Goal: Task Accomplishment & Management: Use online tool/utility

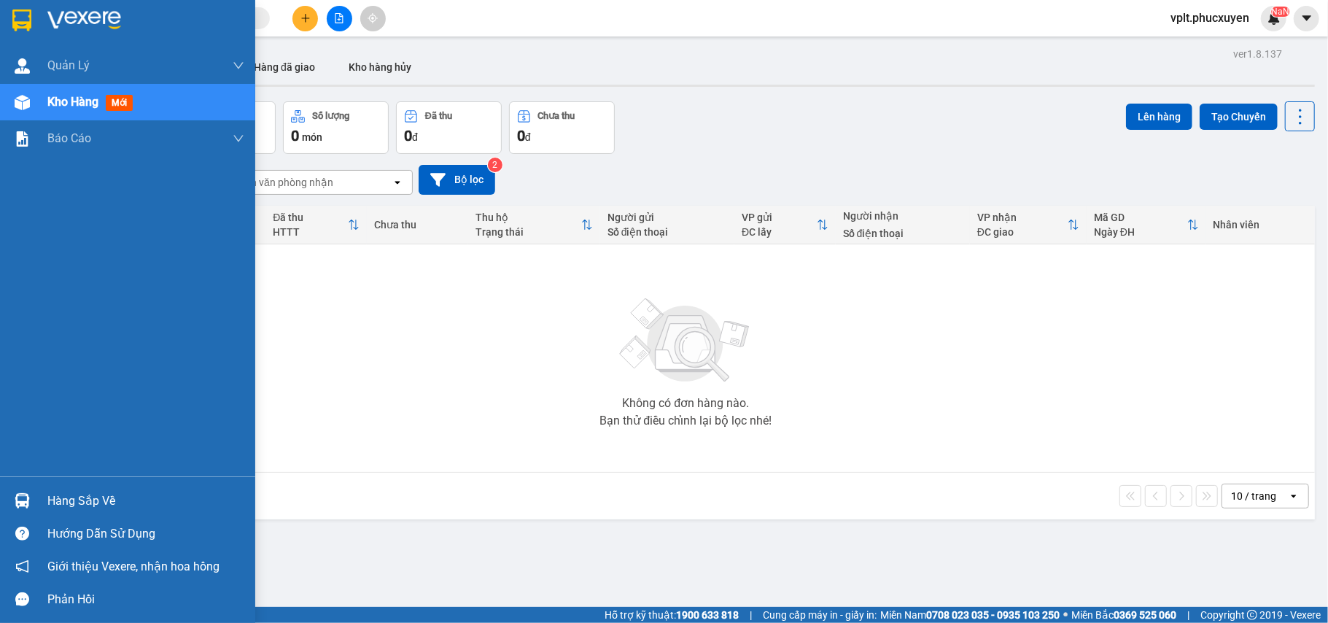
click at [109, 500] on div "Hàng sắp về" at bounding box center [145, 501] width 197 height 22
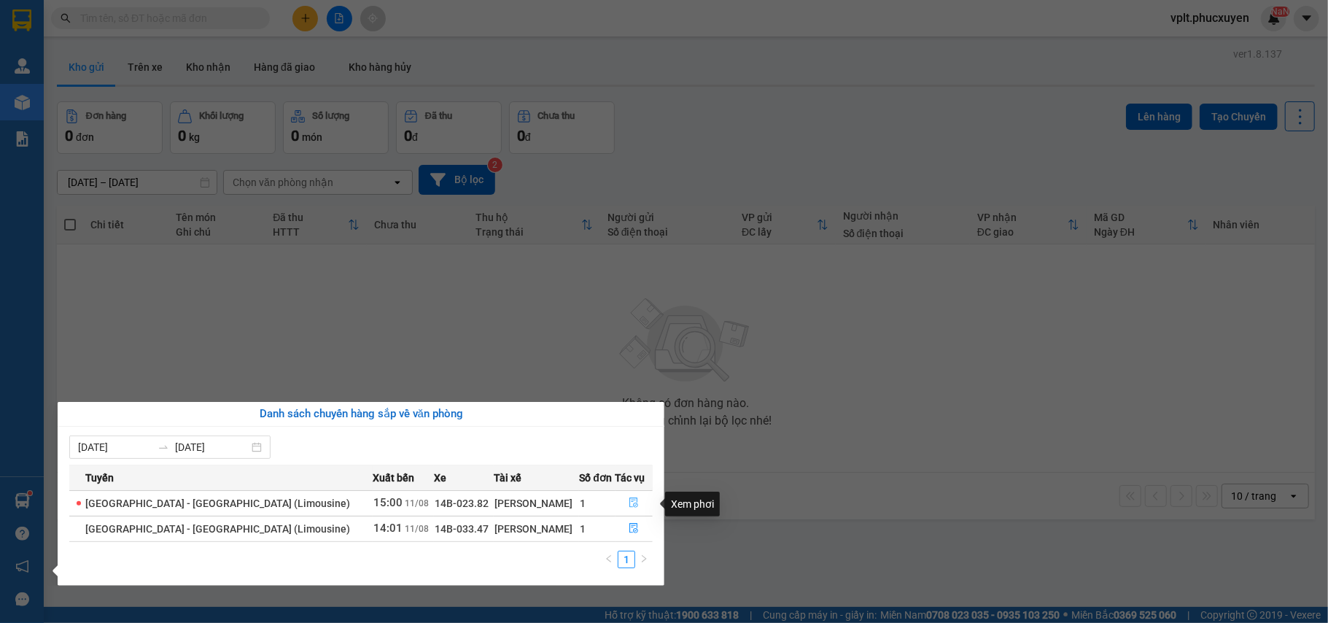
click at [629, 500] on icon "file-done" at bounding box center [634, 502] width 10 height 10
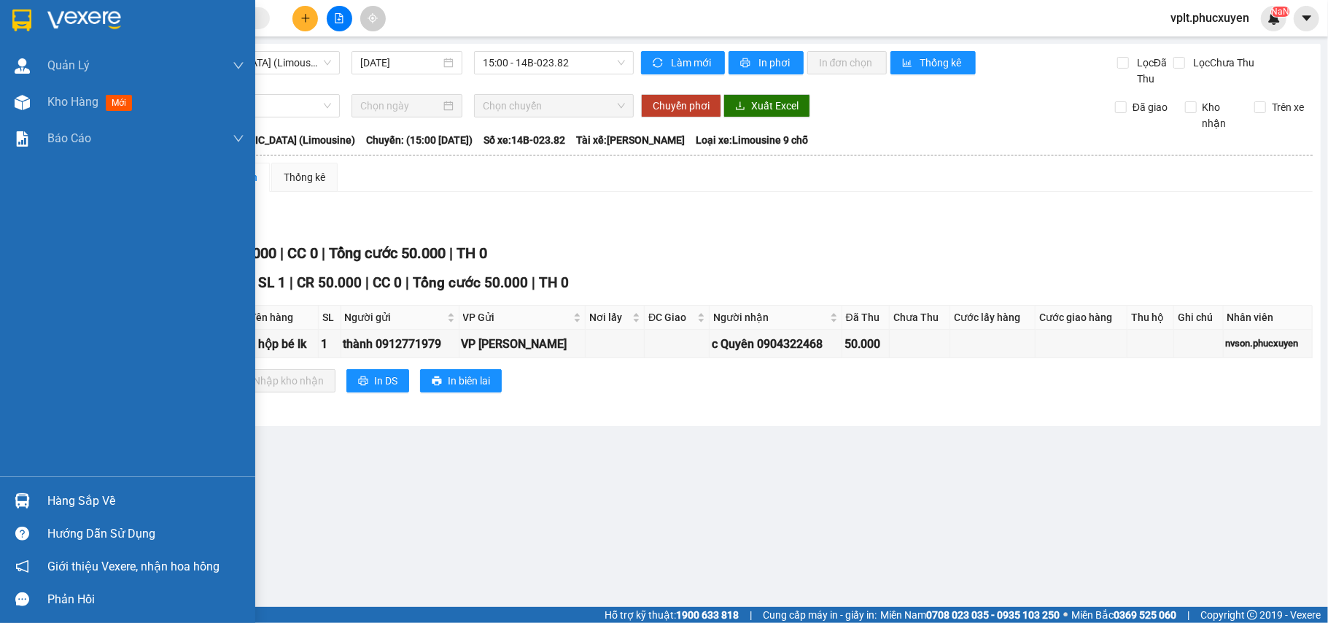
click at [92, 497] on div "Hàng sắp về" at bounding box center [145, 501] width 197 height 22
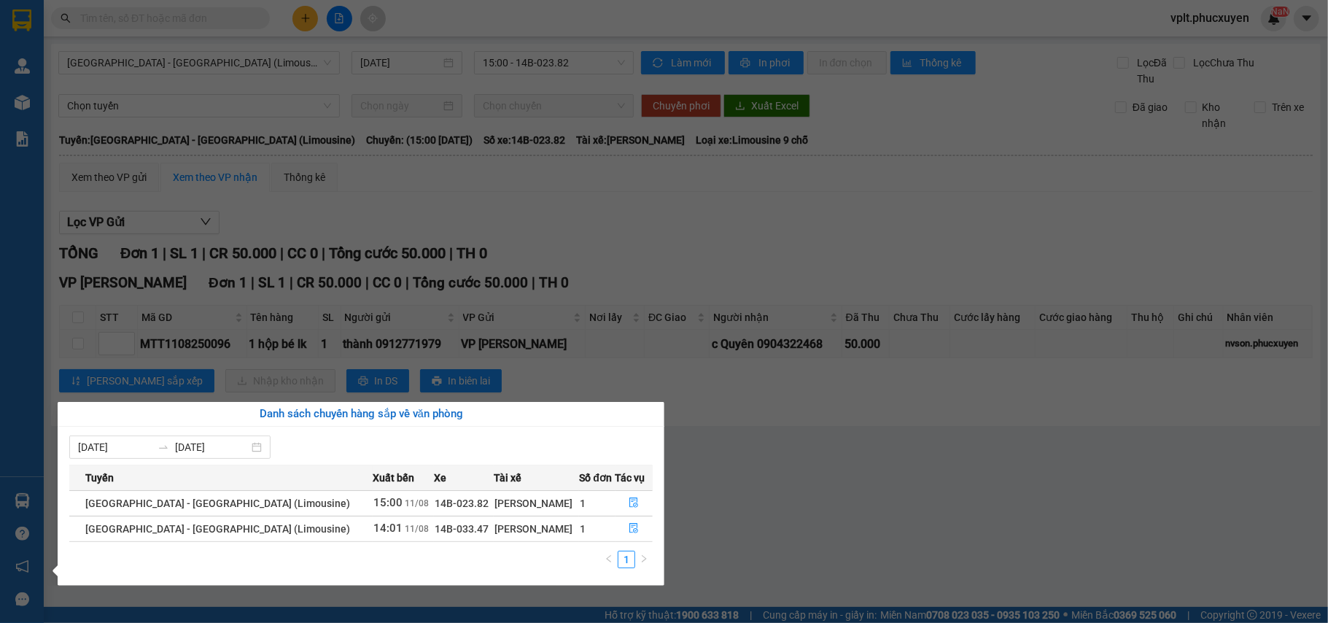
click at [797, 530] on section "Kết quả tìm kiếm ( 1 ) Bộ lọc Mã ĐH Trạng thái Món hàng Thu hộ Tổng cước Chưa c…" at bounding box center [664, 311] width 1328 height 623
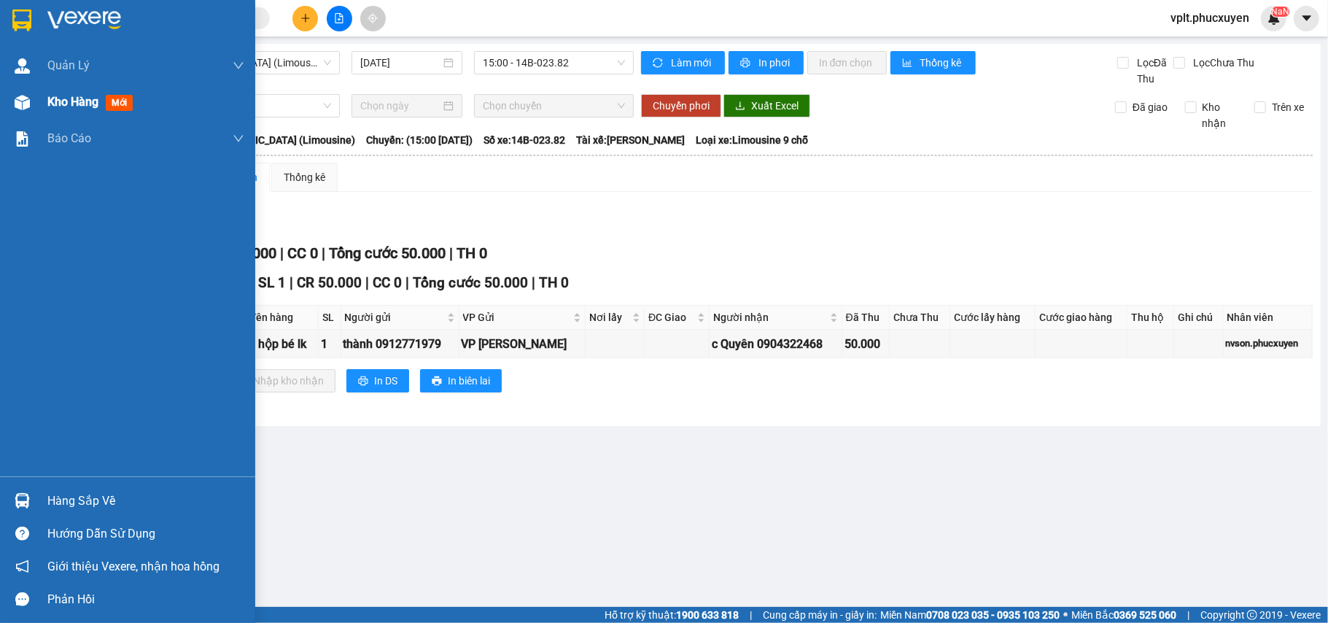
click at [54, 100] on span "Kho hàng" at bounding box center [72, 102] width 51 height 14
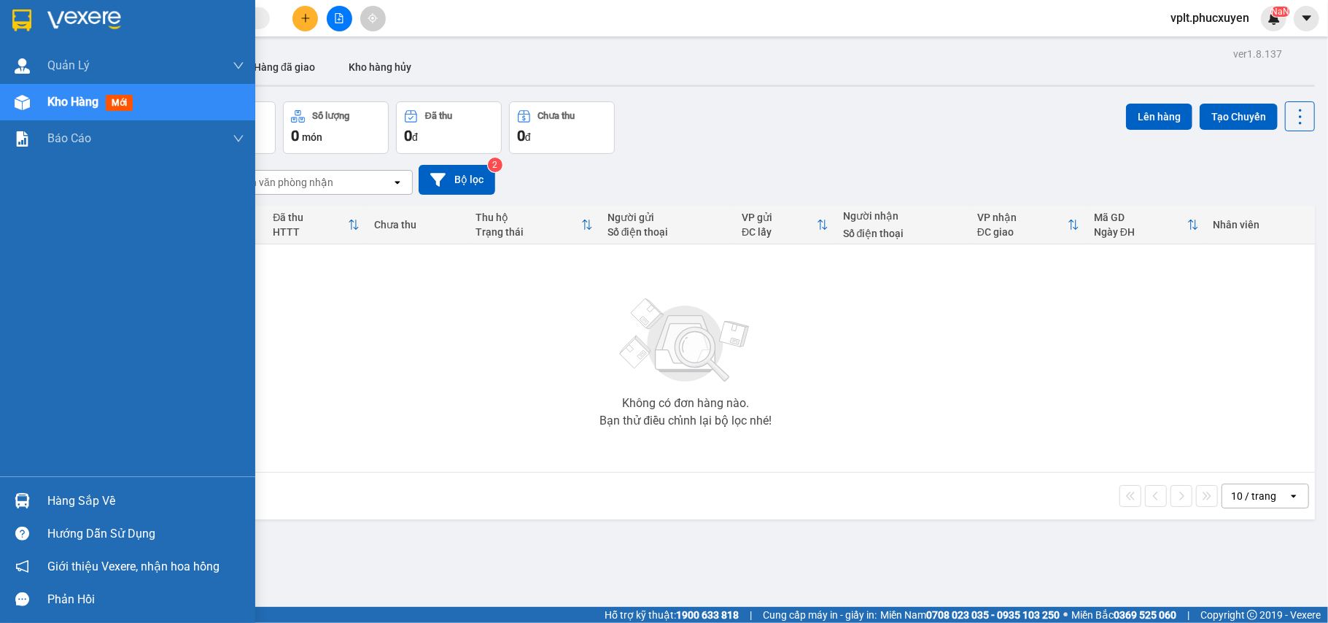
drag, startPoint x: 76, startPoint y: 500, endPoint x: 409, endPoint y: 505, distance: 333.3
click at [82, 500] on div "Hàng sắp về" at bounding box center [145, 501] width 197 height 22
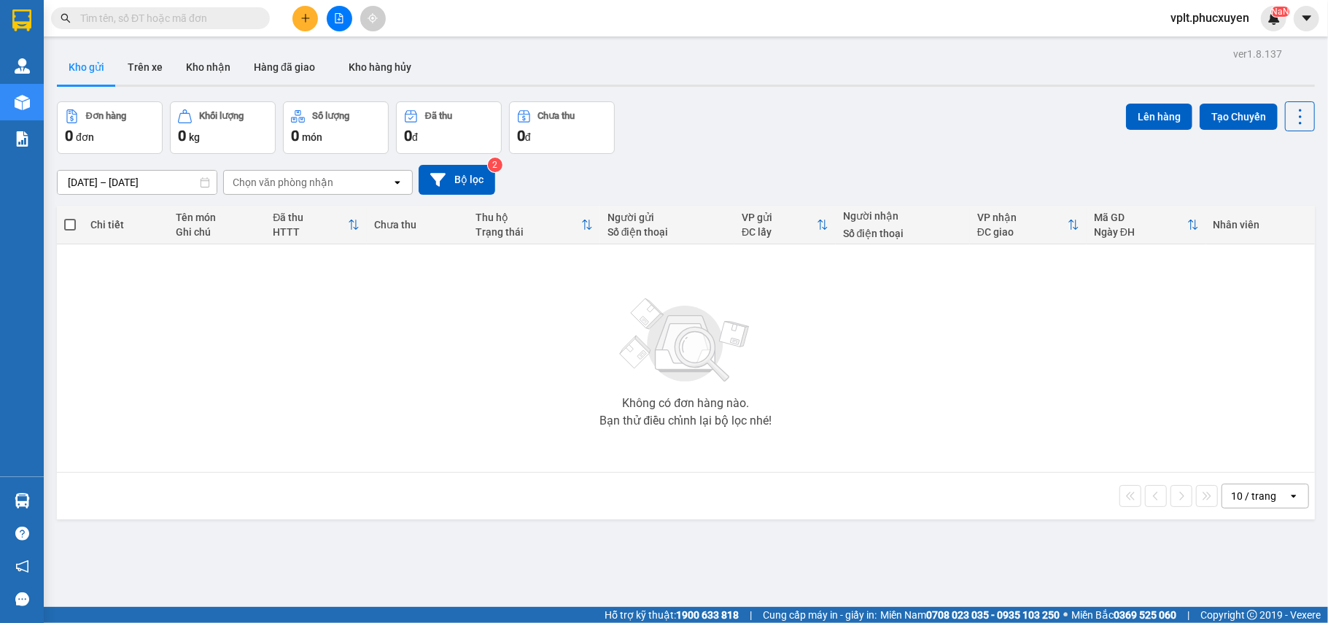
click at [824, 544] on section "Kết quả tìm kiếm ( 1 ) Bộ lọc Mã ĐH Trạng thái Món hàng Thu hộ Tổng cước Chưa c…" at bounding box center [664, 311] width 1328 height 623
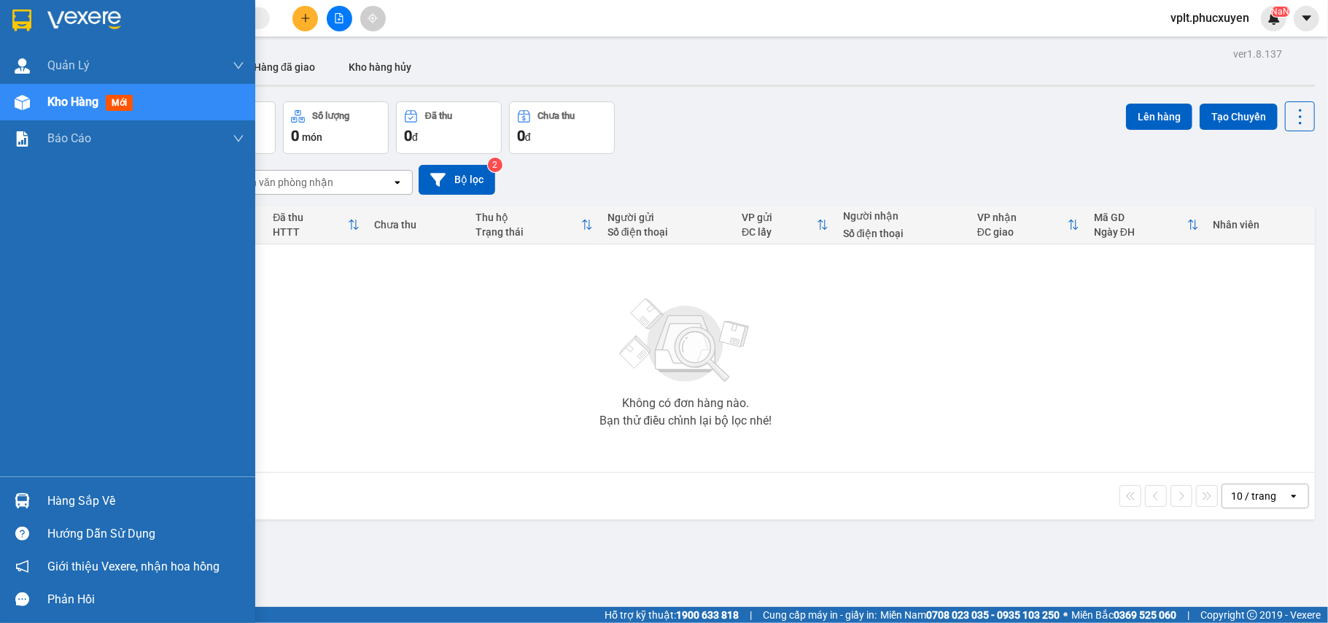
click at [100, 499] on div "Hàng sắp về" at bounding box center [145, 501] width 197 height 22
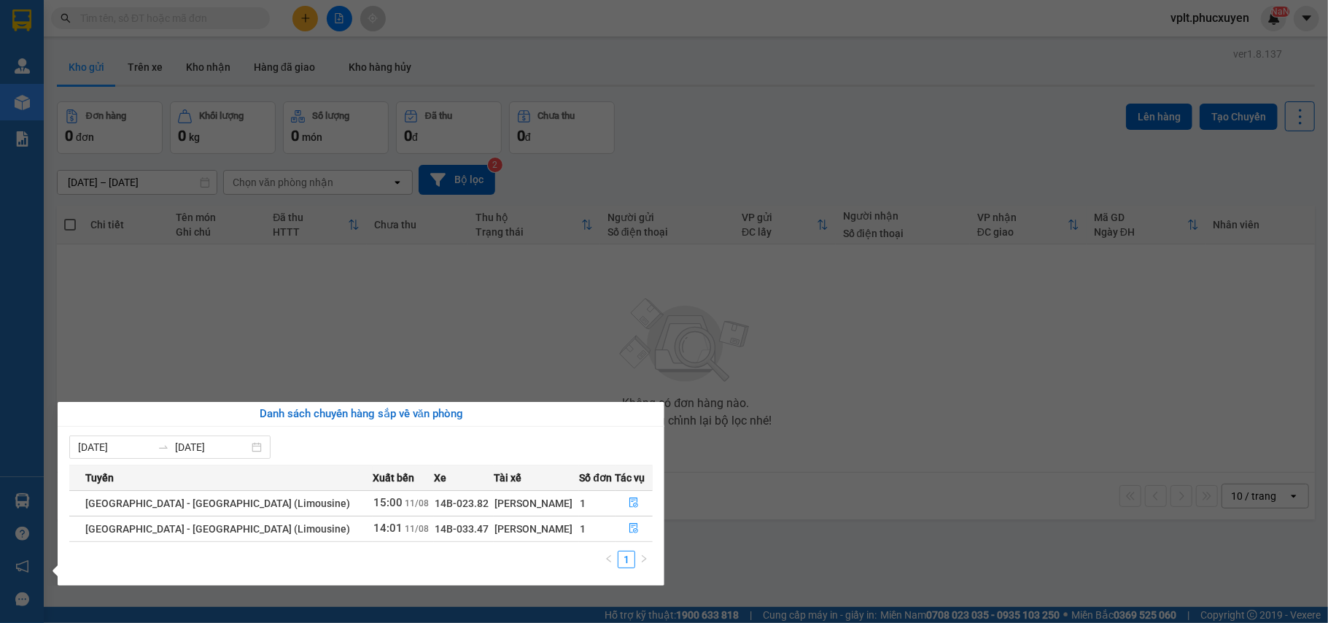
click at [697, 551] on section "Kết quả tìm kiếm ( 1 ) Bộ lọc Mã ĐH Trạng thái Món hàng Thu hộ Tổng cước Chưa c…" at bounding box center [664, 311] width 1328 height 623
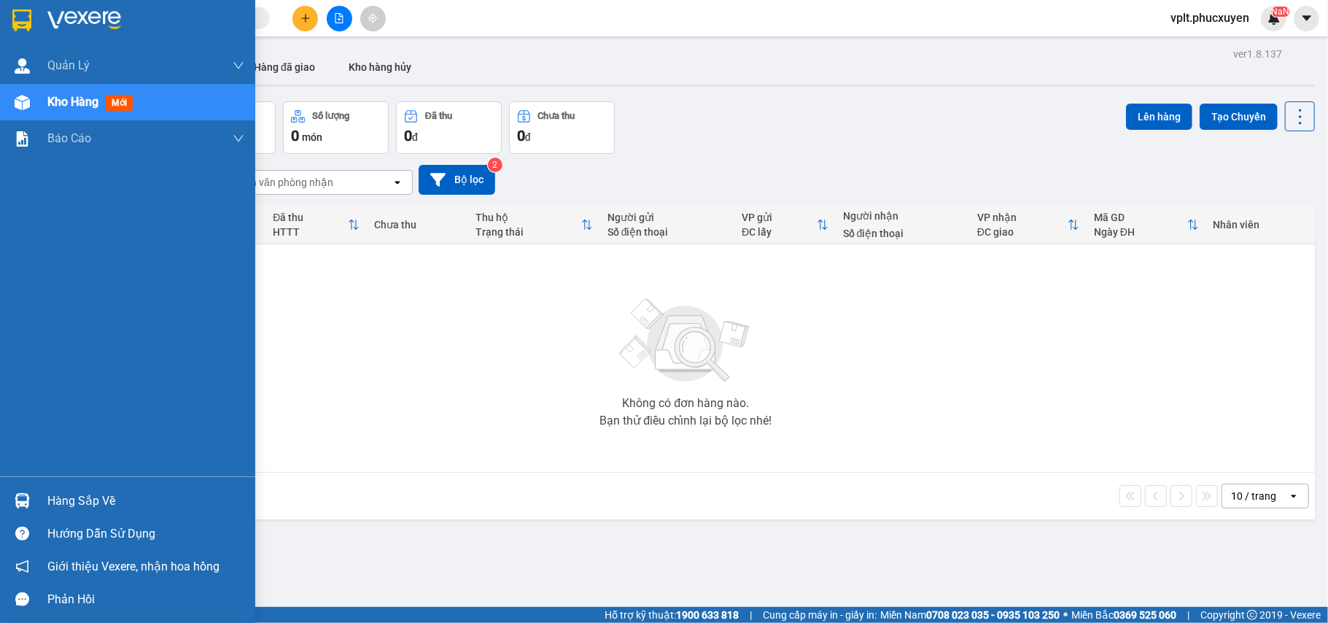
drag, startPoint x: 76, startPoint y: 499, endPoint x: 205, endPoint y: 499, distance: 129.1
click at [82, 499] on div "Hàng sắp về" at bounding box center [145, 501] width 197 height 22
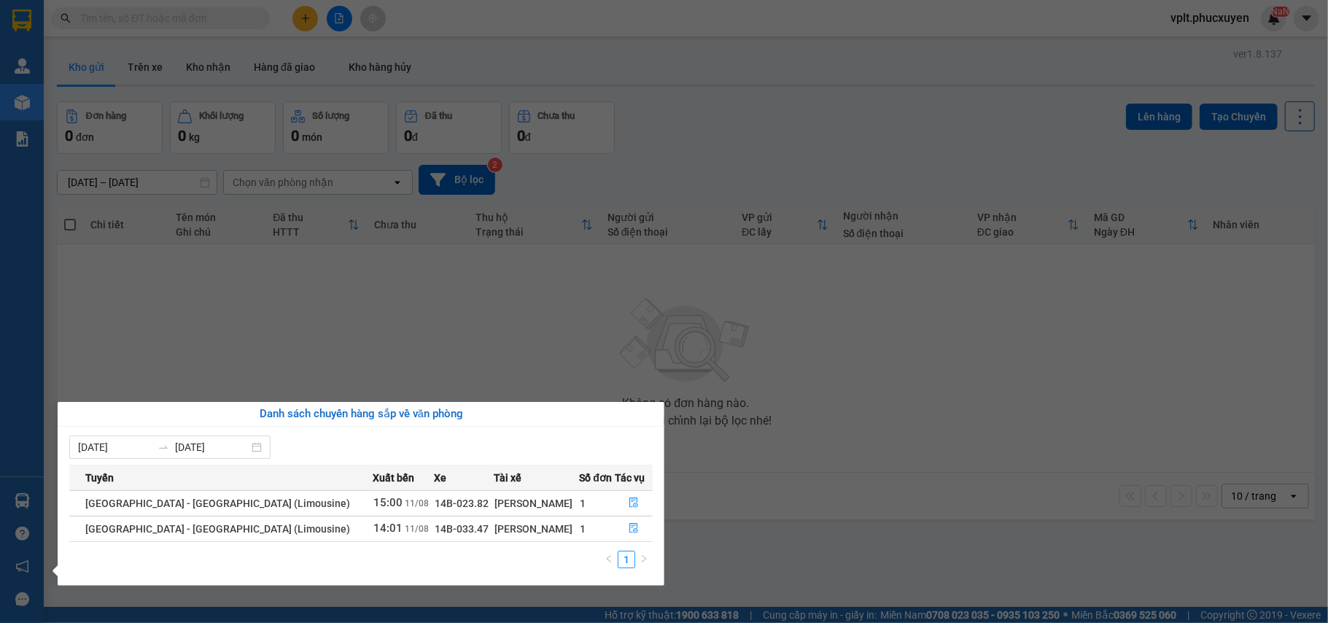
click at [760, 538] on section "Kết quả tìm kiếm ( 1 ) Bộ lọc Mã ĐH Trạng thái Món hàng Thu hộ Tổng cước Chưa c…" at bounding box center [664, 311] width 1328 height 623
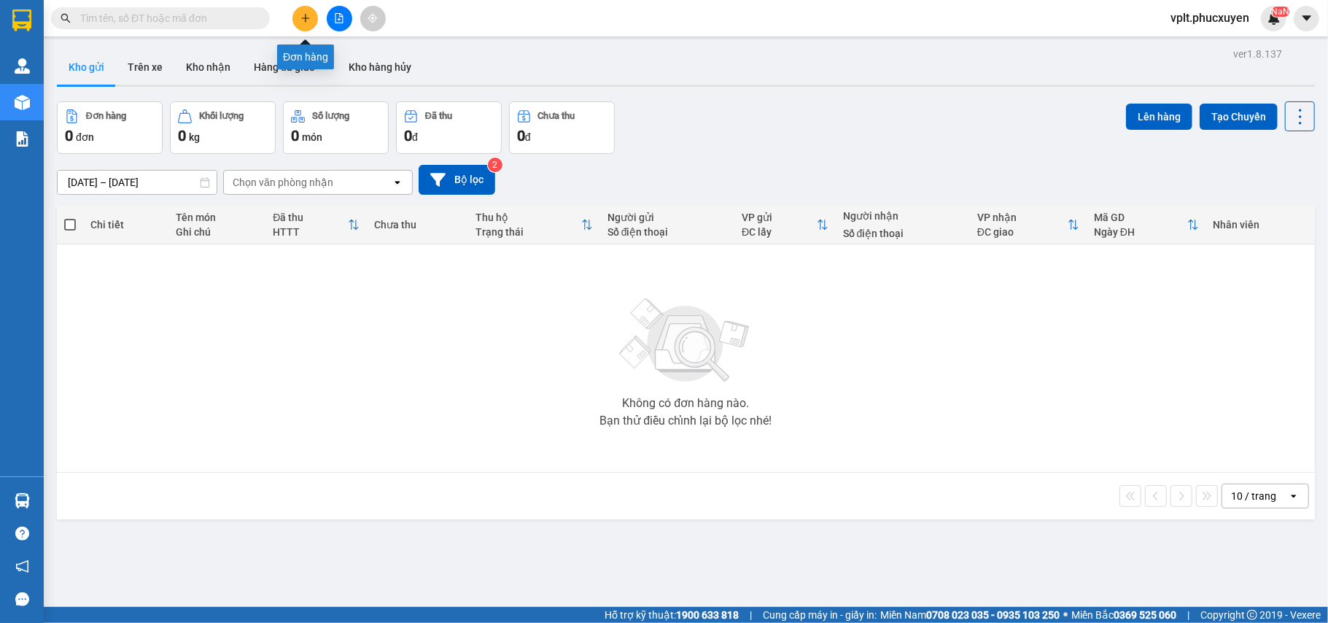
click at [303, 21] on icon "plus" at bounding box center [305, 18] width 10 height 10
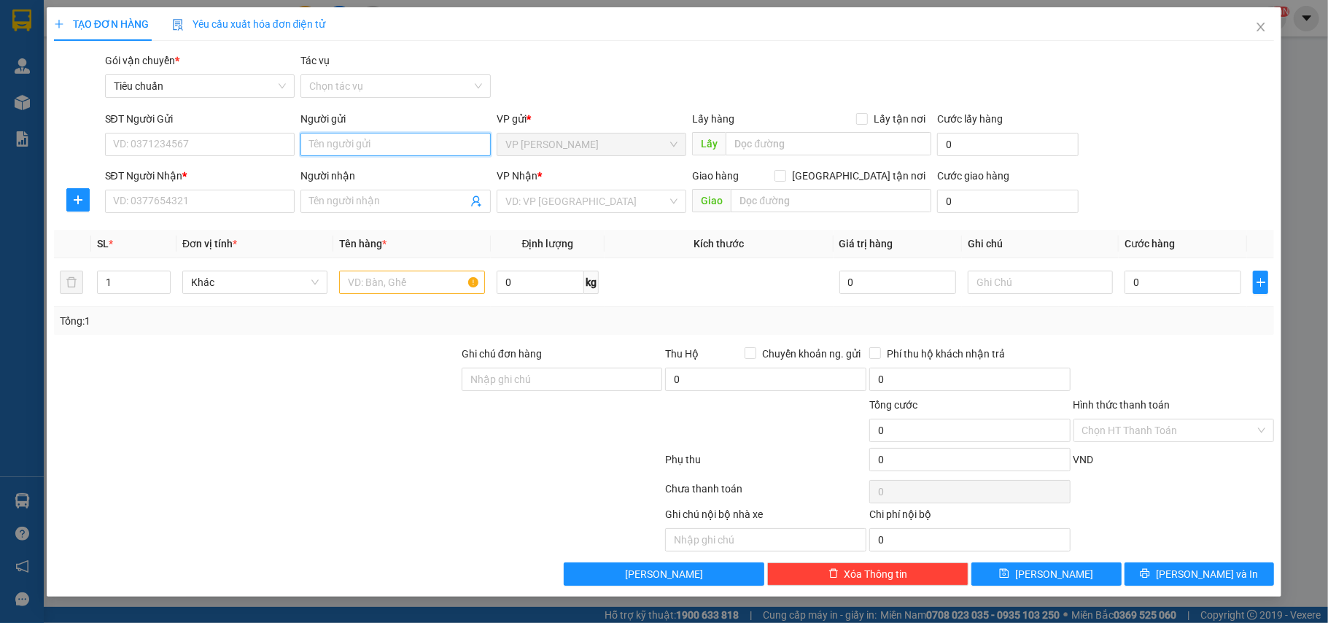
click at [357, 137] on input "Người gửi" at bounding box center [395, 144] width 190 height 23
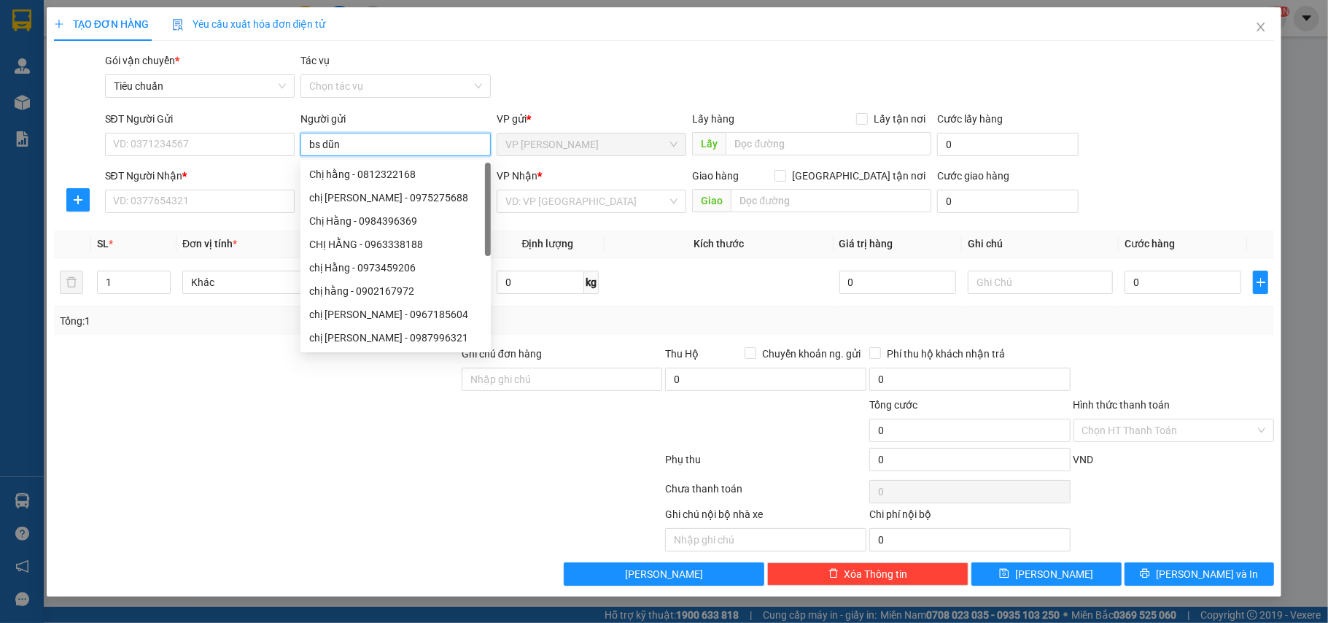
type input "bs dũng"
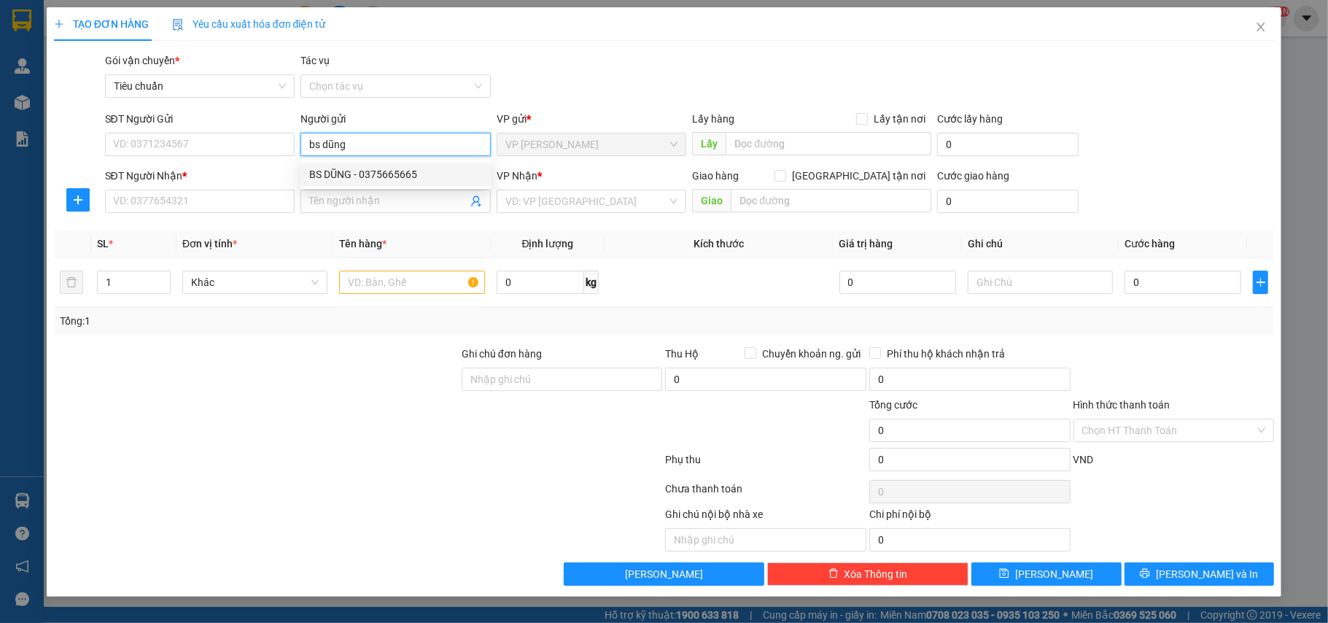
click at [401, 176] on div "BS DŨNG - 0375665665" at bounding box center [395, 174] width 173 height 16
type input "0375665665"
type input "BS DŨNG"
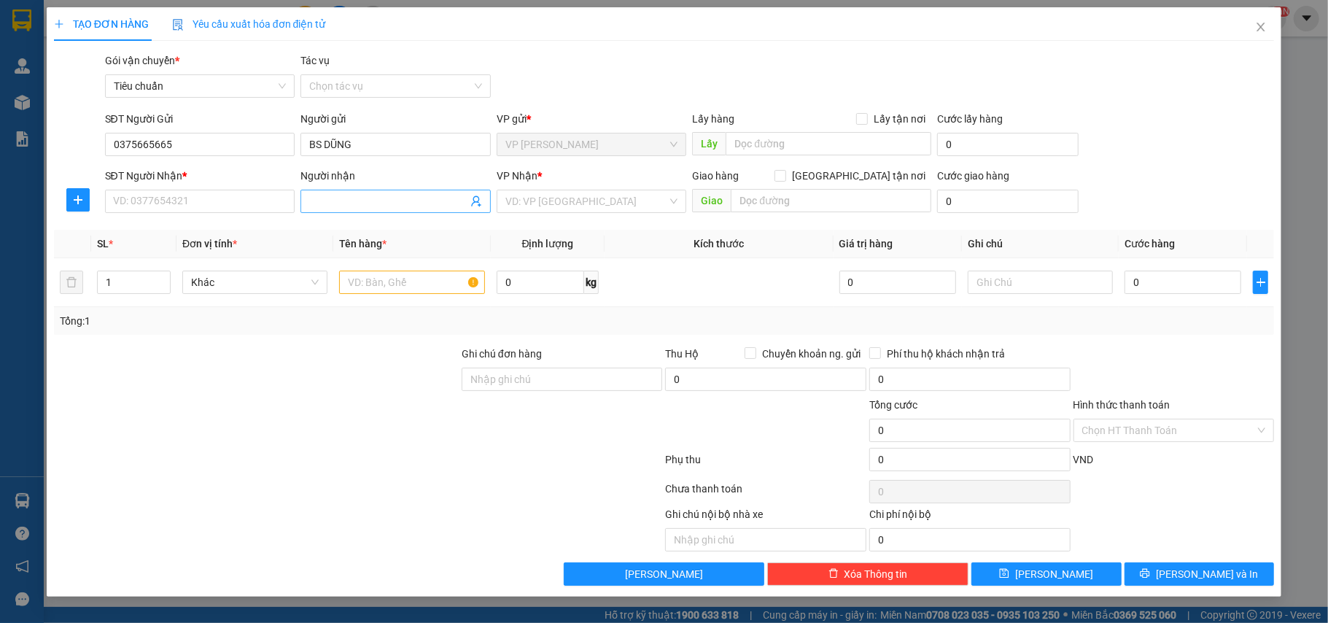
click at [471, 198] on icon "user-add" at bounding box center [476, 201] width 12 height 12
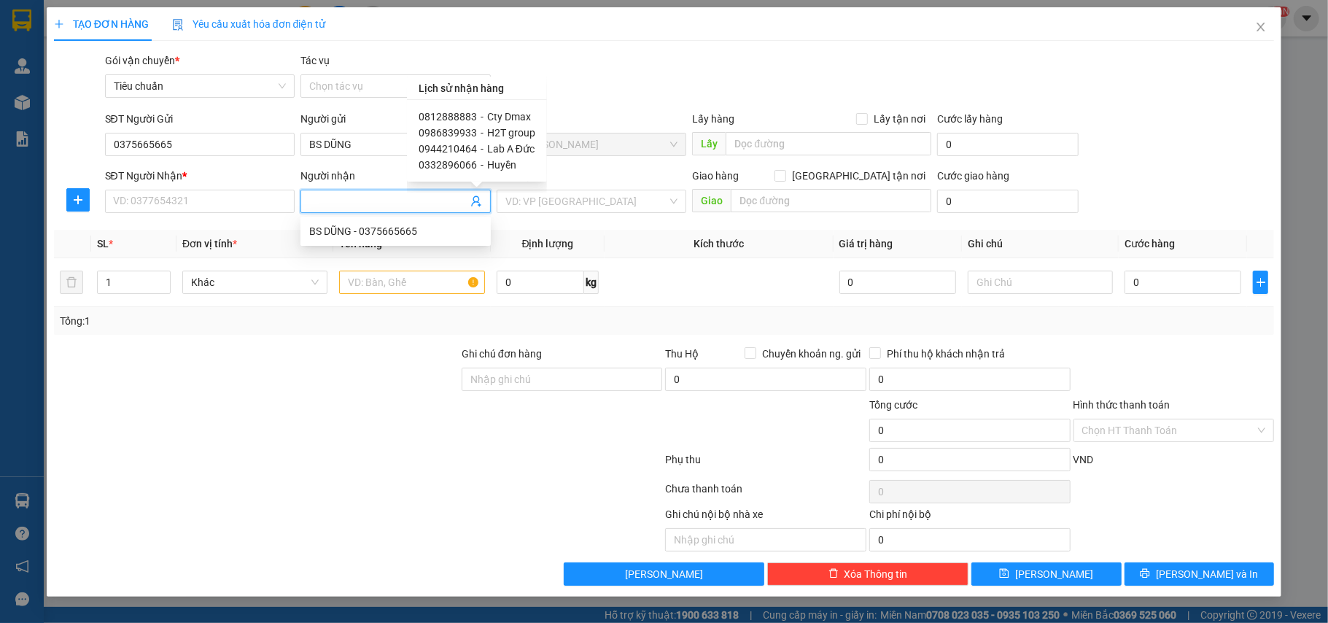
click at [506, 112] on span "Cty Dmax" at bounding box center [509, 117] width 44 height 12
type input "0812888883"
type input "Cty Dmax"
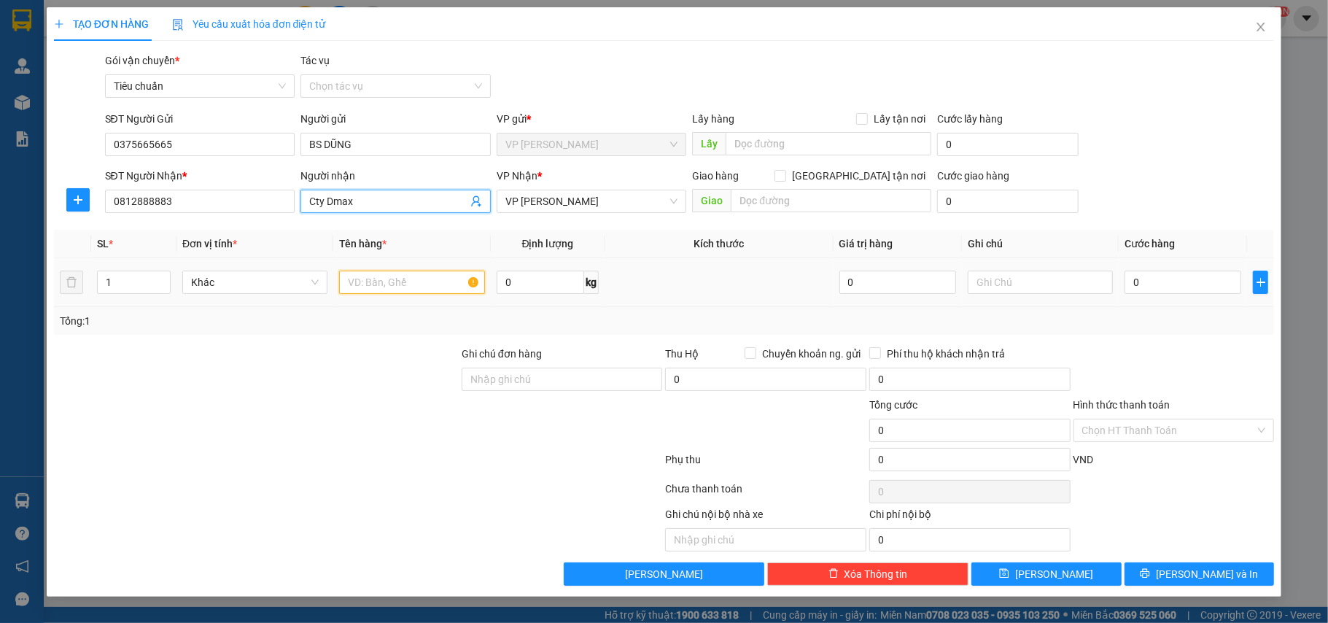
click at [408, 287] on input "text" at bounding box center [411, 282] width 145 height 23
type input "Mẫu nk"
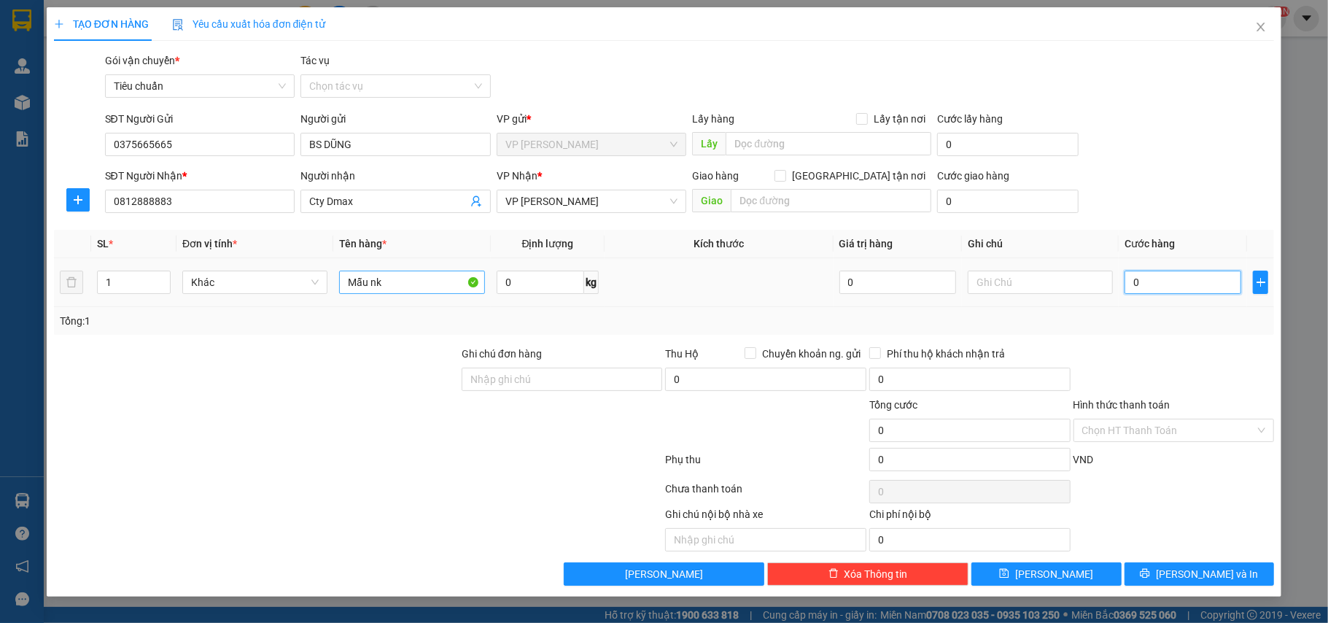
type input "3"
type input "30"
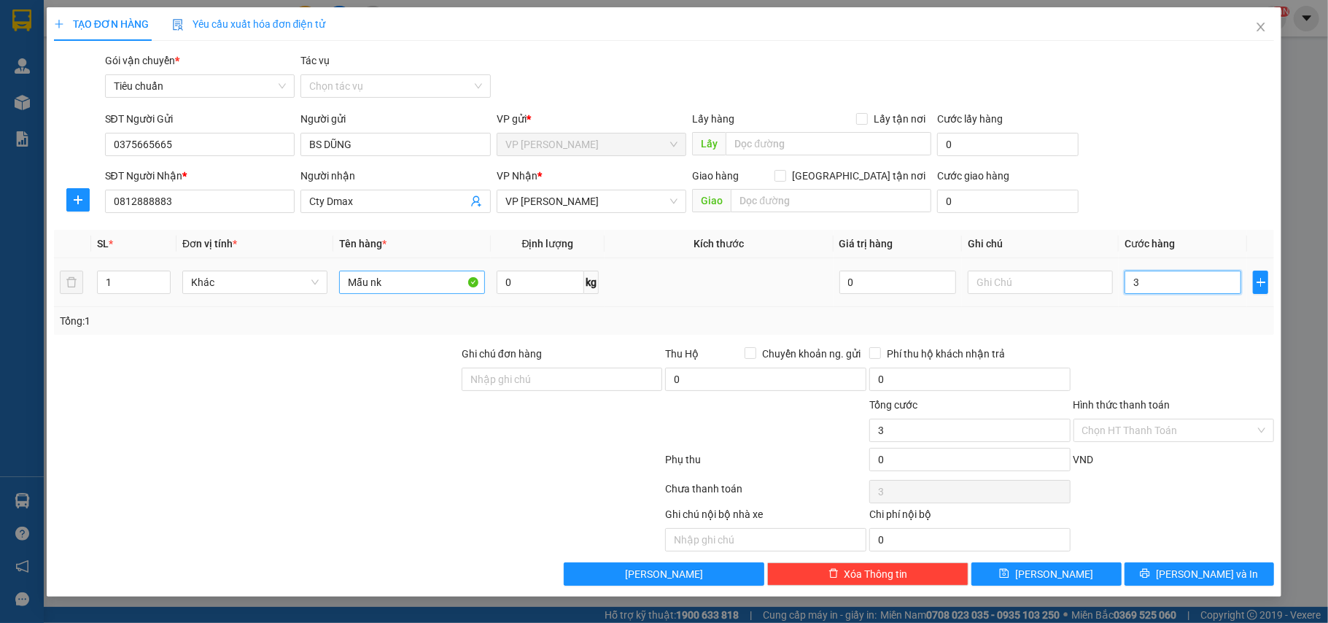
type input "30"
type input "30.000"
click at [1104, 427] on input "Hình thức thanh toán" at bounding box center [1169, 430] width 174 height 22
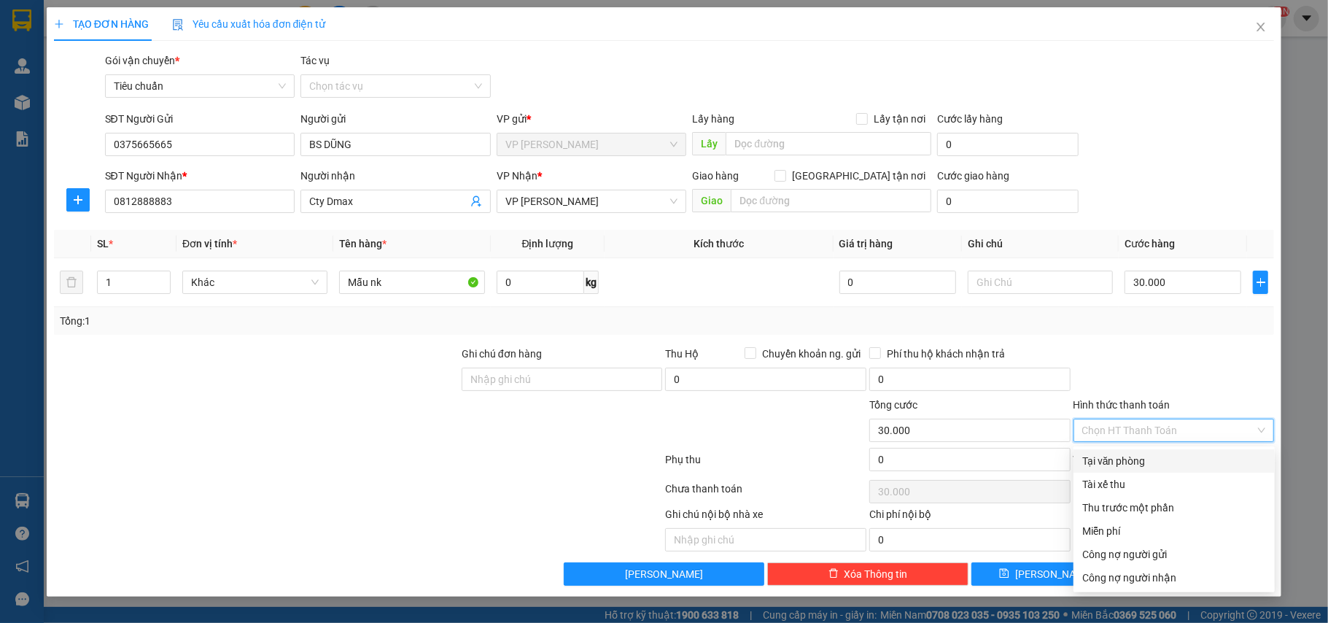
click at [1100, 461] on div "Tại văn phòng" at bounding box center [1174, 461] width 184 height 16
type input "0"
click at [1141, 465] on div "Tại văn phòng" at bounding box center [1174, 461] width 184 height 16
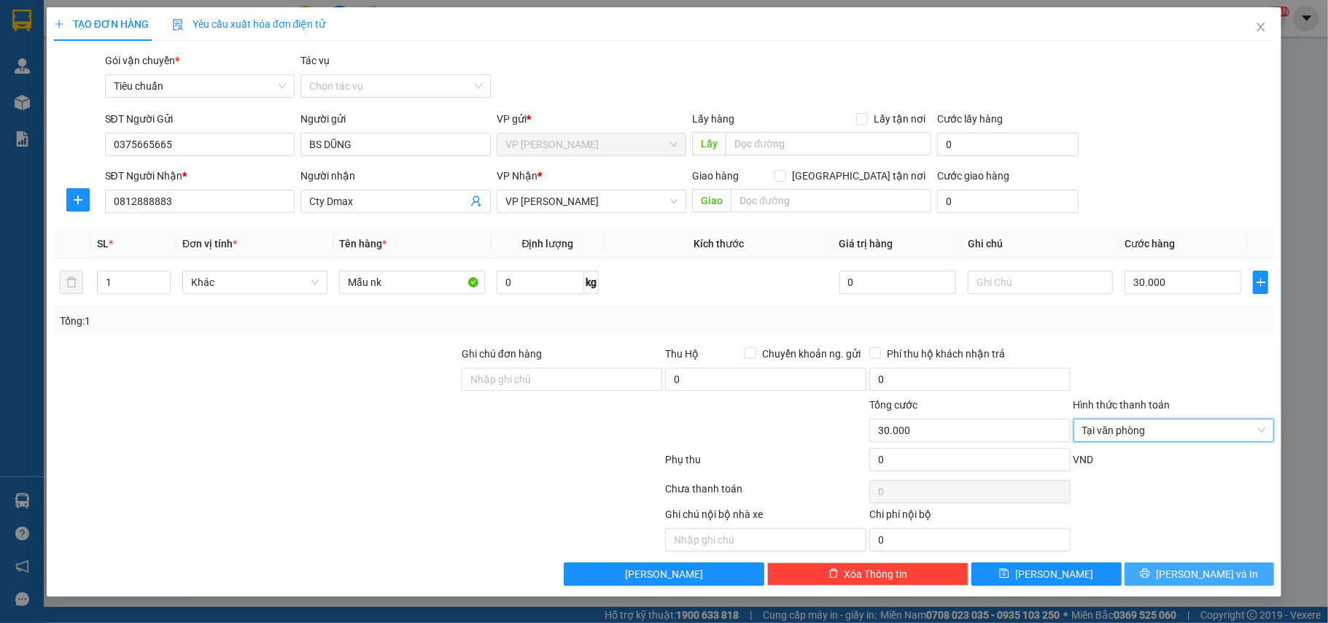
click at [1205, 578] on span "Lưu và In" at bounding box center [1207, 574] width 102 height 16
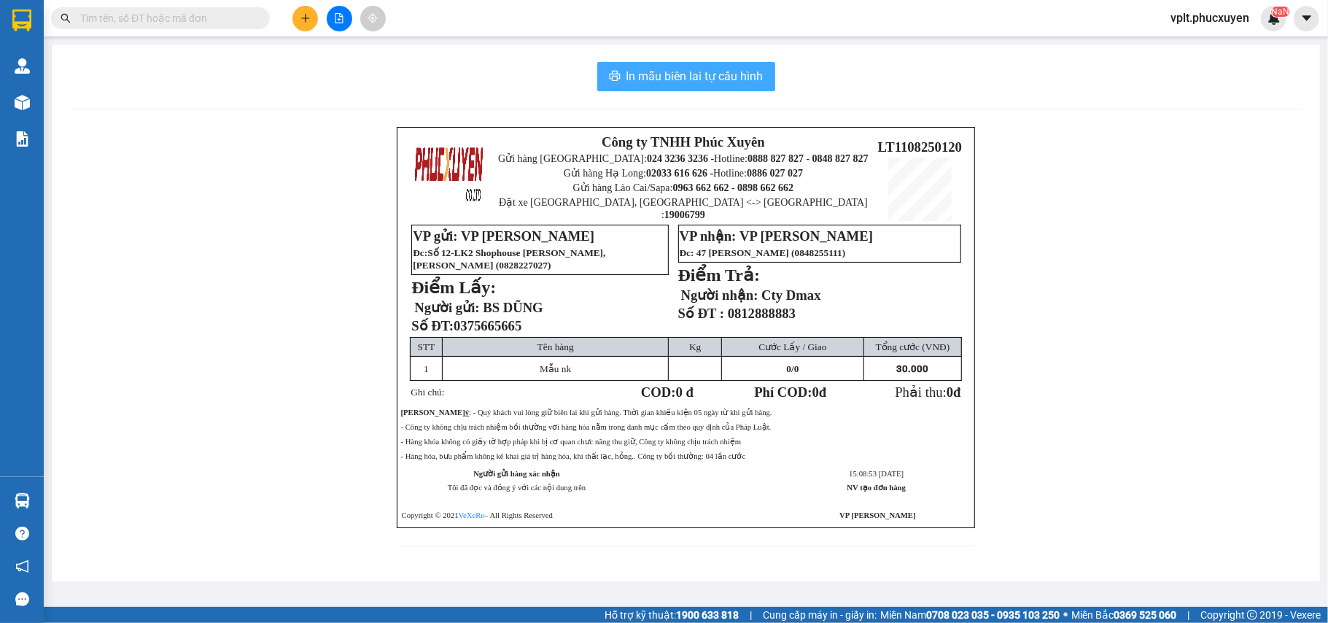
click at [655, 77] on span "In mẫu biên lai tự cấu hình" at bounding box center [695, 76] width 137 height 18
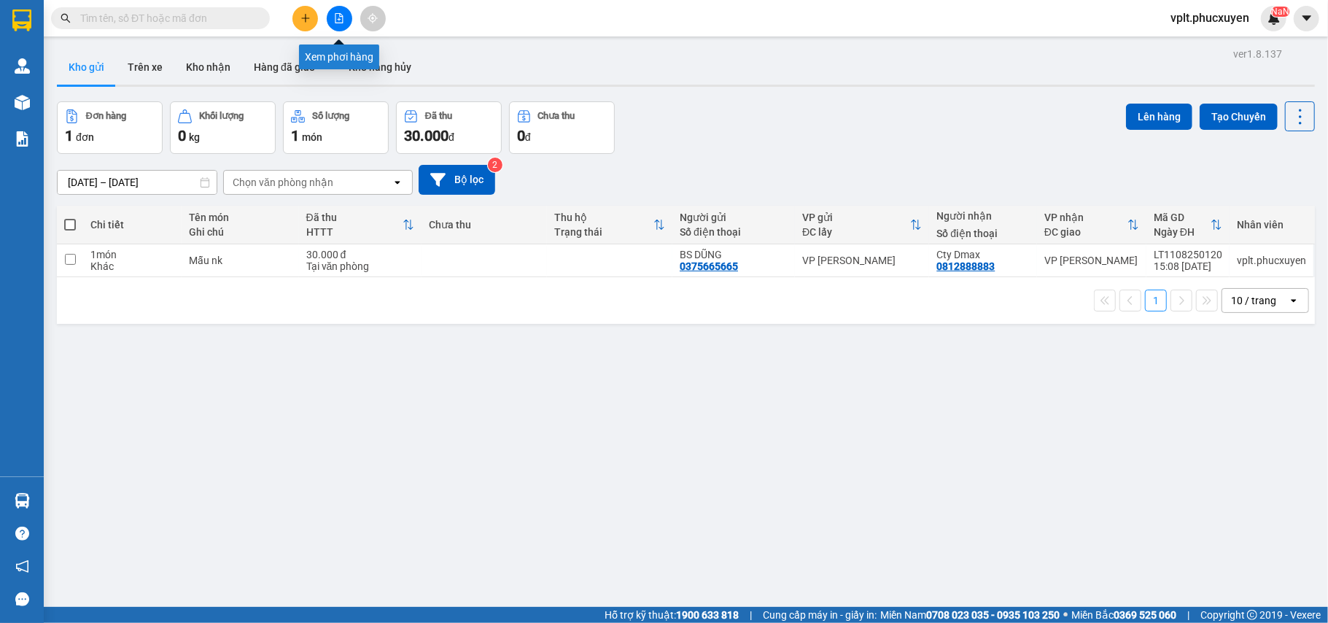
click at [343, 15] on icon "file-add" at bounding box center [339, 18] width 10 height 10
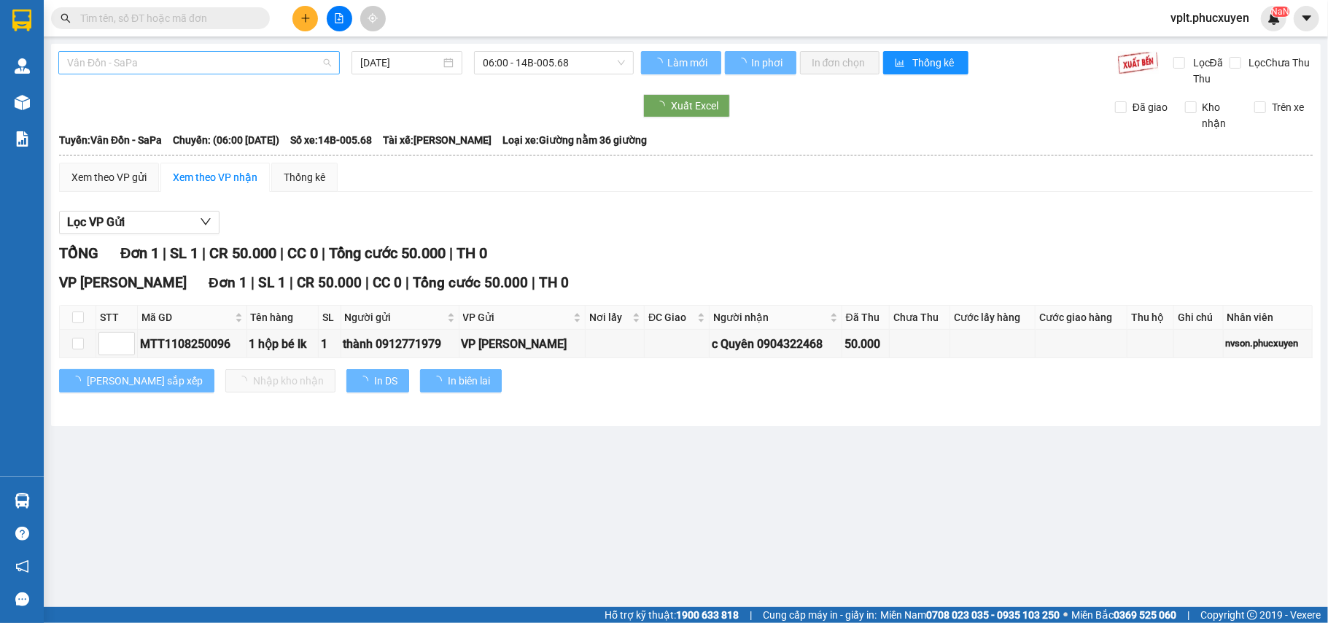
click at [217, 70] on span "Vân Đồn - SaPa" at bounding box center [199, 63] width 264 height 22
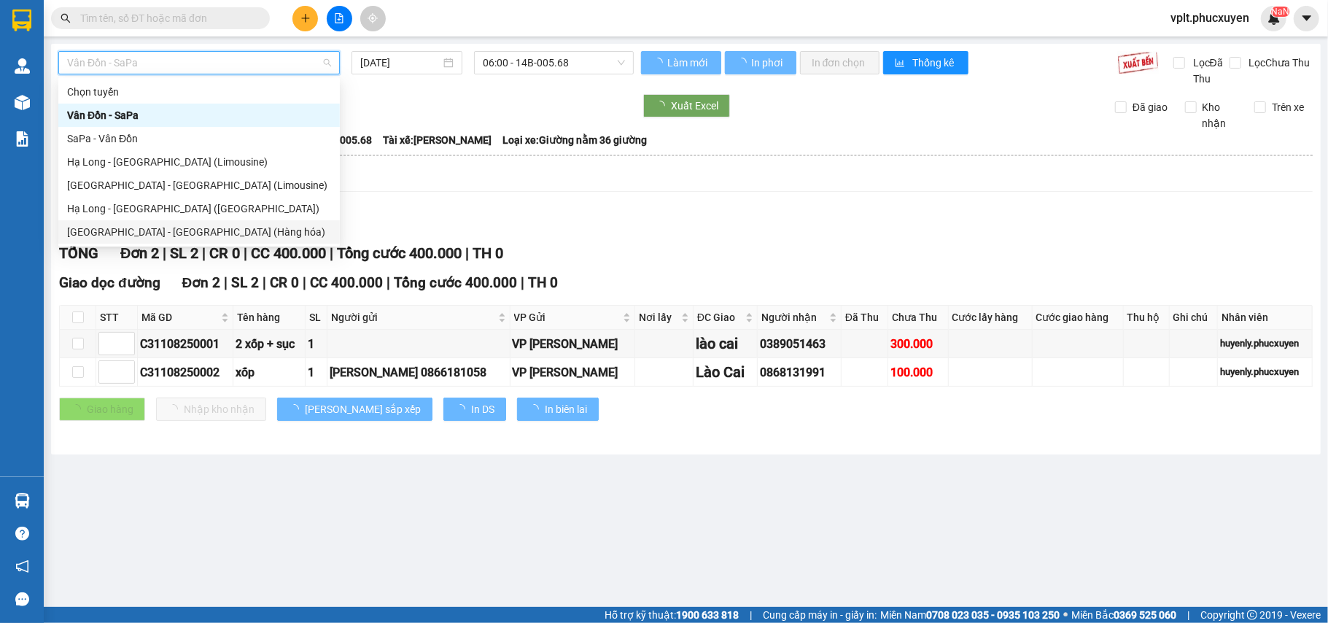
click at [169, 226] on div "[GEOGRAPHIC_DATA] - [GEOGRAPHIC_DATA] (Hàng hóa)" at bounding box center [199, 232] width 264 height 16
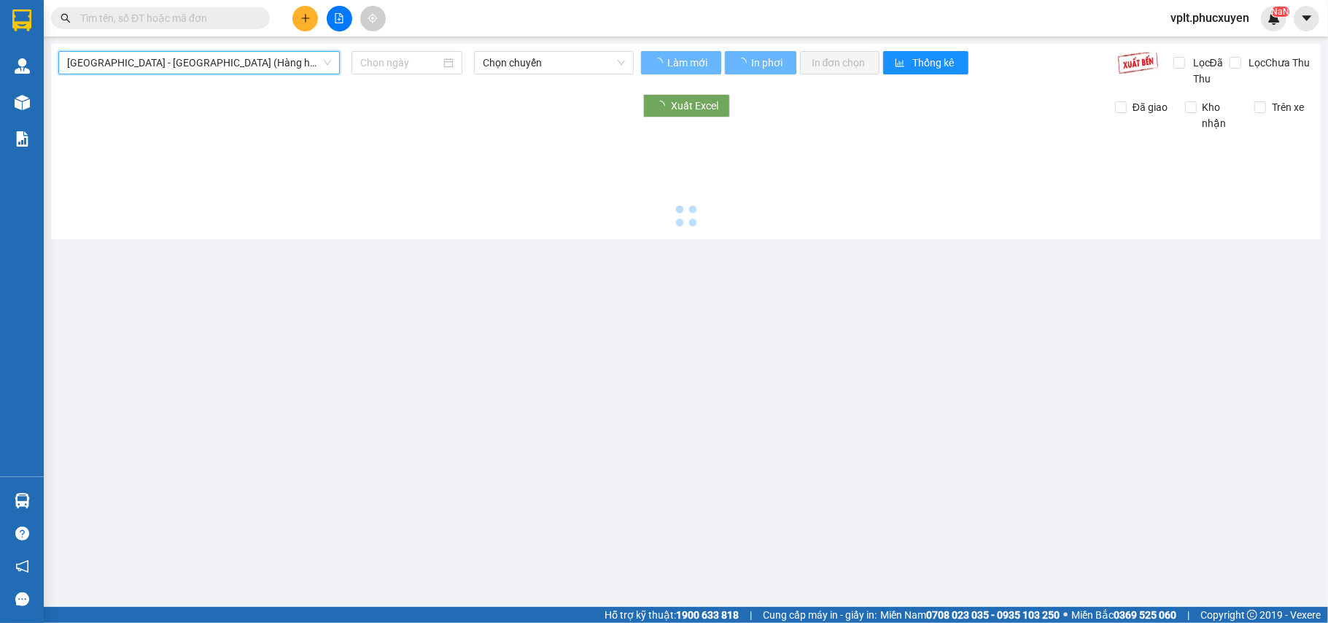
type input "[DATE]"
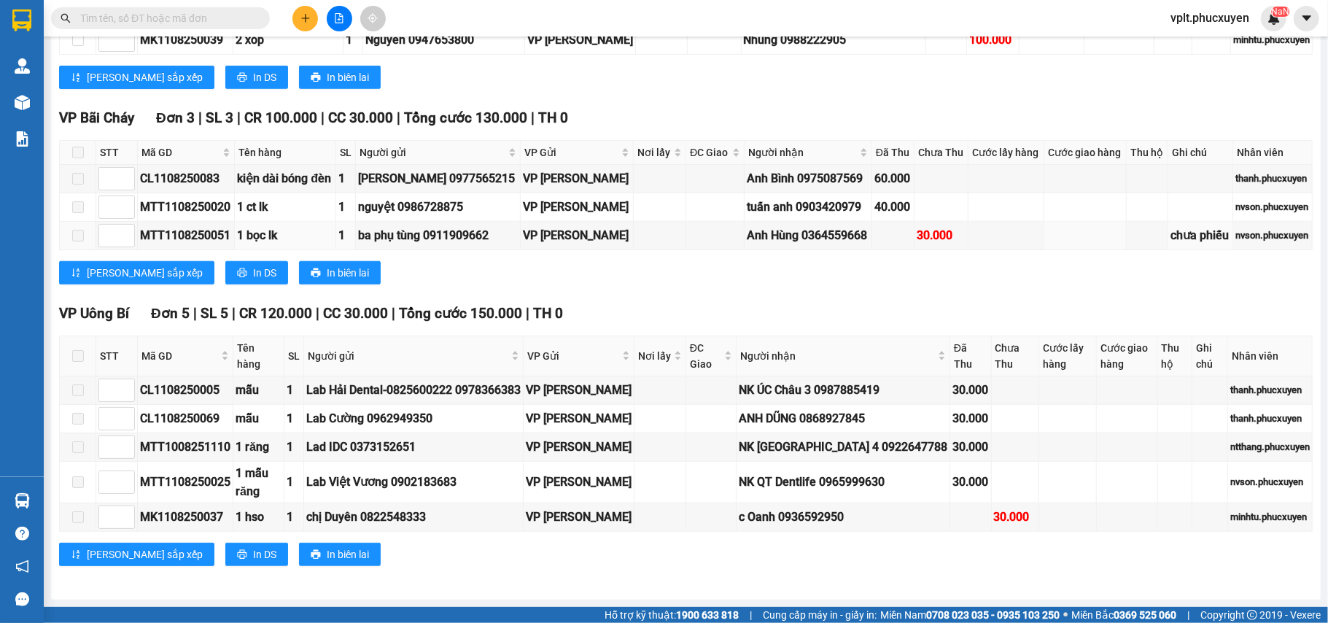
scroll to position [977, 0]
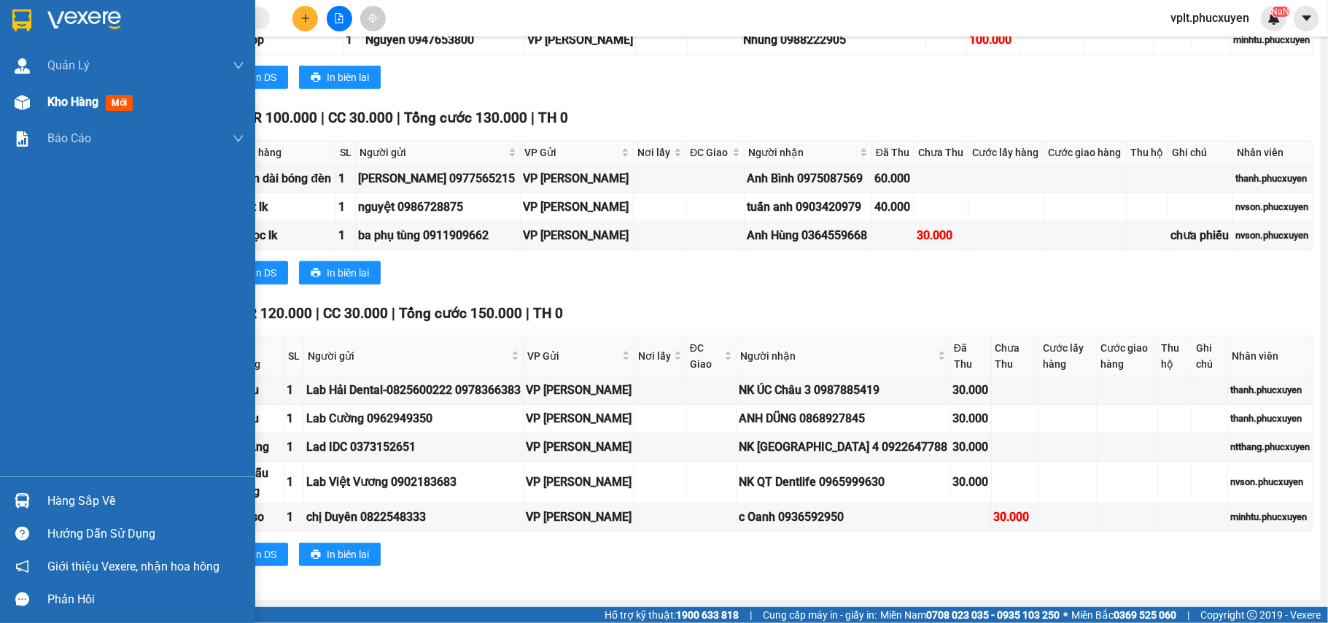
click at [70, 104] on span "Kho hàng" at bounding box center [72, 102] width 51 height 14
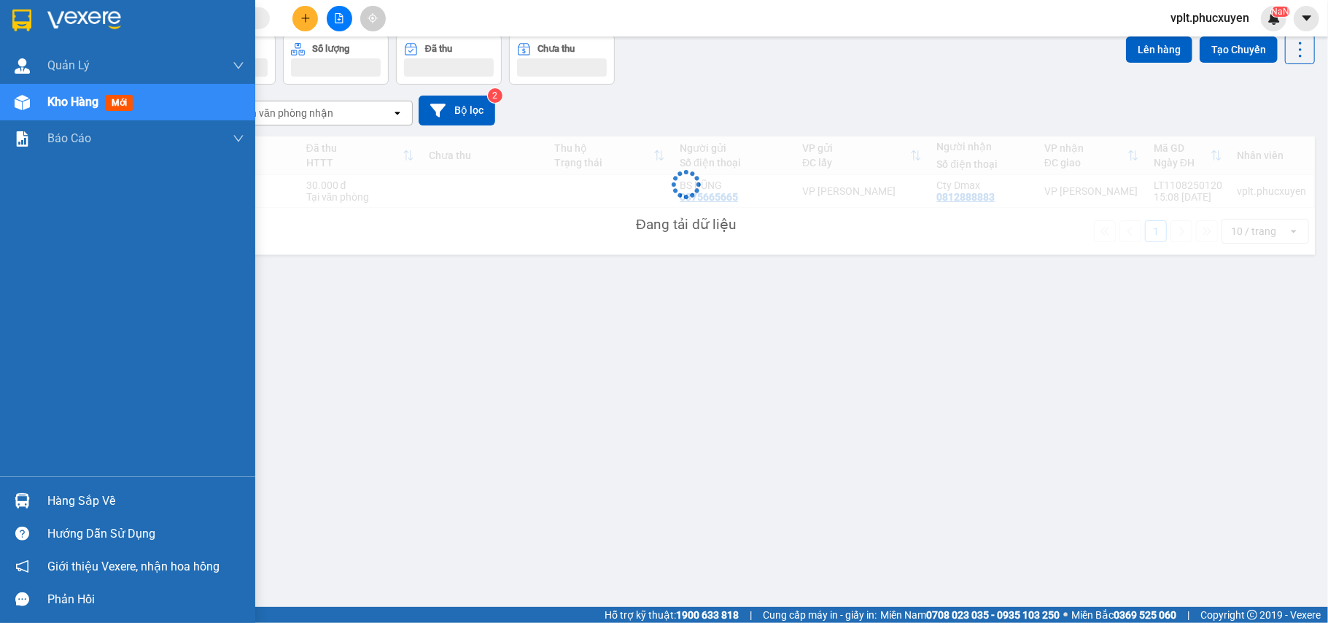
scroll to position [67, 0]
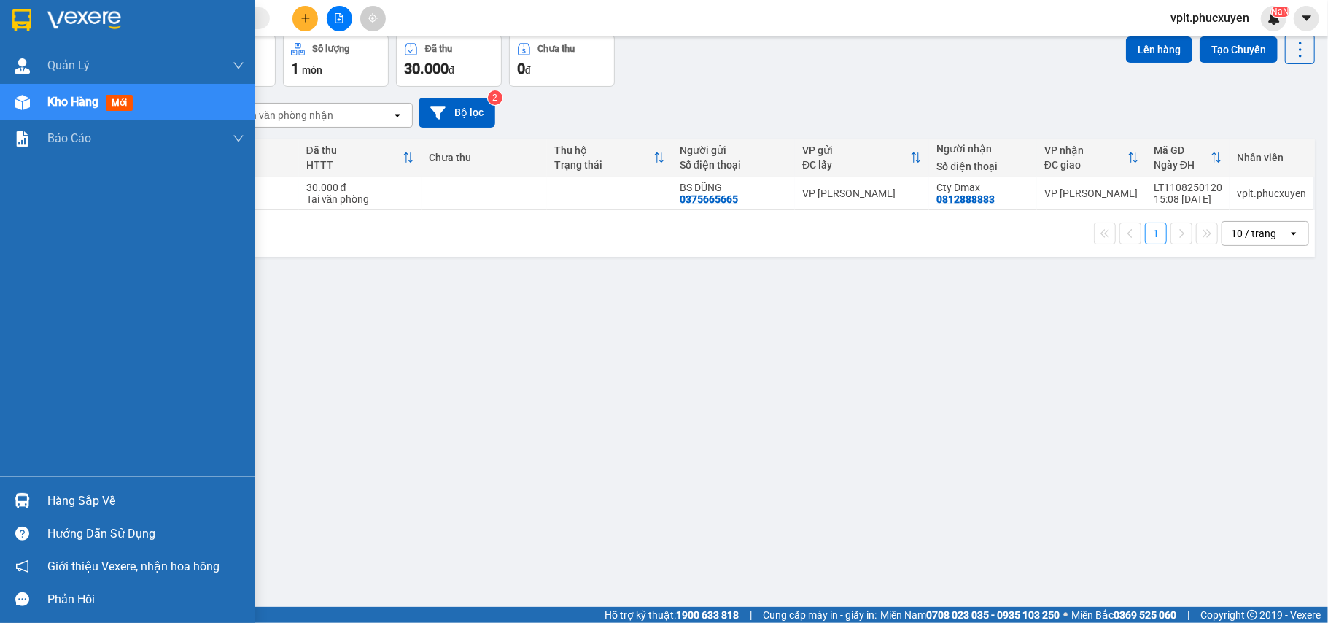
drag, startPoint x: 79, startPoint y: 505, endPoint x: 389, endPoint y: 499, distance: 310.0
click at [82, 505] on div "Hàng sắp về" at bounding box center [145, 501] width 197 height 22
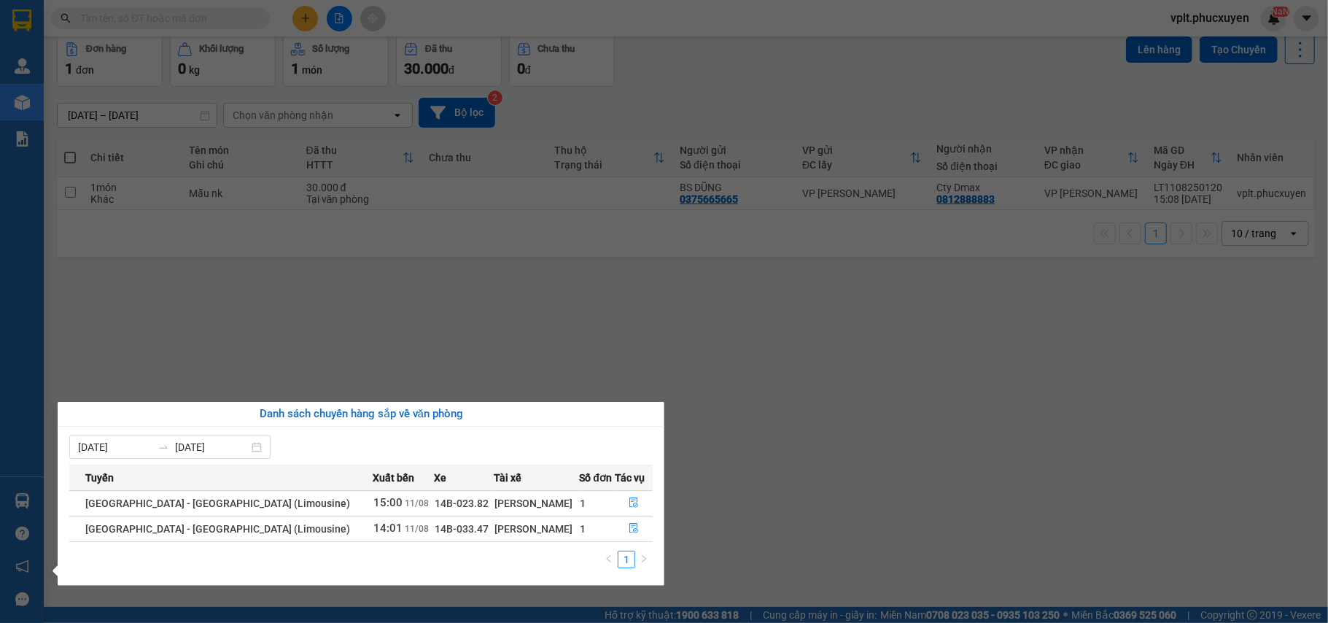
drag, startPoint x: 767, startPoint y: 497, endPoint x: 422, endPoint y: 622, distance: 367.8
click at [761, 497] on section "Kết quả tìm kiếm ( 1 ) Bộ lọc Mã ĐH Trạng thái Món hàng Thu hộ Tổng cước Chưa c…" at bounding box center [664, 311] width 1328 height 623
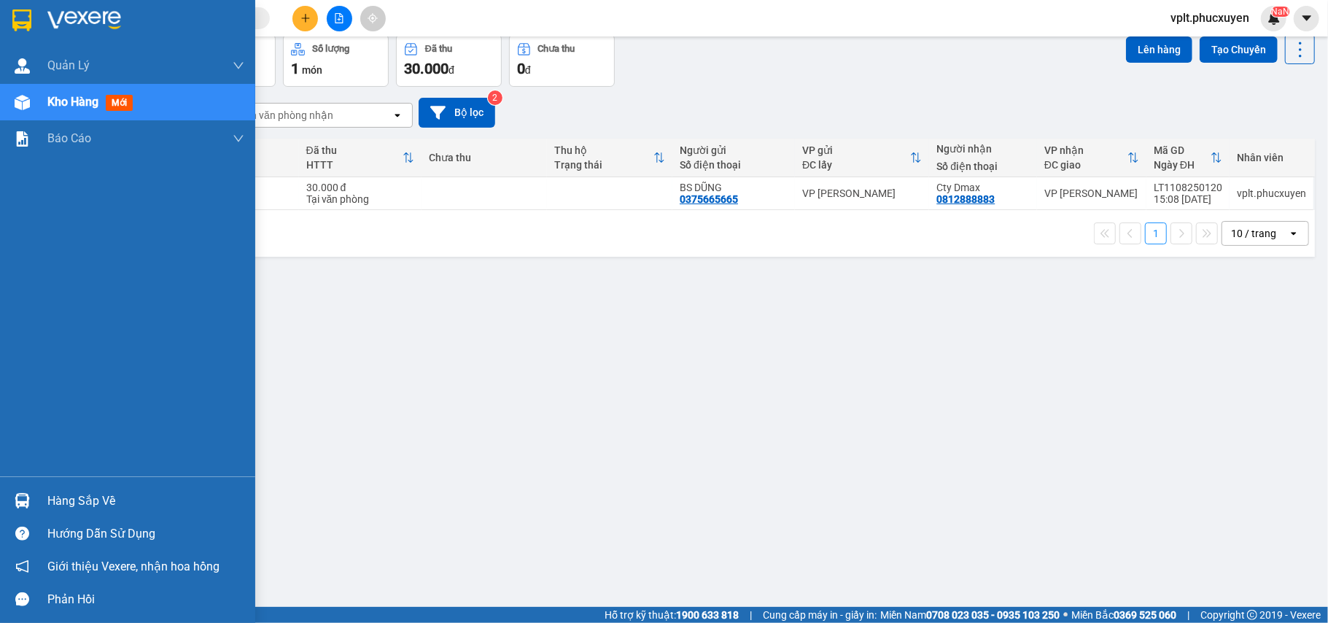
click at [86, 495] on div "Hàng sắp về" at bounding box center [145, 501] width 197 height 22
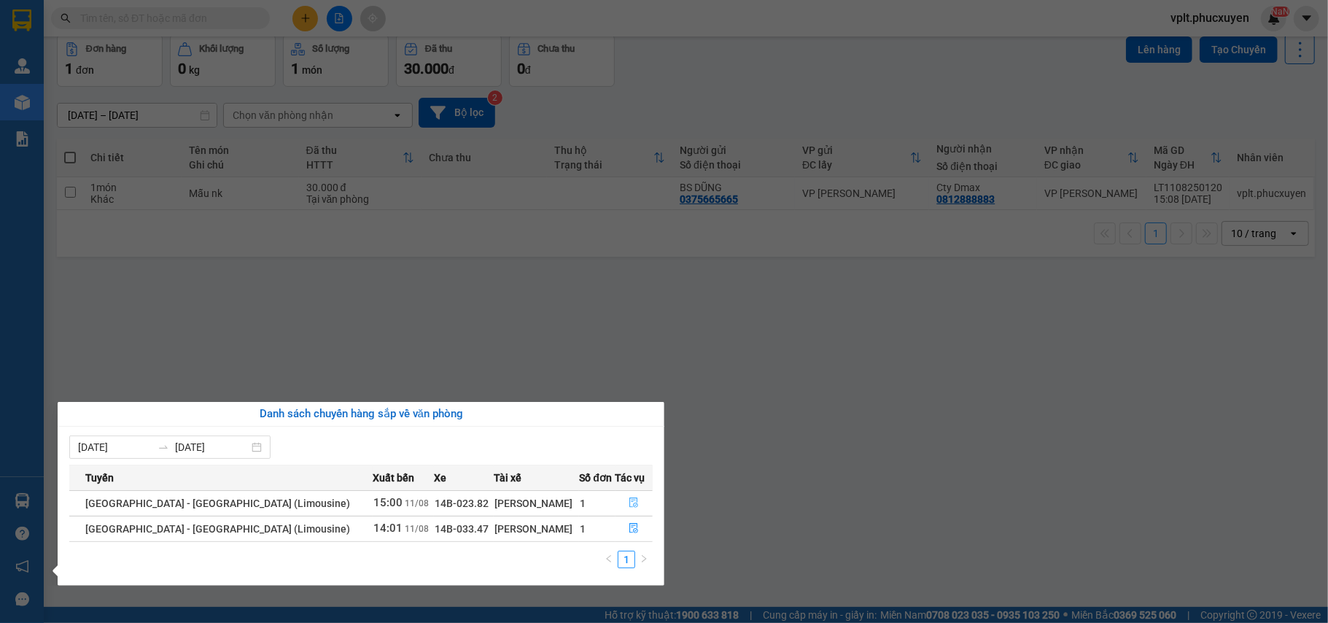
click at [629, 500] on icon "file-done" at bounding box center [634, 502] width 10 height 10
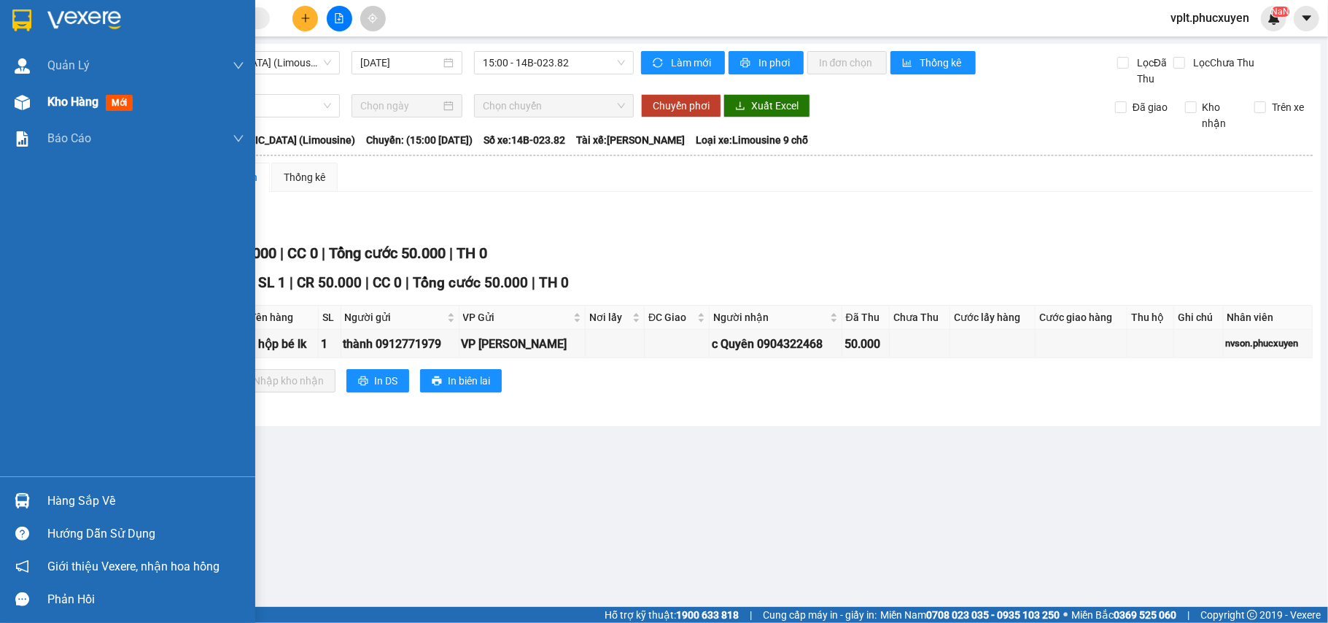
click at [73, 98] on span "Kho hàng" at bounding box center [72, 102] width 51 height 14
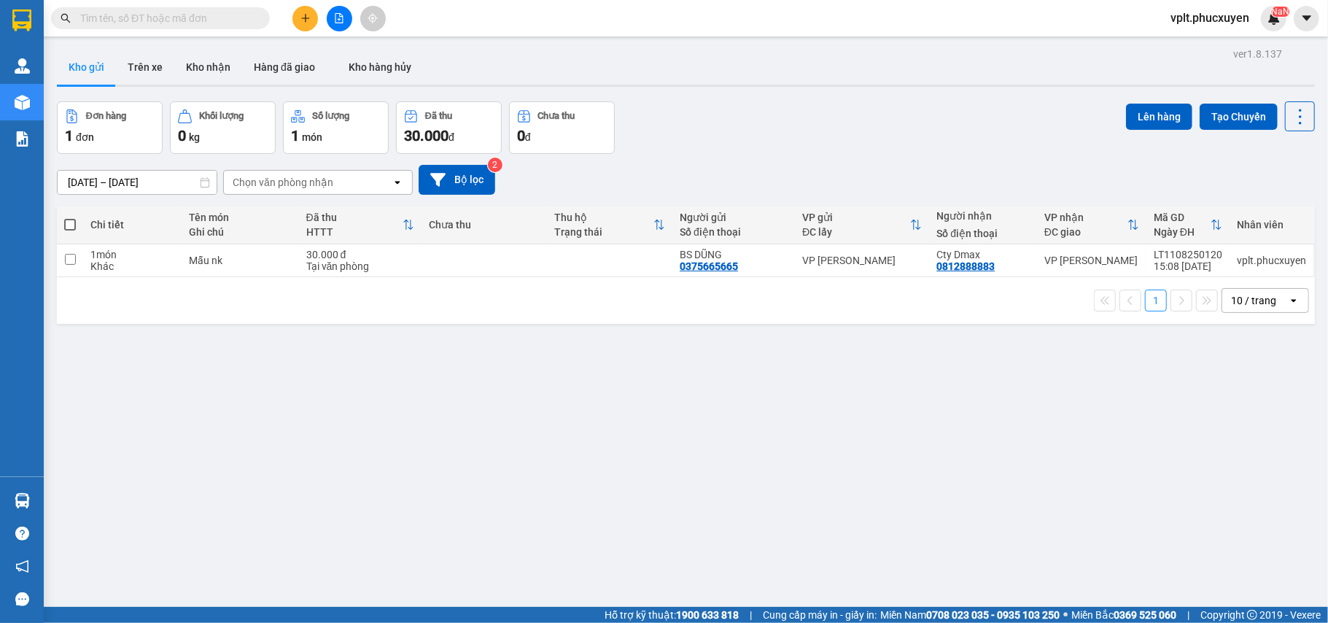
click at [211, 20] on input "text" at bounding box center [166, 18] width 172 height 16
click at [203, 15] on input "text" at bounding box center [166, 18] width 172 height 16
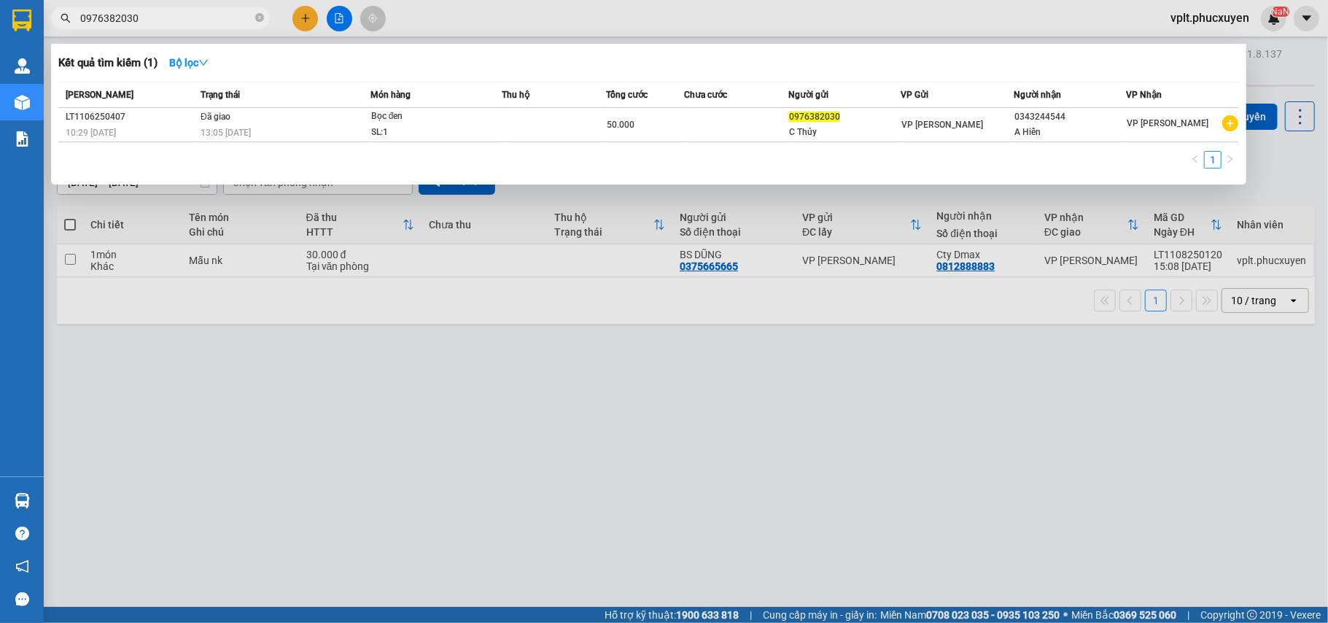
type input "0976382030"
drag, startPoint x: 462, startPoint y: 456, endPoint x: 266, endPoint y: 27, distance: 471.6
click at [457, 447] on div at bounding box center [664, 311] width 1328 height 623
drag, startPoint x: 164, startPoint y: 20, endPoint x: 74, endPoint y: 7, distance: 90.8
click at [74, 7] on span "0976382030" at bounding box center [160, 18] width 219 height 22
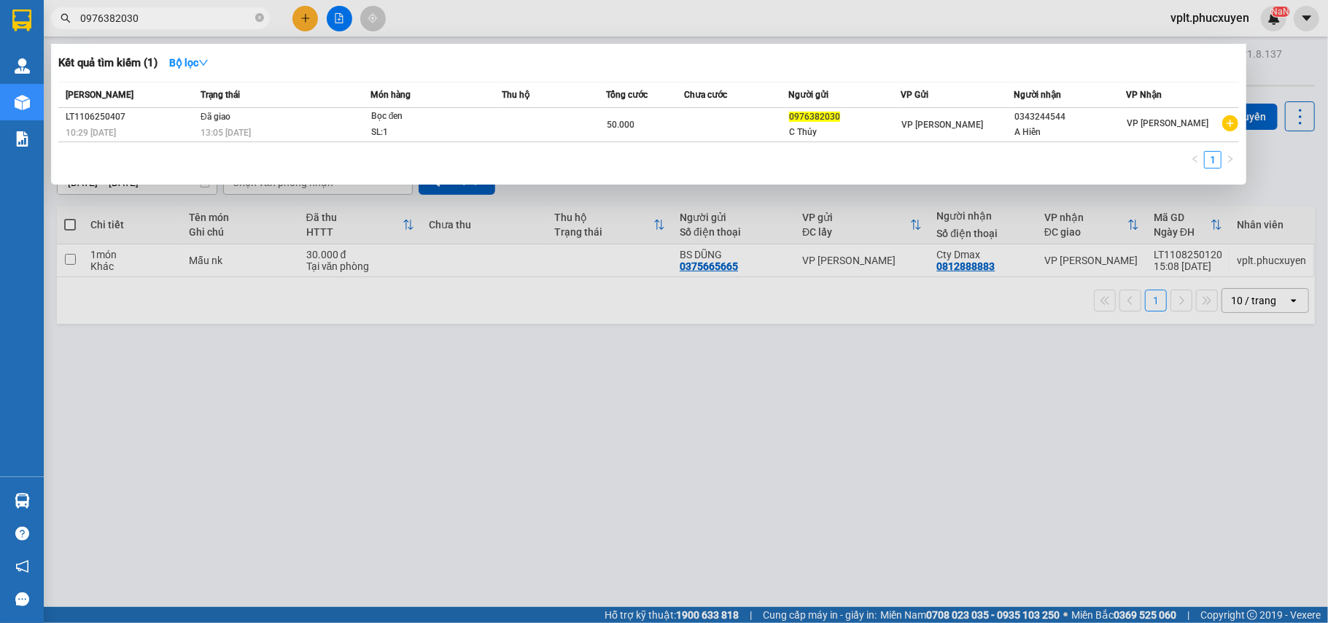
click at [441, 426] on div at bounding box center [664, 311] width 1328 height 623
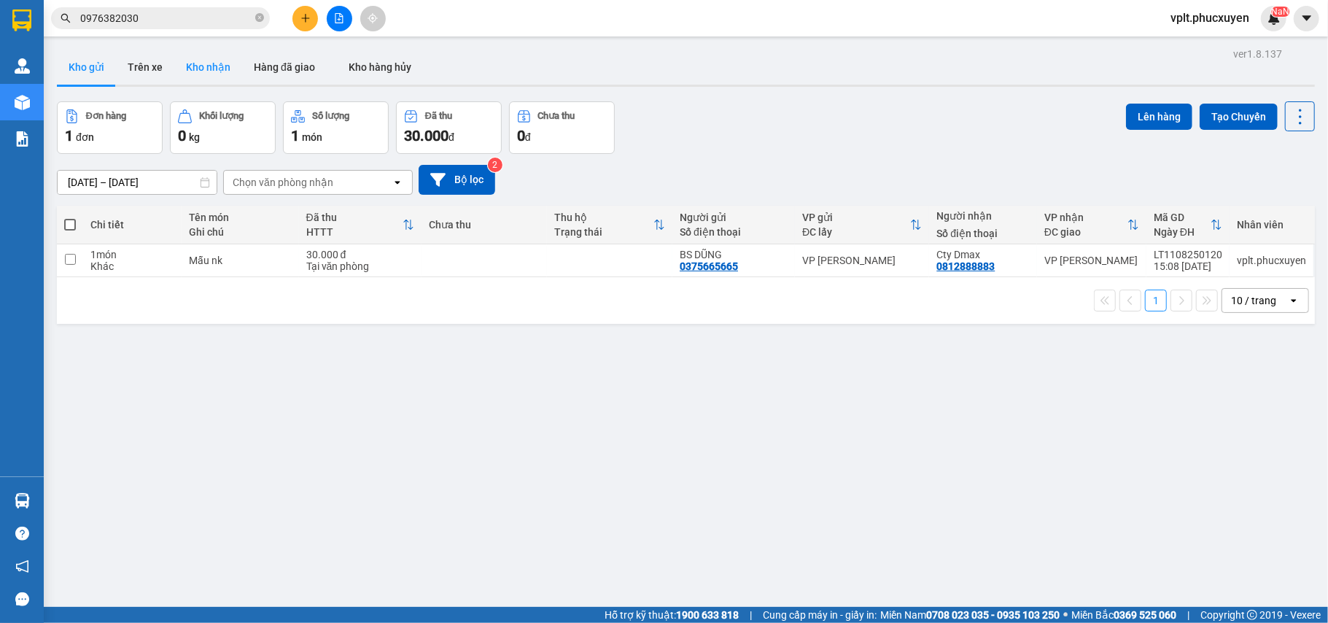
click at [217, 67] on button "Kho nhận" at bounding box center [208, 67] width 68 height 35
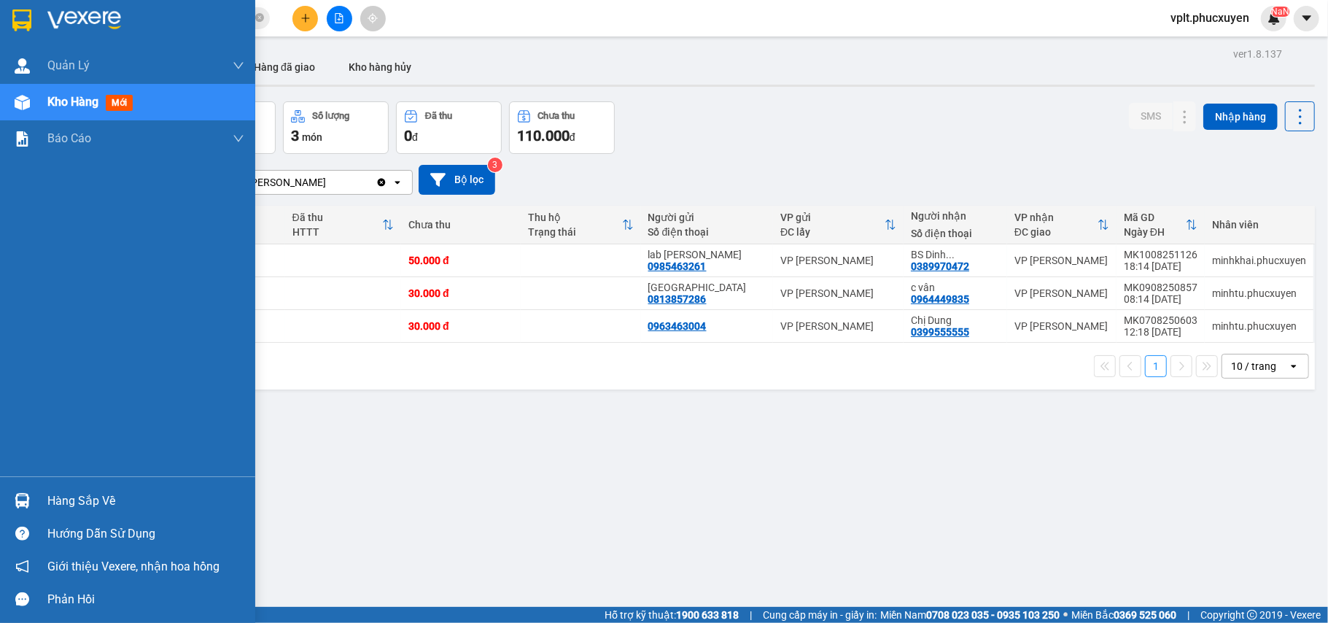
click at [77, 497] on div "Hàng sắp về" at bounding box center [145, 501] width 197 height 22
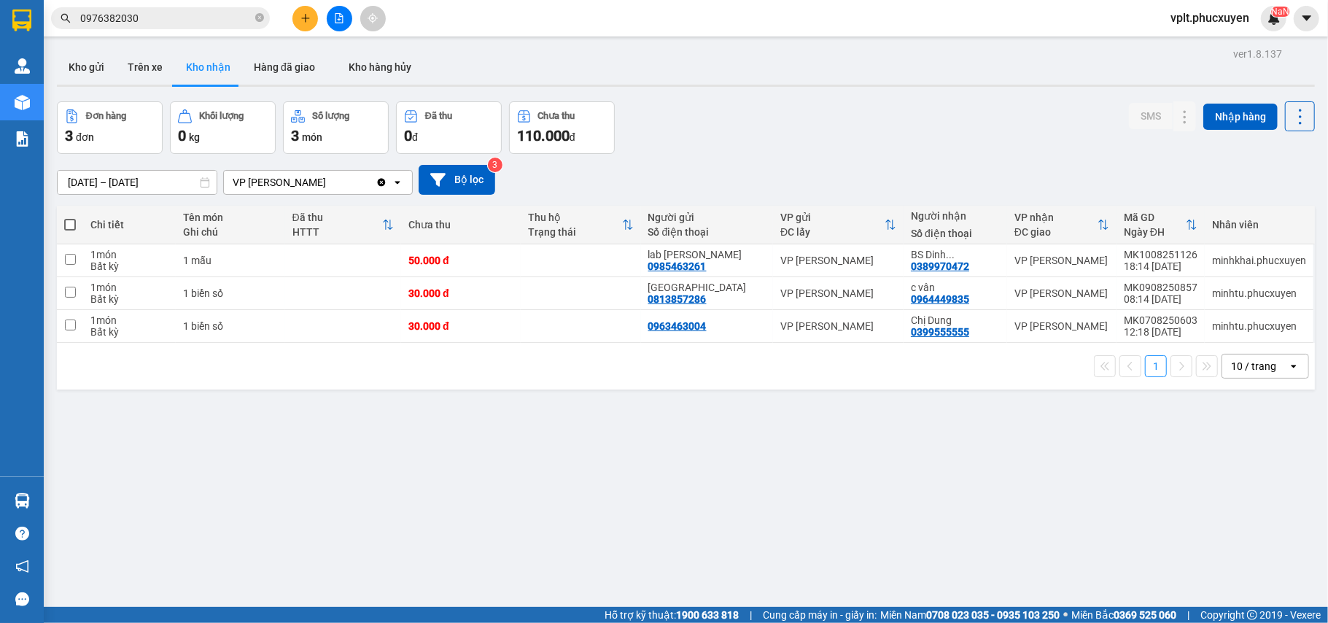
click at [704, 532] on section "Kết quả tìm kiếm ( 1 ) Bộ lọc Mã ĐH Trạng thái Món hàng Thu hộ Tổng cước Chưa c…" at bounding box center [664, 311] width 1328 height 623
click at [182, 10] on input "0976382030" at bounding box center [166, 18] width 172 height 16
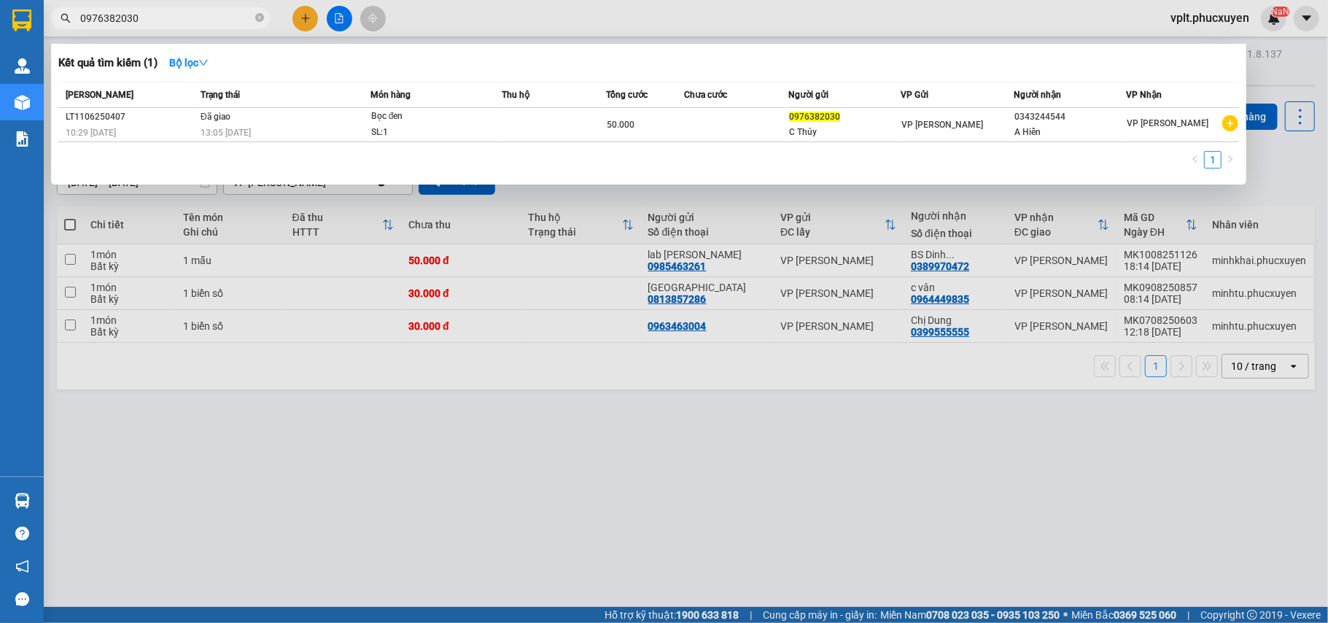
click at [454, 509] on div at bounding box center [664, 311] width 1328 height 623
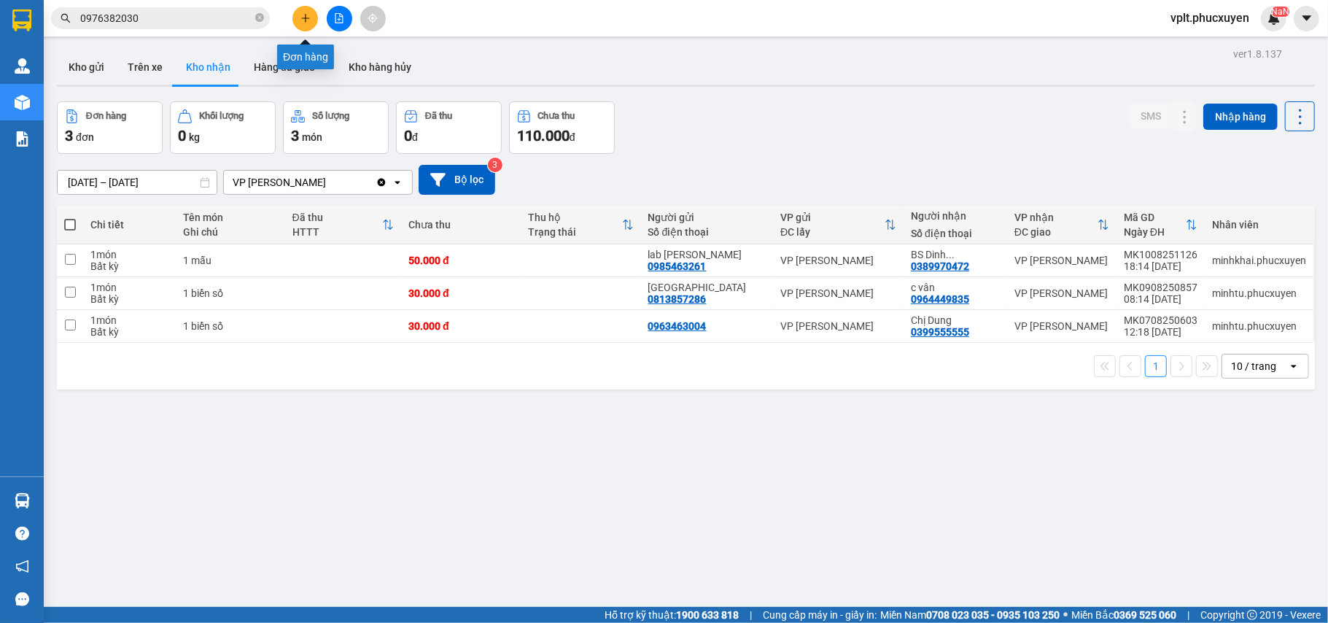
click at [307, 20] on button at bounding box center [305, 19] width 26 height 26
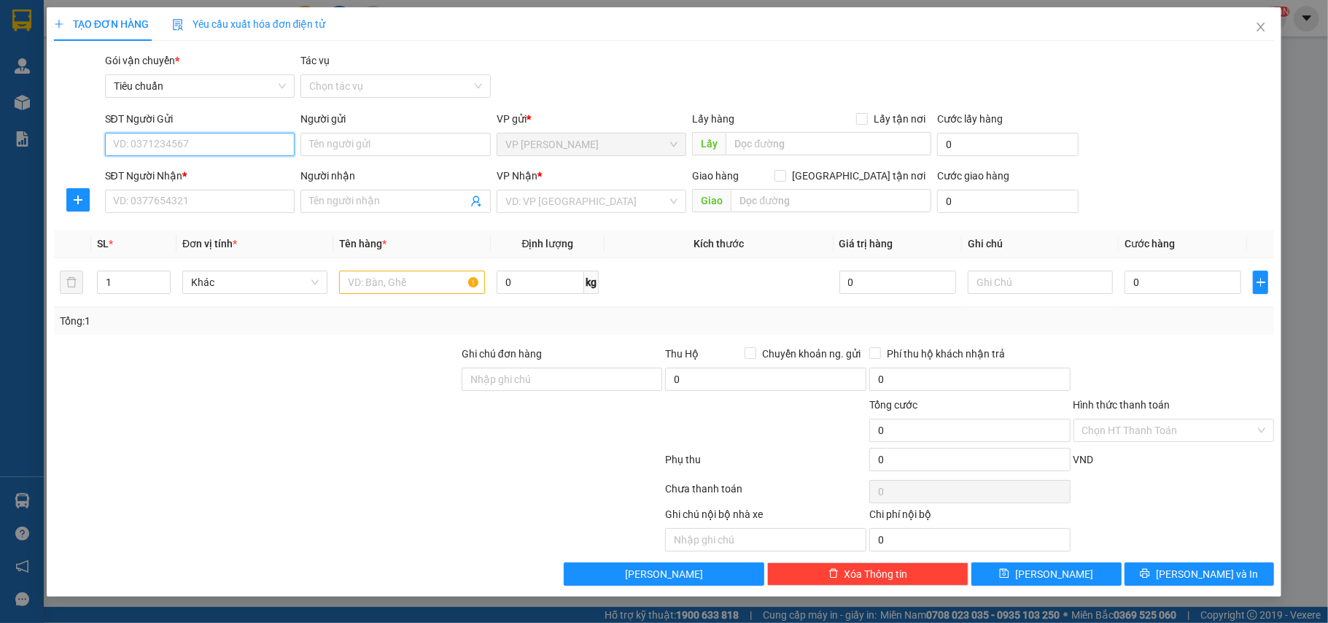
click at [249, 152] on input "SĐT Người Gửi" at bounding box center [200, 144] width 190 height 23
click at [194, 150] on input "SĐT Người Gửi" at bounding box center [200, 144] width 190 height 23
type input "0913287817"
click at [195, 174] on div "0913287817 - C Yến" at bounding box center [200, 174] width 173 height 16
type input "C Yến"
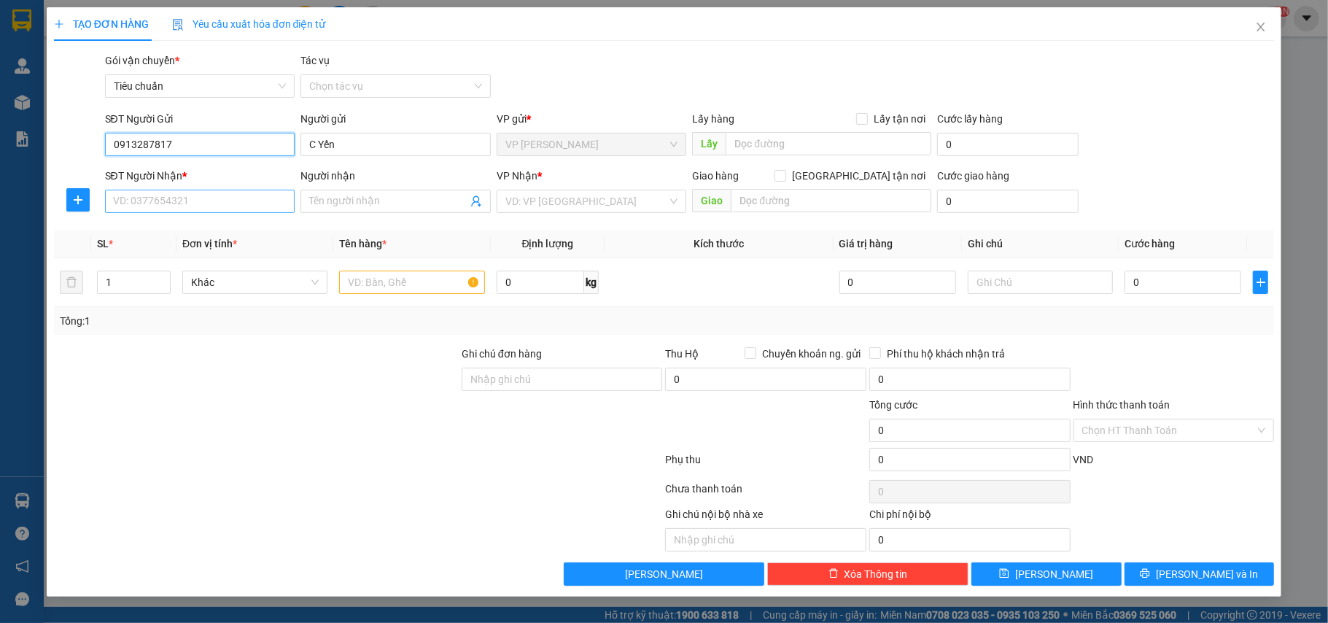
type input "0913287817"
click at [210, 197] on input "SĐT Người Nhận *" at bounding box center [200, 201] width 190 height 23
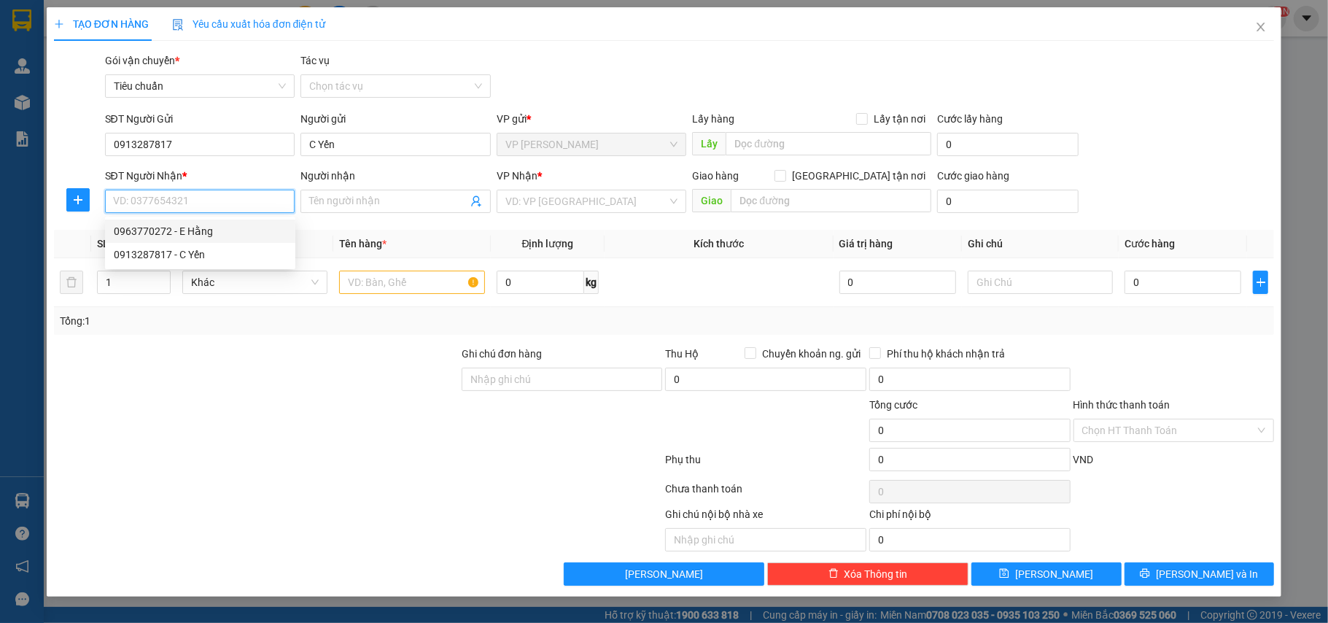
click at [177, 232] on div "0963770272 - E Hằng" at bounding box center [200, 231] width 173 height 16
type input "0963770272"
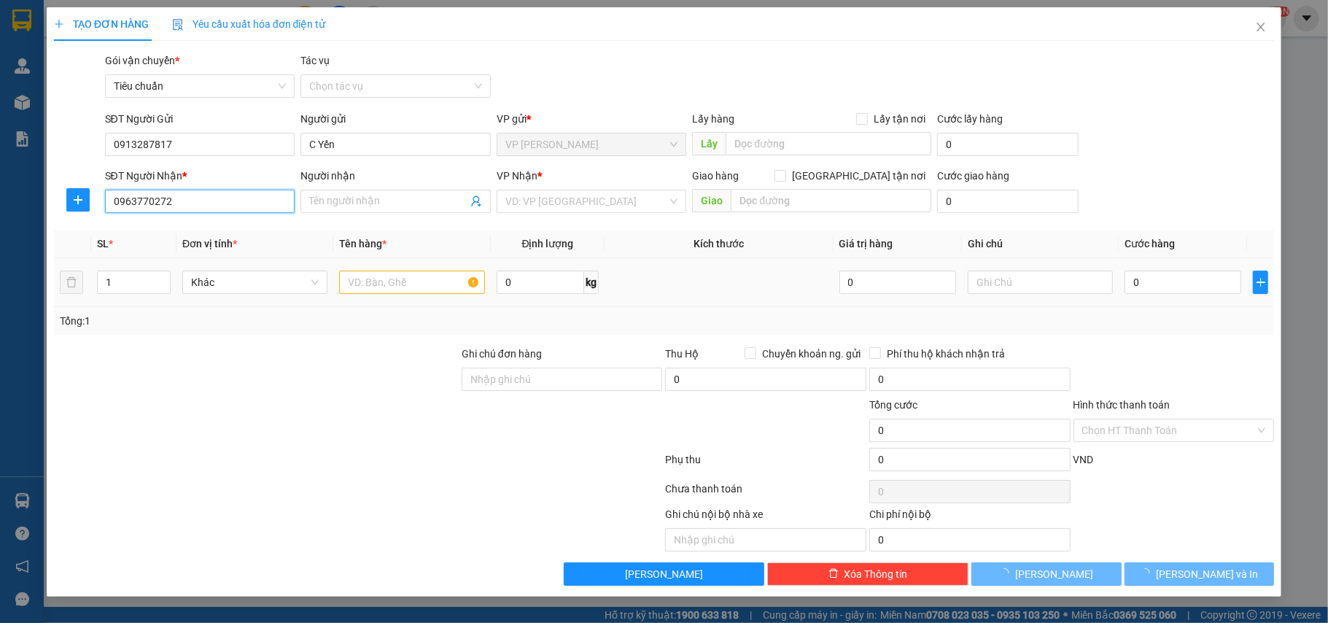
type input "E Hằng"
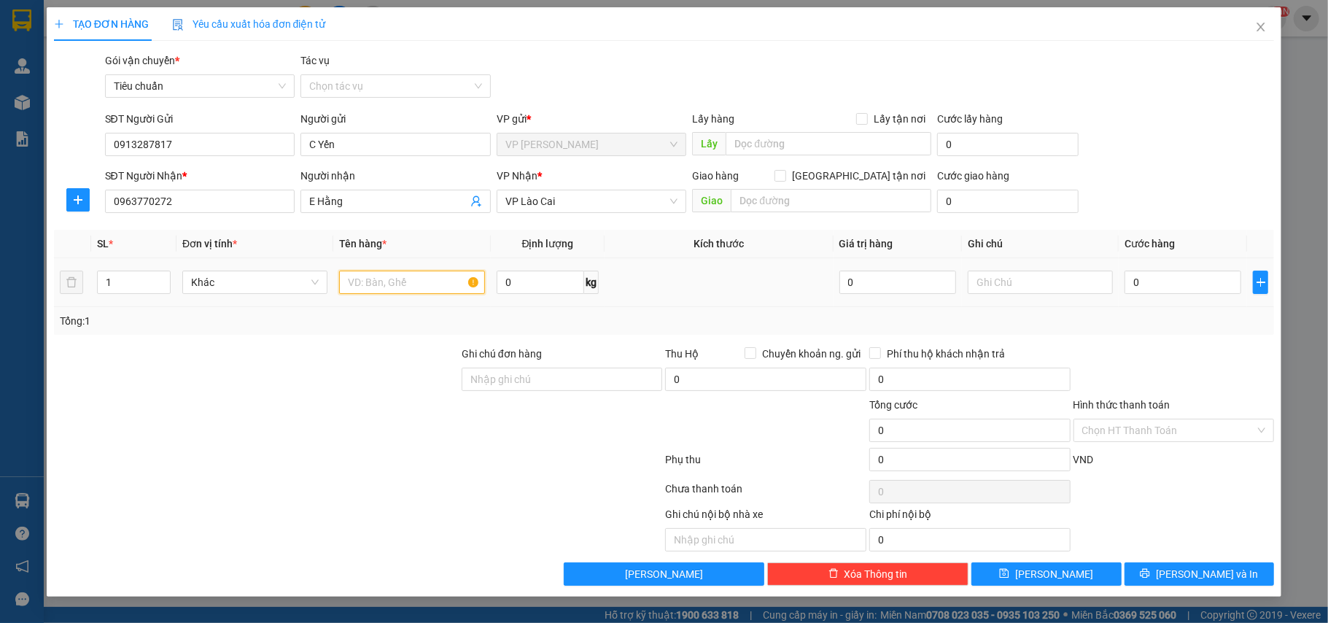
click at [420, 284] on input "text" at bounding box center [411, 282] width 145 height 23
type input "Hồ sơ"
click at [1185, 282] on input "0" at bounding box center [1183, 282] width 117 height 23
type input "8"
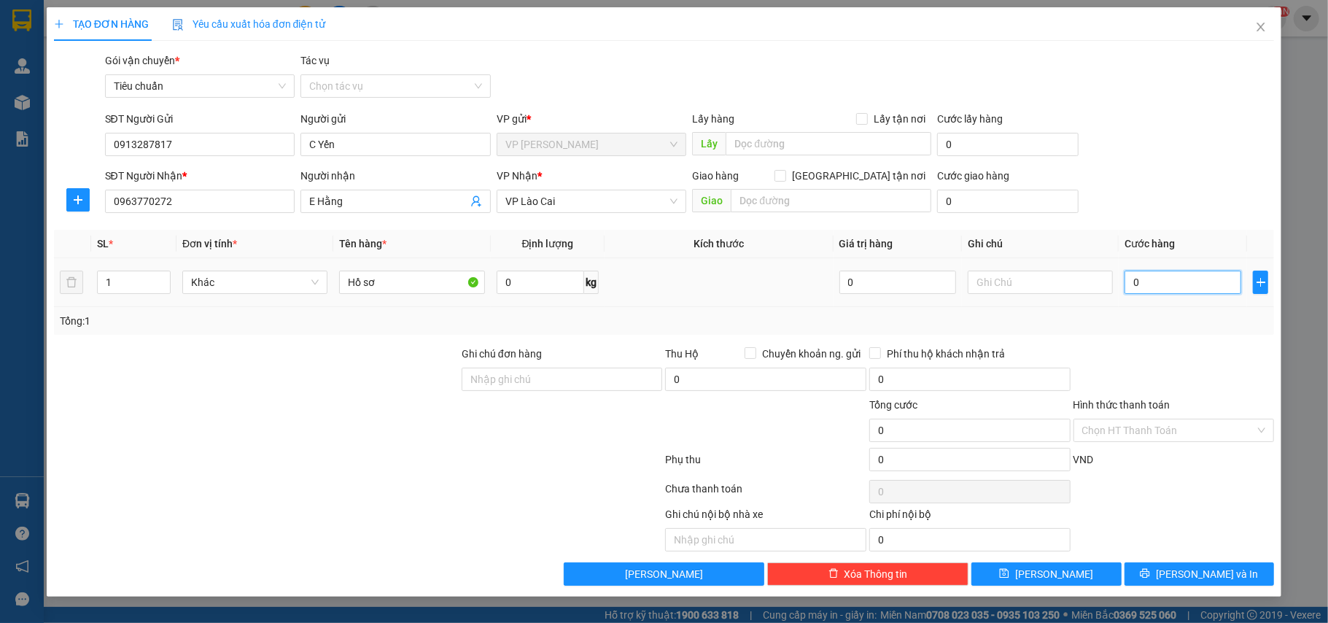
type input "8"
type input "80"
type input "80.000"
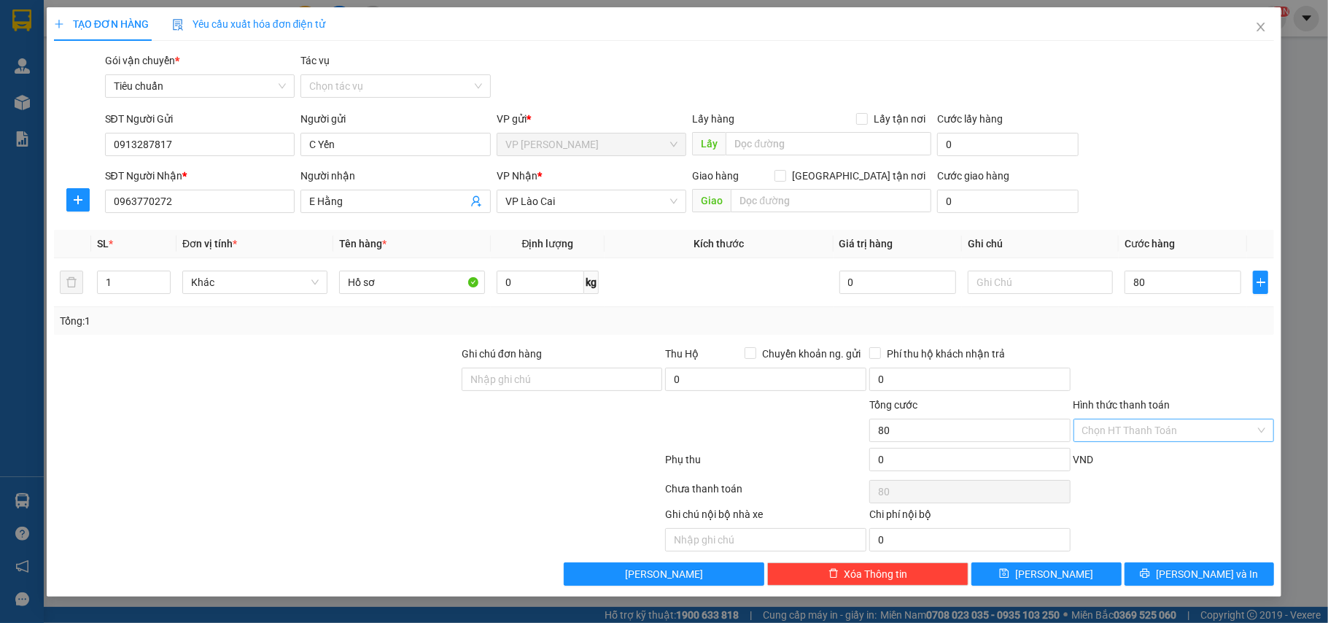
type input "80.000"
click at [1088, 436] on input "Hình thức thanh toán" at bounding box center [1169, 430] width 174 height 22
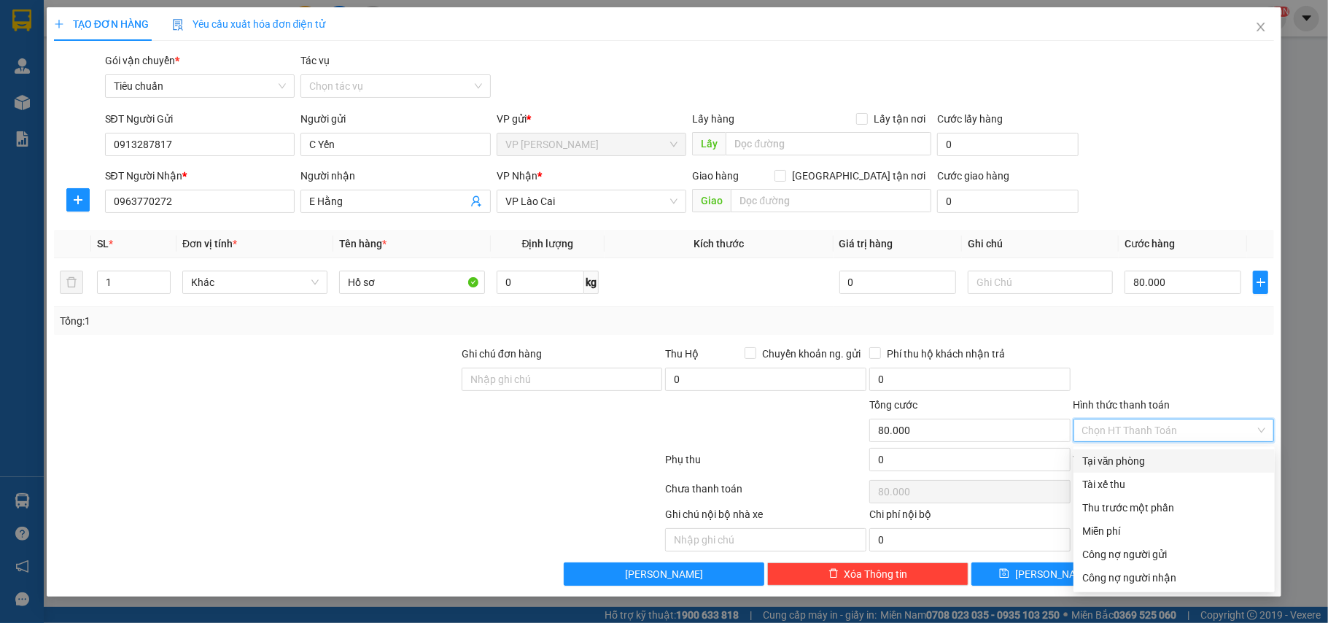
click at [1112, 459] on div "Tại văn phòng" at bounding box center [1174, 461] width 184 height 16
type input "0"
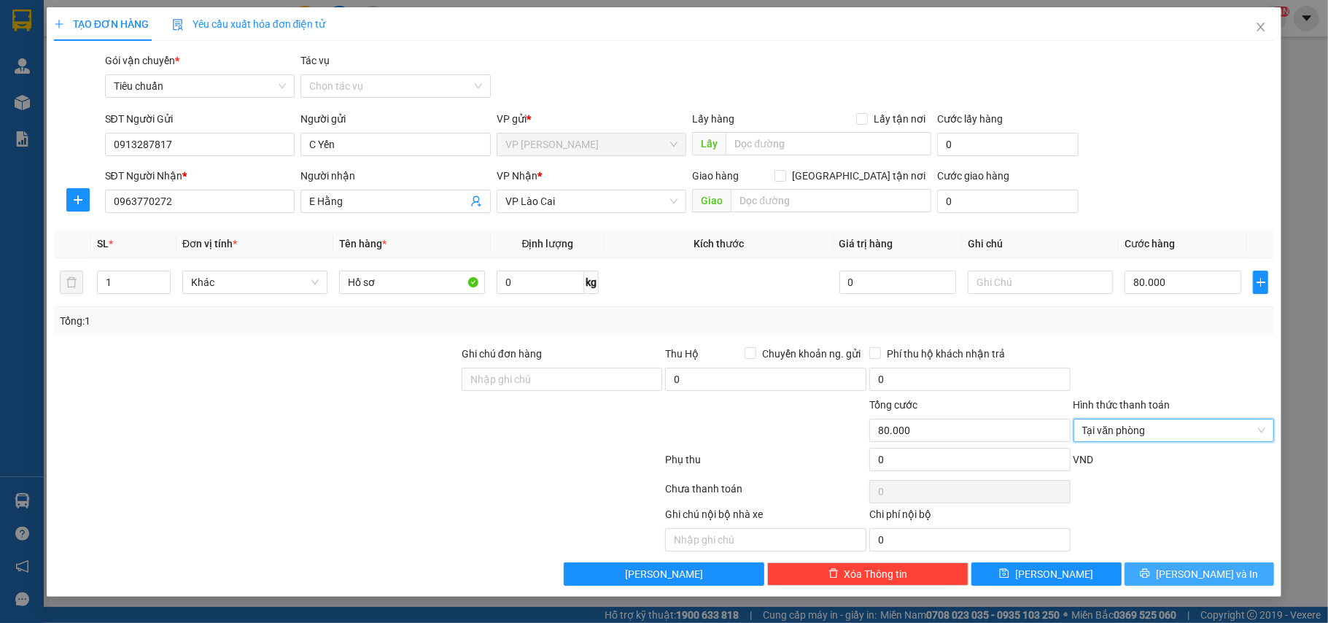
click at [1193, 572] on span "Lưu và In" at bounding box center [1207, 574] width 102 height 16
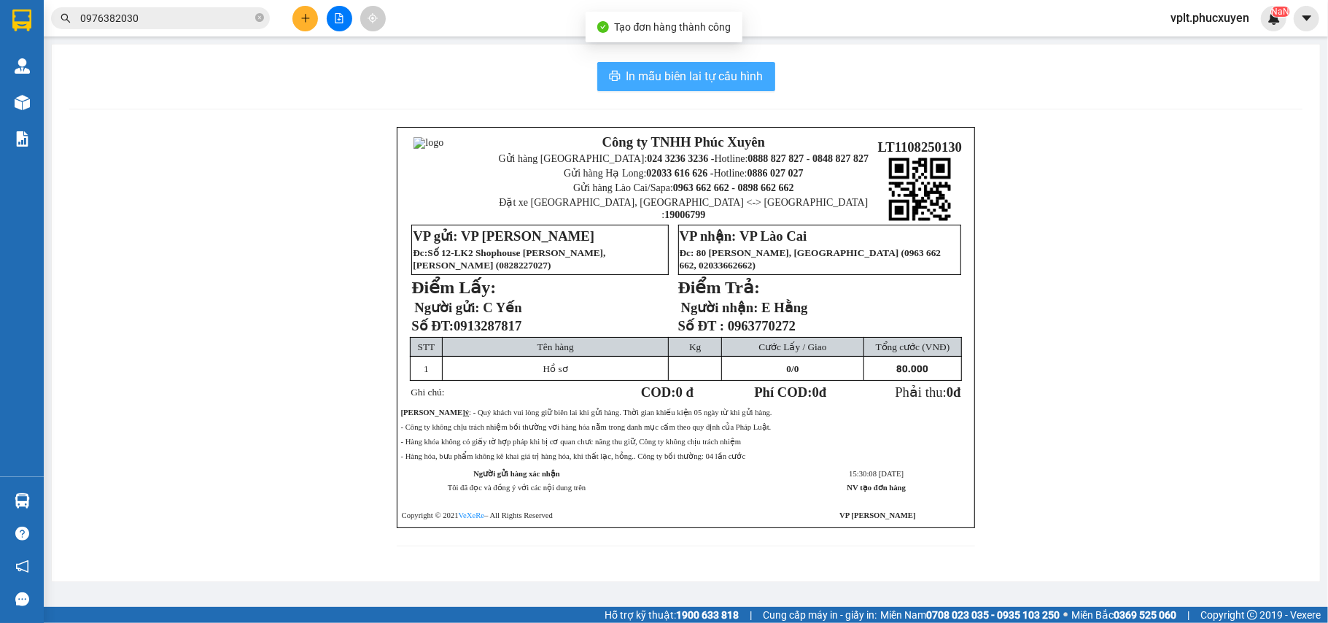
click at [678, 77] on span "In mẫu biên lai tự cấu hình" at bounding box center [695, 76] width 137 height 18
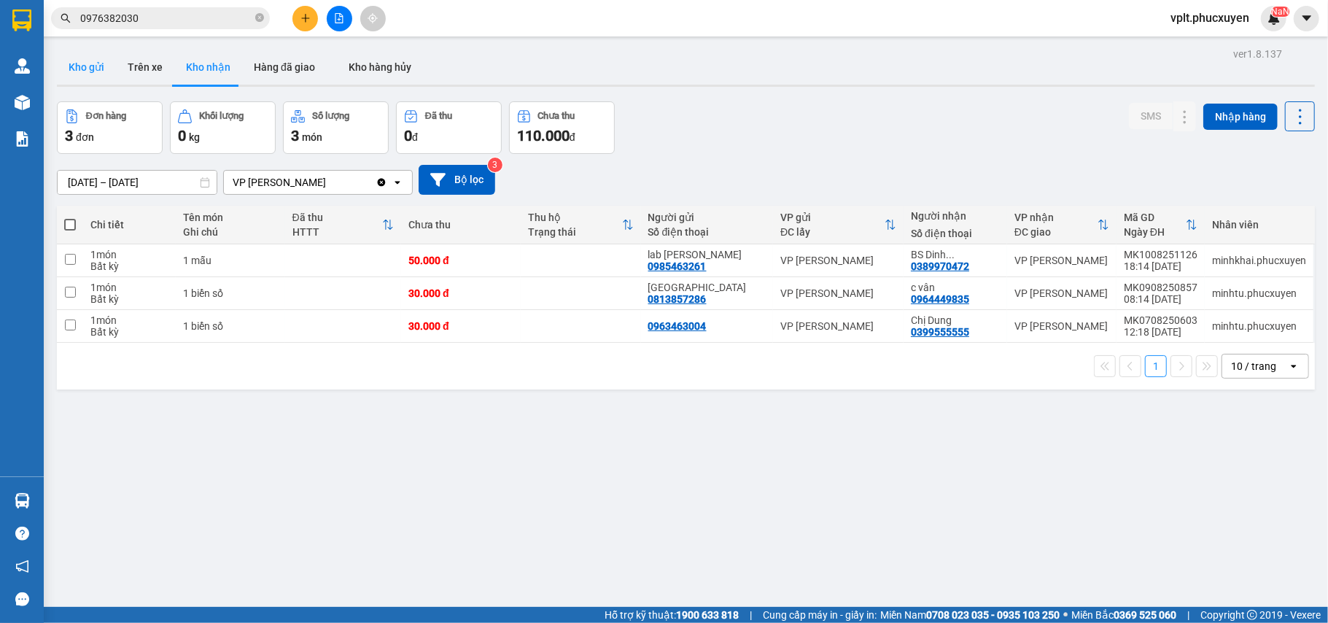
click at [70, 61] on button "Kho gửi" at bounding box center [86, 67] width 59 height 35
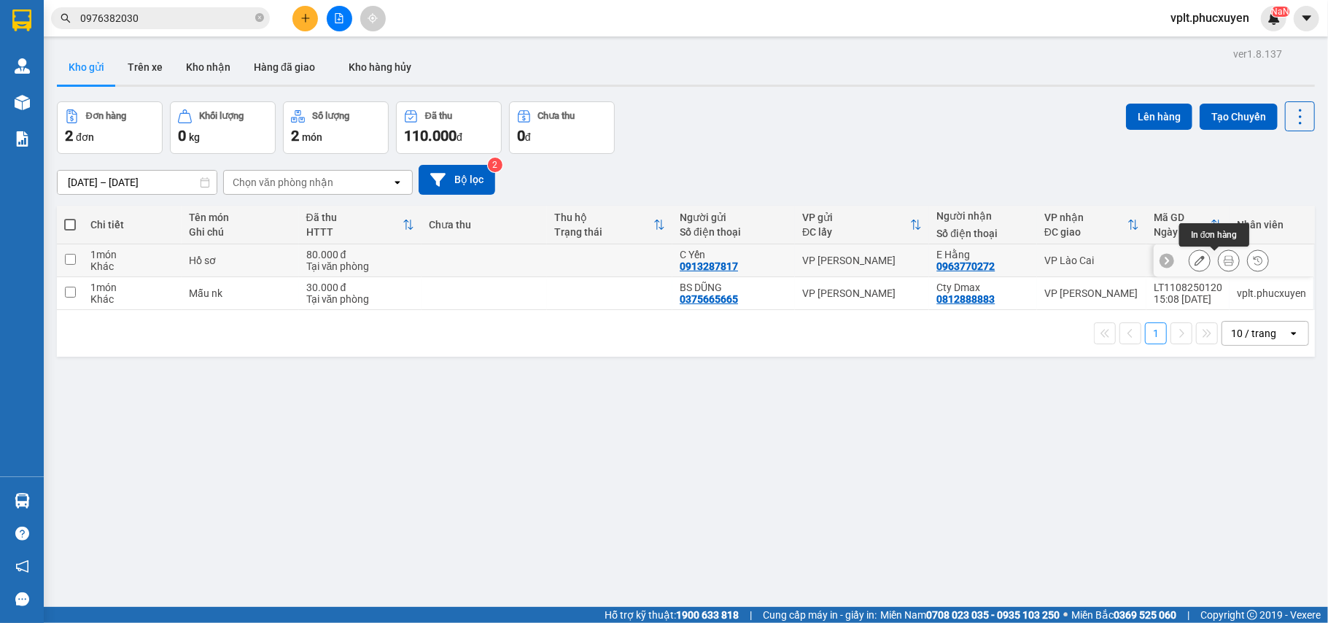
click at [1219, 255] on button at bounding box center [1229, 261] width 20 height 26
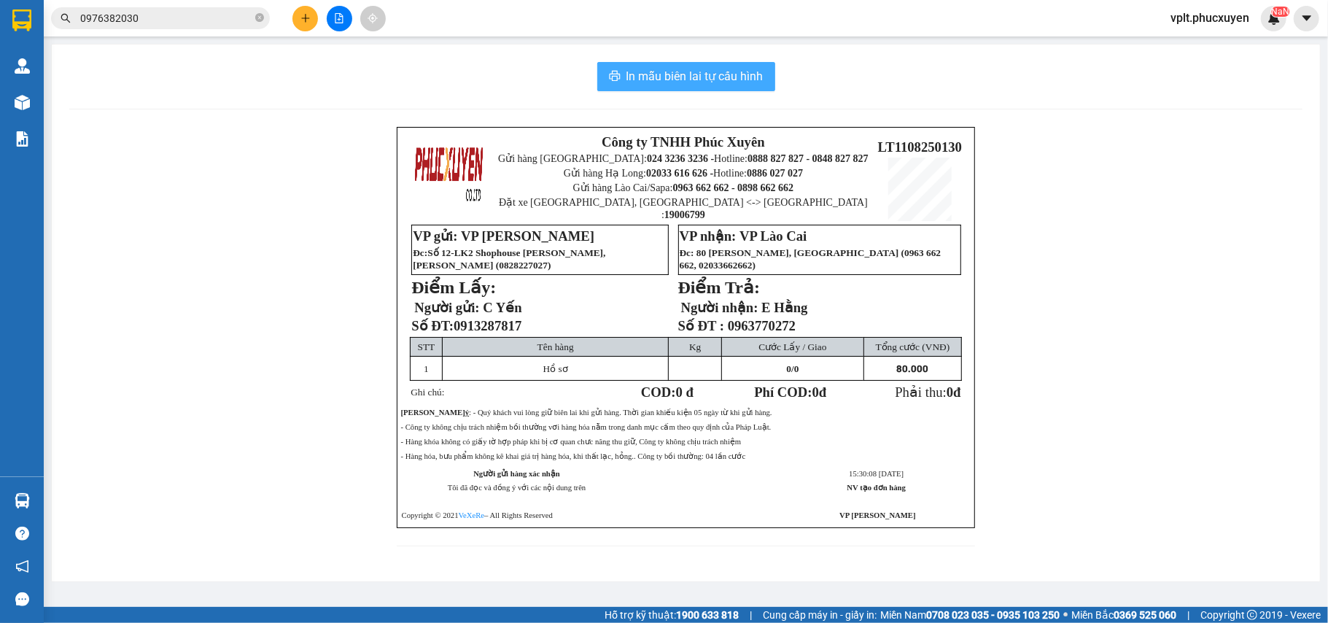
click at [684, 77] on span "In mẫu biên lai tự cấu hình" at bounding box center [695, 76] width 137 height 18
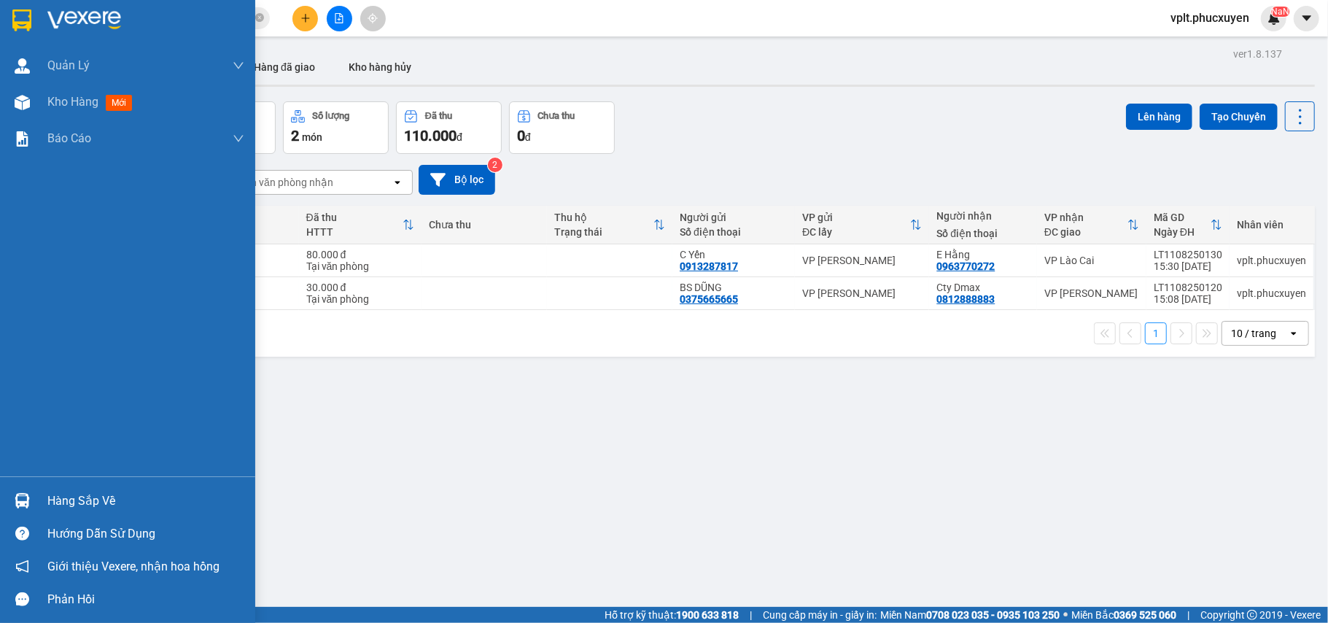
drag, startPoint x: 100, startPoint y: 491, endPoint x: 298, endPoint y: 500, distance: 197.9
click at [105, 491] on div "Hàng sắp về" at bounding box center [145, 501] width 197 height 22
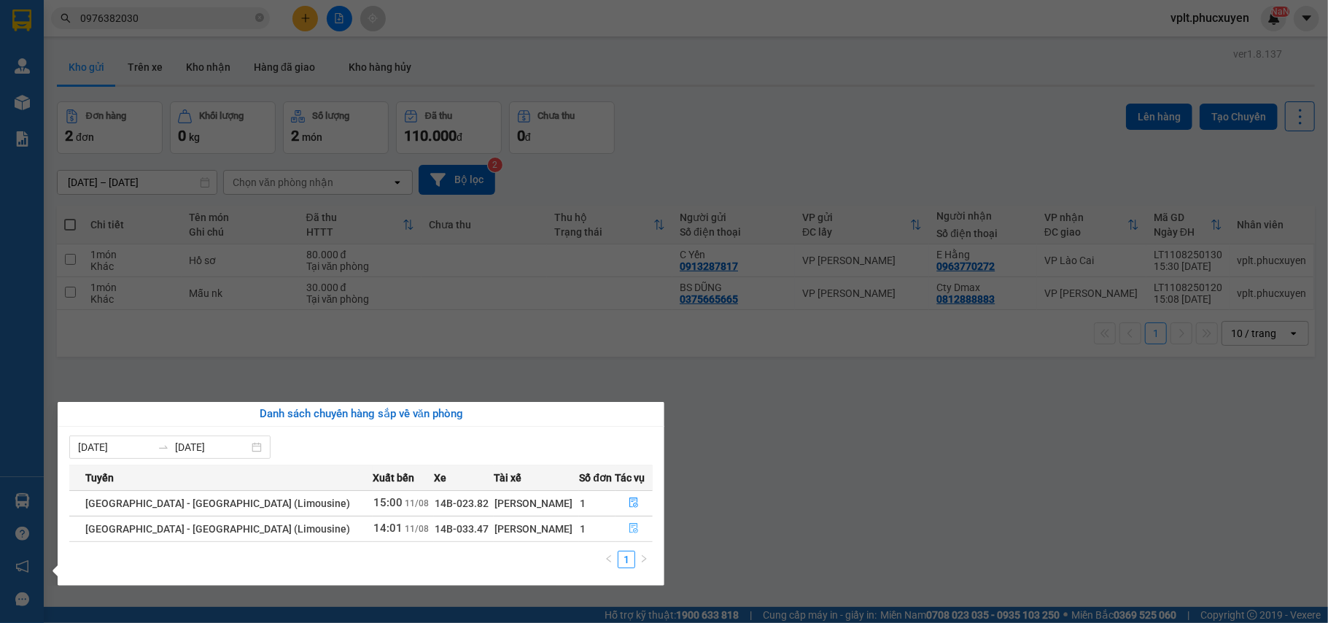
click at [630, 527] on icon "file-done" at bounding box center [634, 529] width 9 height 10
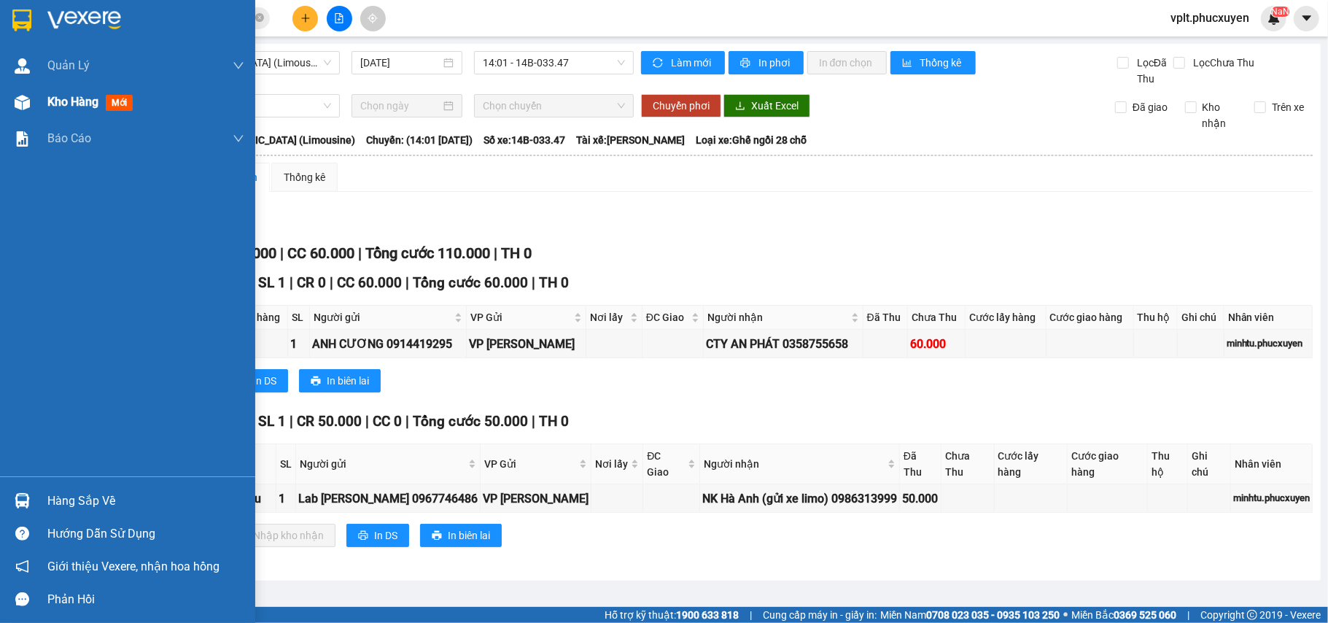
click at [69, 101] on span "Kho hàng" at bounding box center [72, 102] width 51 height 14
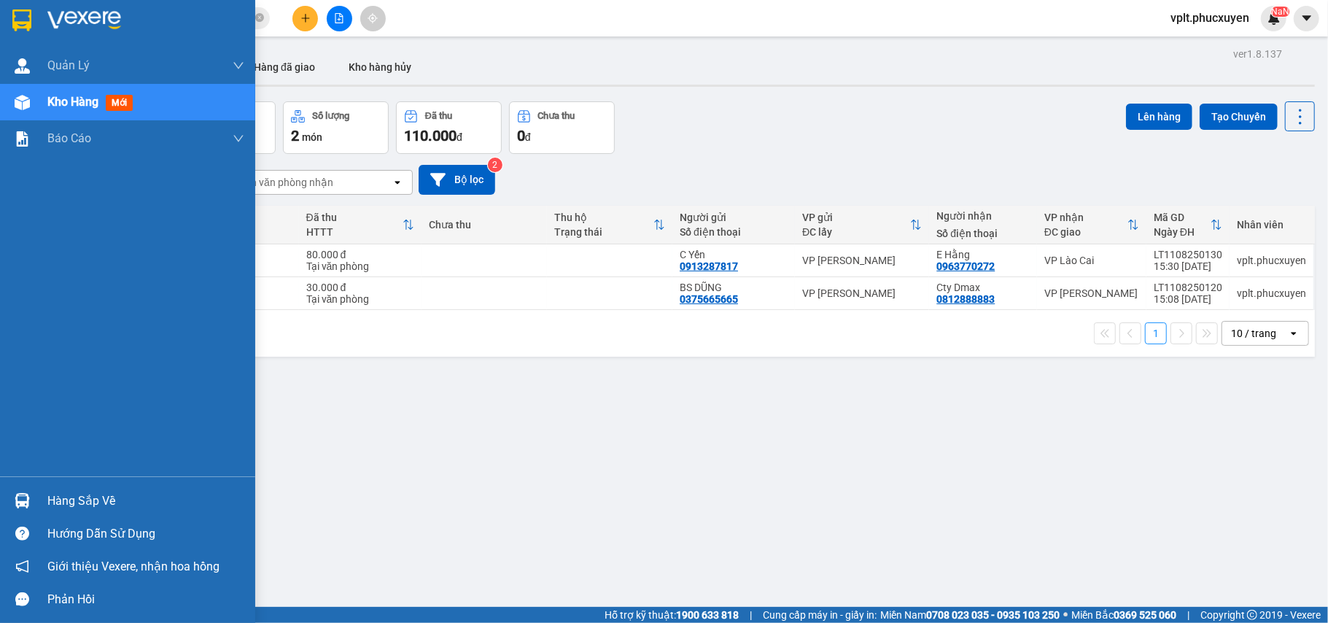
click at [88, 499] on div "ver 1.8.137 Kho gửi Trên xe Kho nhận Hàng đã giao Kho hàng hủy Đơn hàng 2 đơn K…" at bounding box center [686, 355] width 1270 height 623
drag, startPoint x: 76, startPoint y: 503, endPoint x: 550, endPoint y: 503, distance: 474.1
click at [77, 503] on div "Hàng sắp về" at bounding box center [145, 501] width 197 height 22
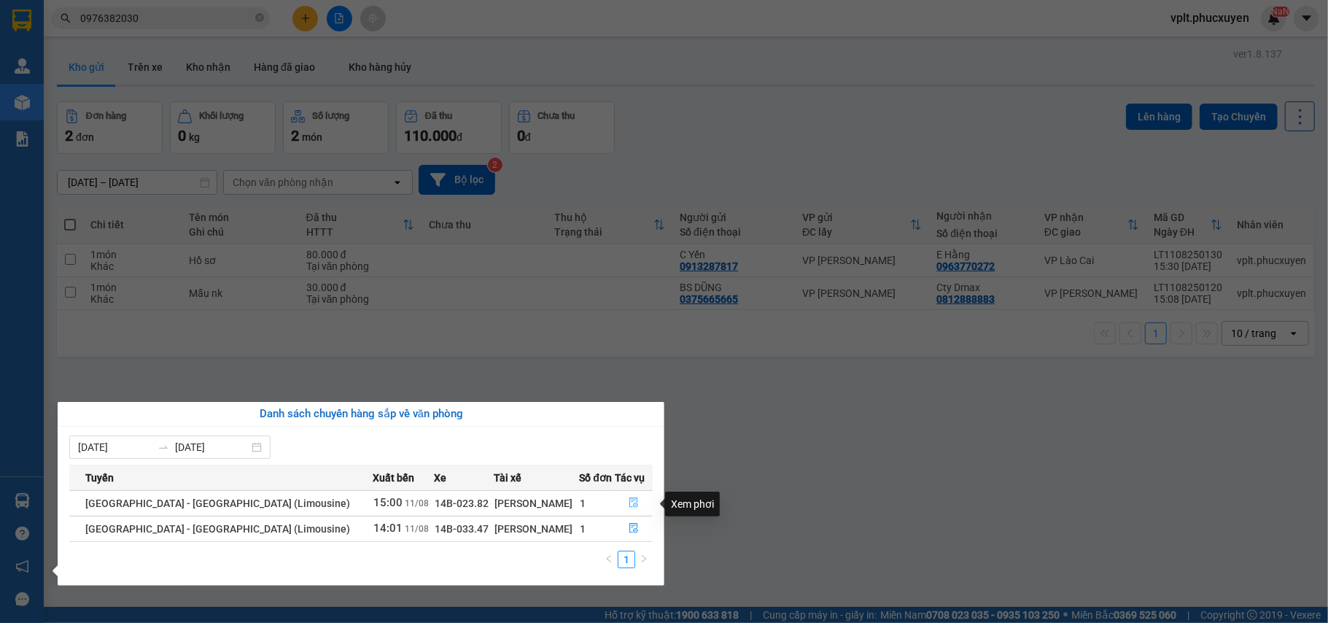
click at [629, 497] on icon "file-done" at bounding box center [634, 502] width 10 height 10
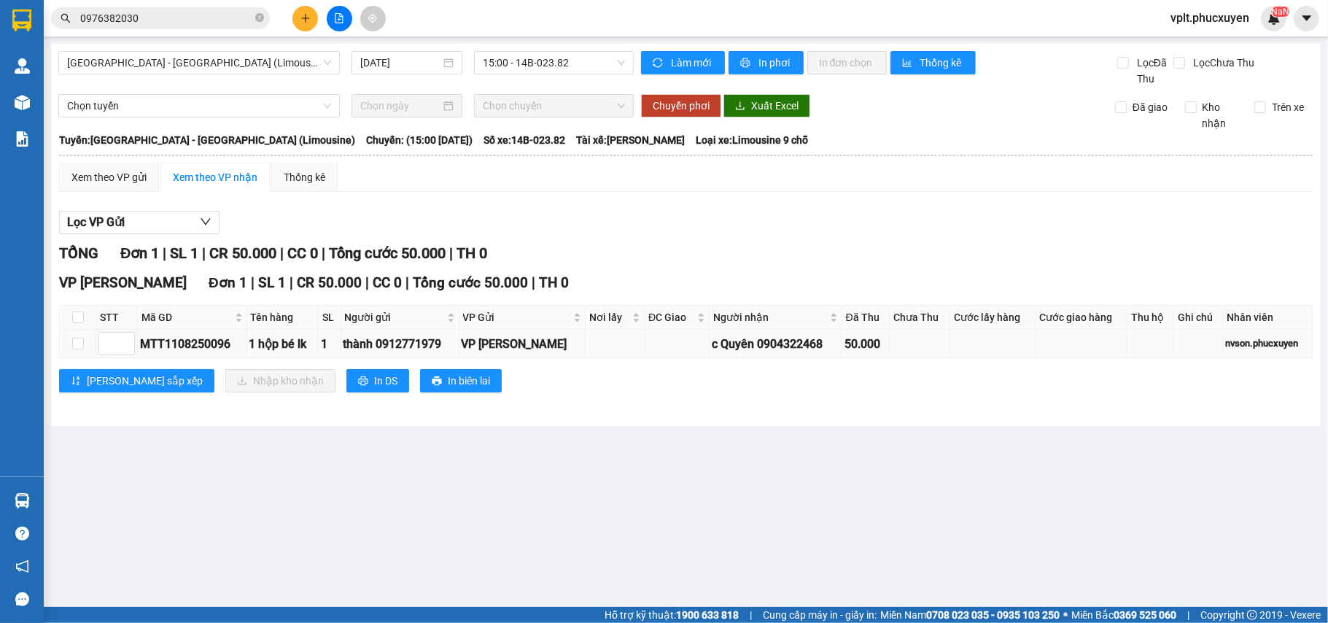
click at [181, 349] on div "MTT1108250096" at bounding box center [192, 344] width 104 height 18
drag, startPoint x: 181, startPoint y: 349, endPoint x: 194, endPoint y: 349, distance: 13.1
click at [184, 349] on div "MTT1108250096" at bounding box center [192, 344] width 104 height 18
copy div "MTT1108250096"
click at [257, 16] on icon "close-circle" at bounding box center [259, 17] width 9 height 9
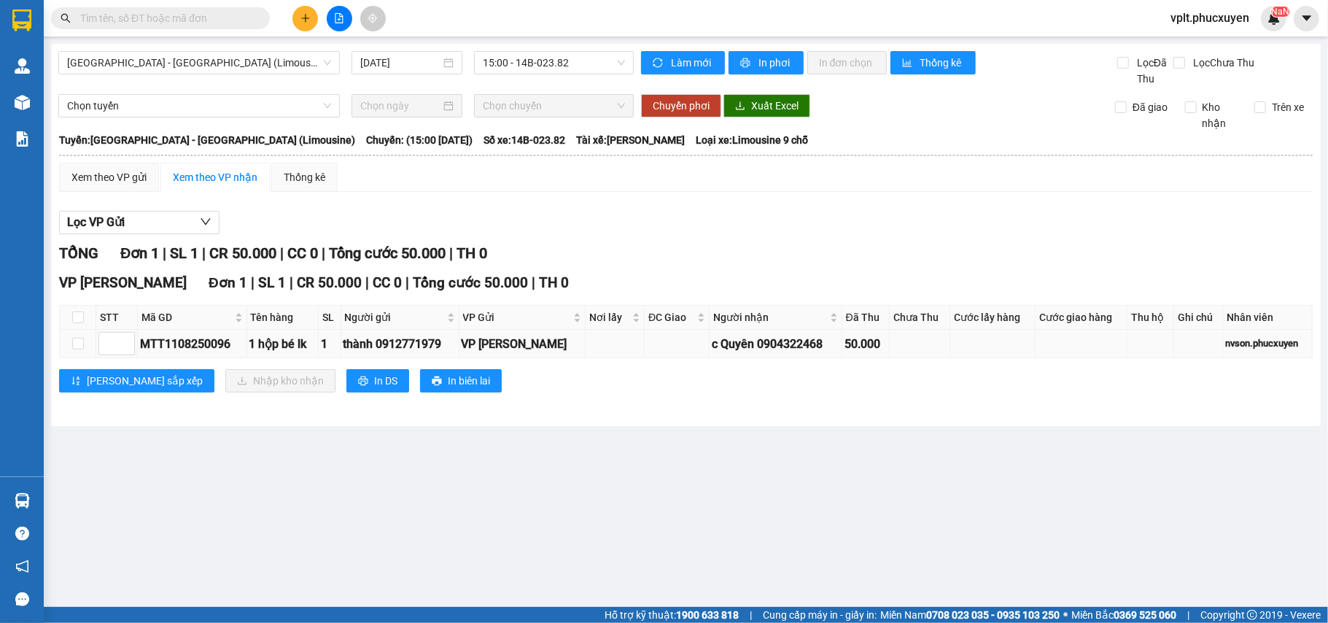
click at [176, 343] on div "MTT1108250096" at bounding box center [192, 344] width 104 height 18
copy div "MTT1108250096"
click at [106, 18] on input "text" at bounding box center [166, 18] width 172 height 16
paste input "MTT1108250096"
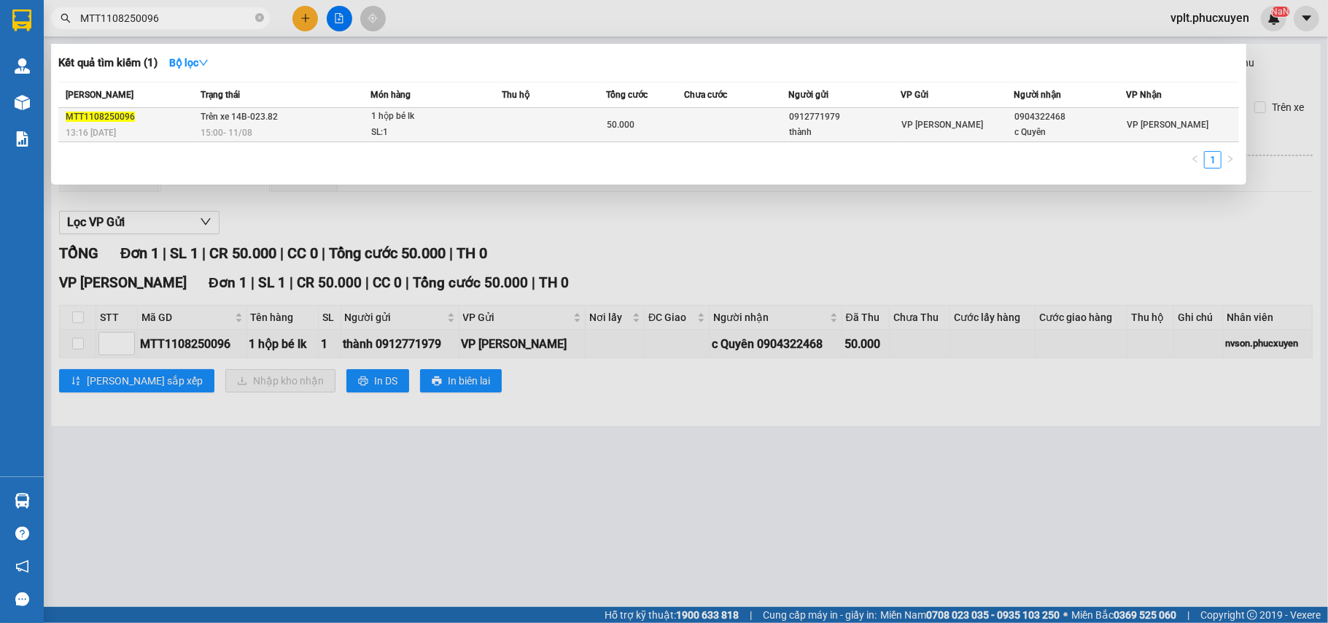
type input "MTT1108250096"
click at [284, 115] on td "Trên xe 14B-023.82 15:00 - 11/08" at bounding box center [284, 125] width 174 height 34
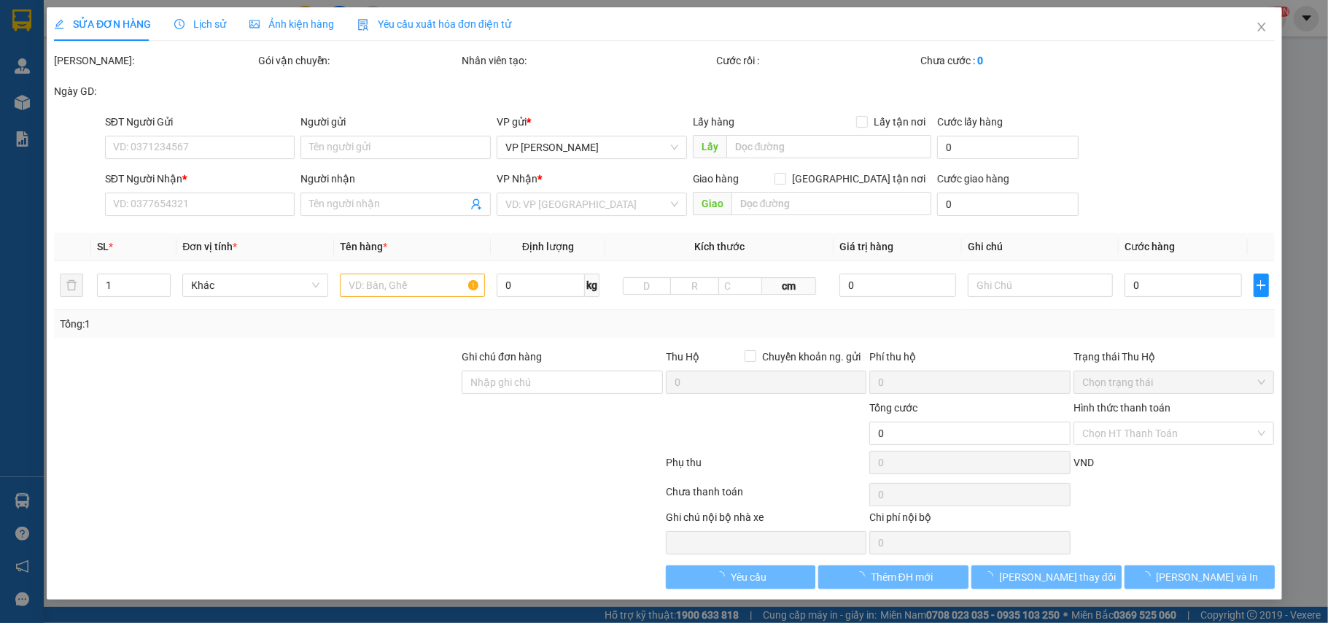
type input "0912771979"
type input "thành"
type input "0904322468"
type input "c Quyên"
type input "50.000"
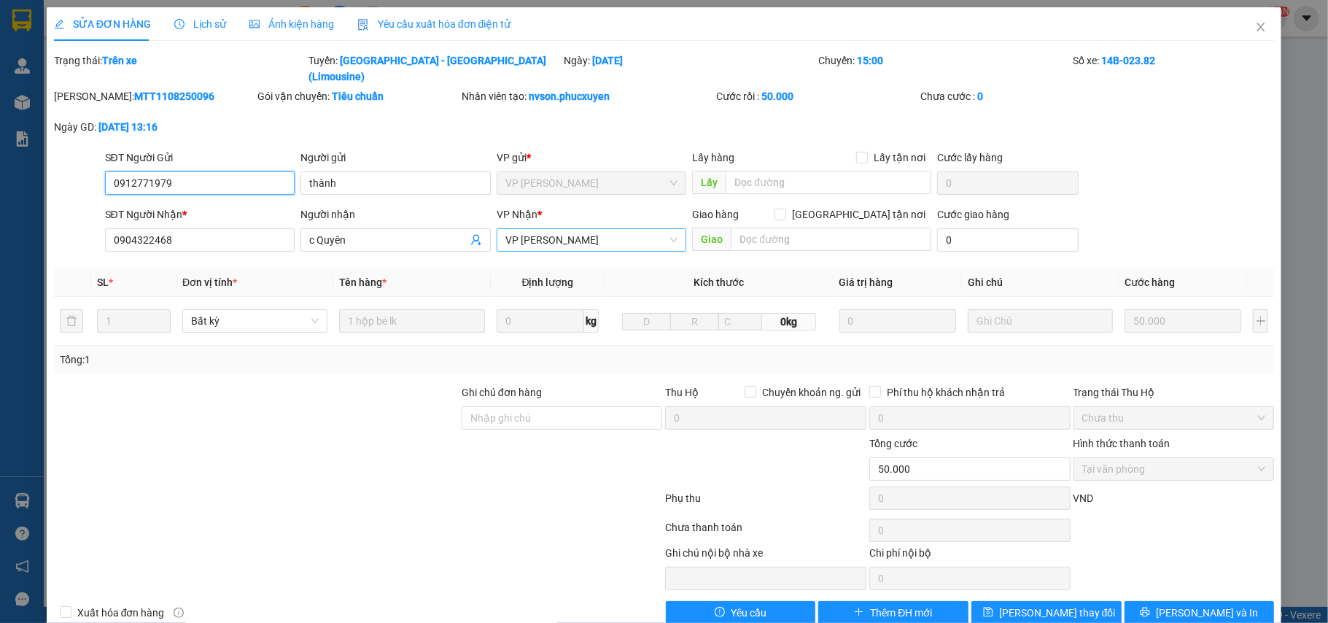
click at [590, 229] on span "VP [PERSON_NAME]" at bounding box center [591, 240] width 173 height 22
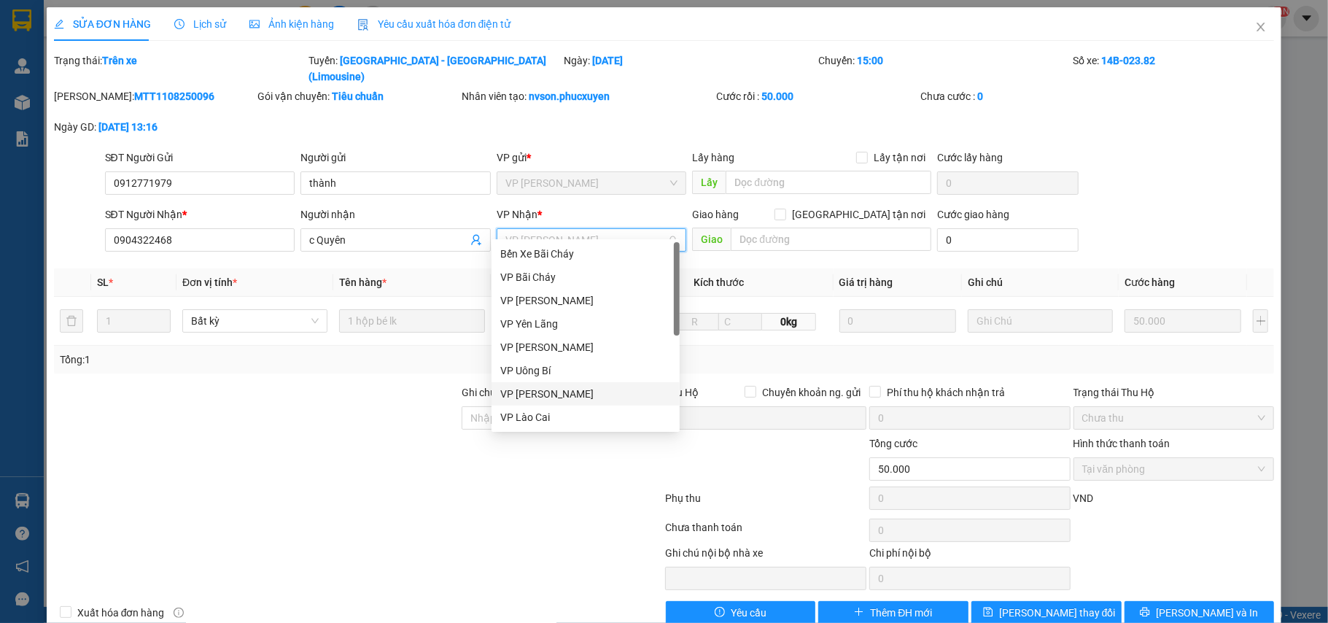
click at [541, 389] on div "VP [PERSON_NAME]" at bounding box center [585, 394] width 171 height 16
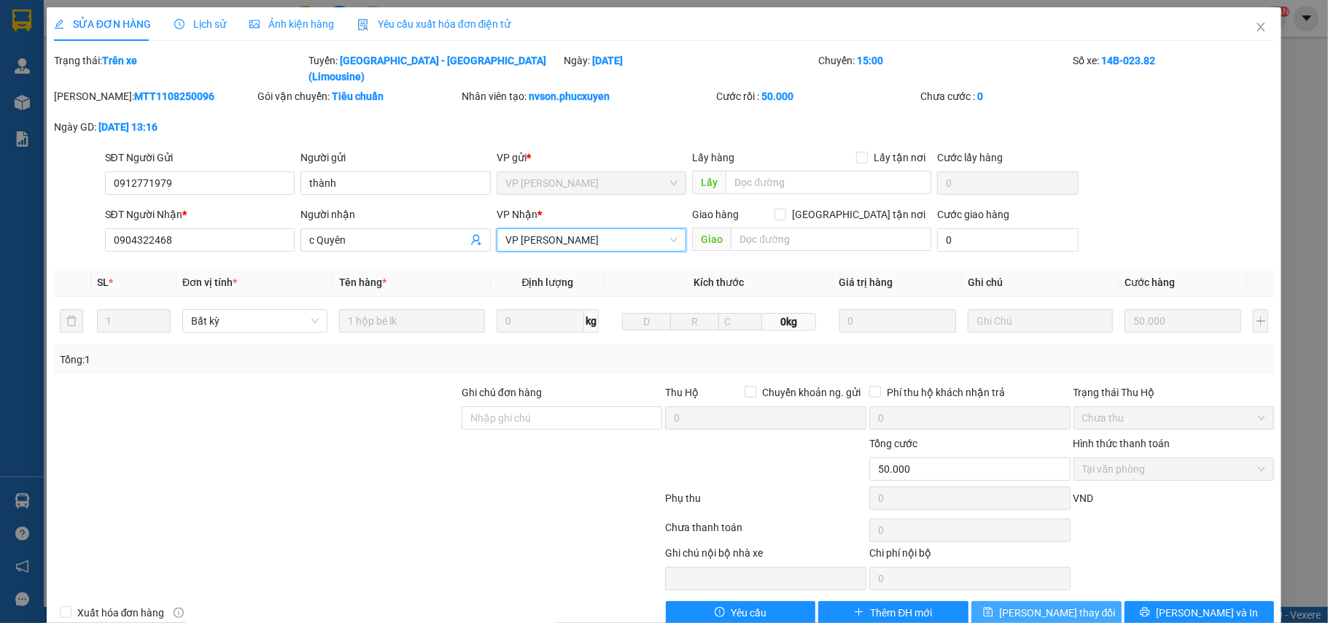
click at [993, 607] on icon "save" at bounding box center [988, 612] width 10 height 10
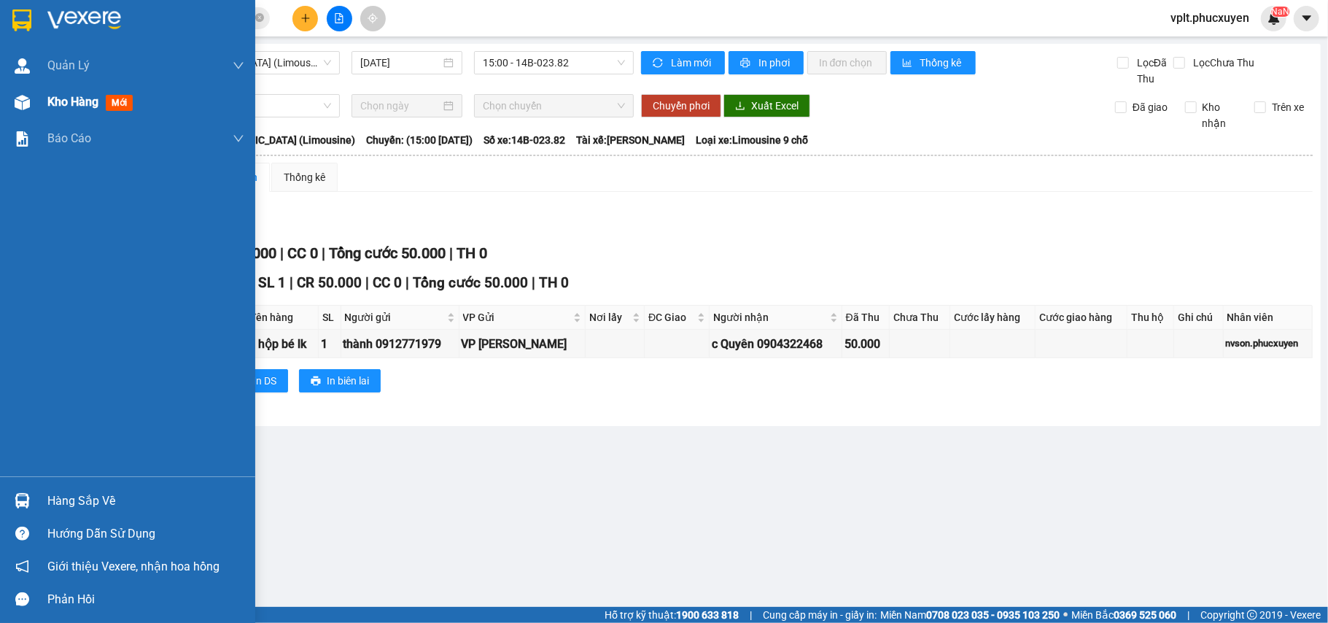
click at [48, 97] on span "Kho hàng" at bounding box center [72, 102] width 51 height 14
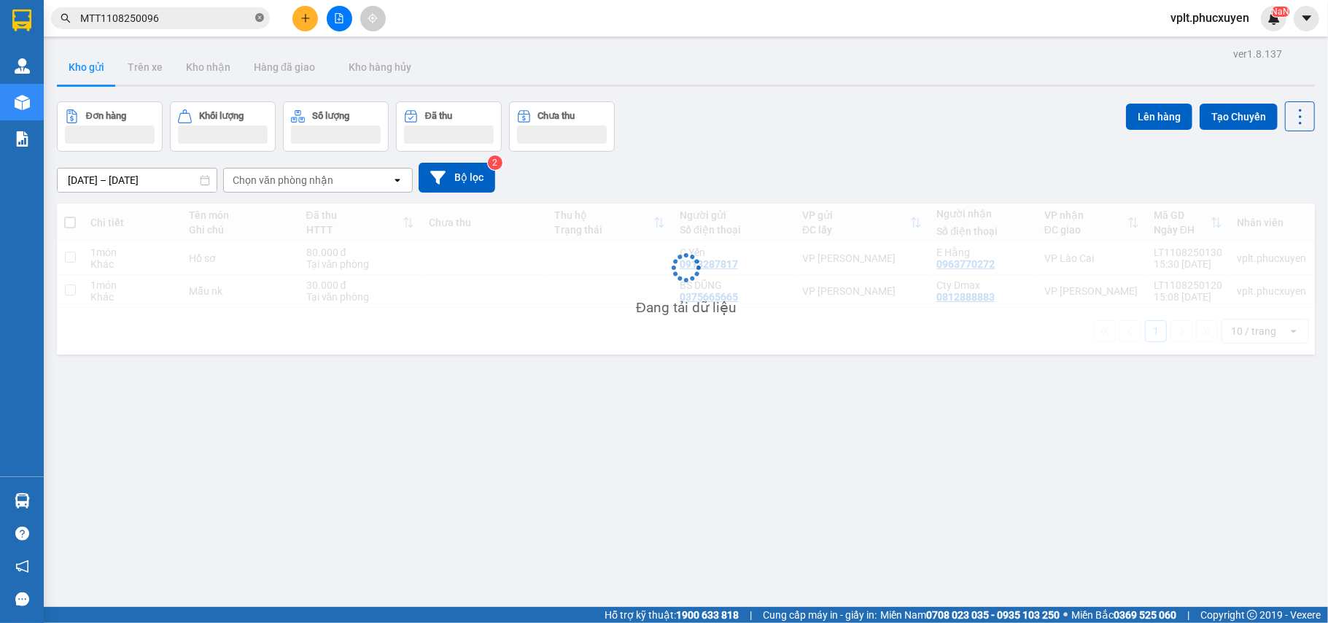
click at [257, 13] on icon "close-circle" at bounding box center [259, 17] width 9 height 9
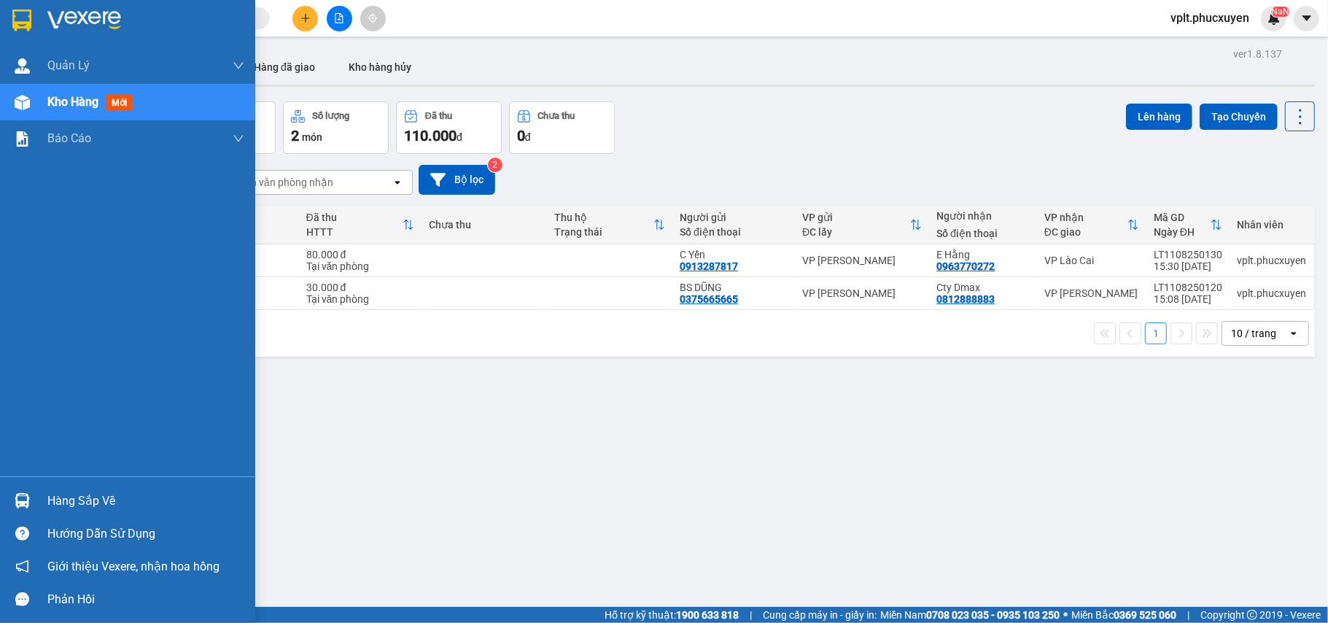
click at [68, 500] on div "Hàng sắp về" at bounding box center [145, 501] width 197 height 22
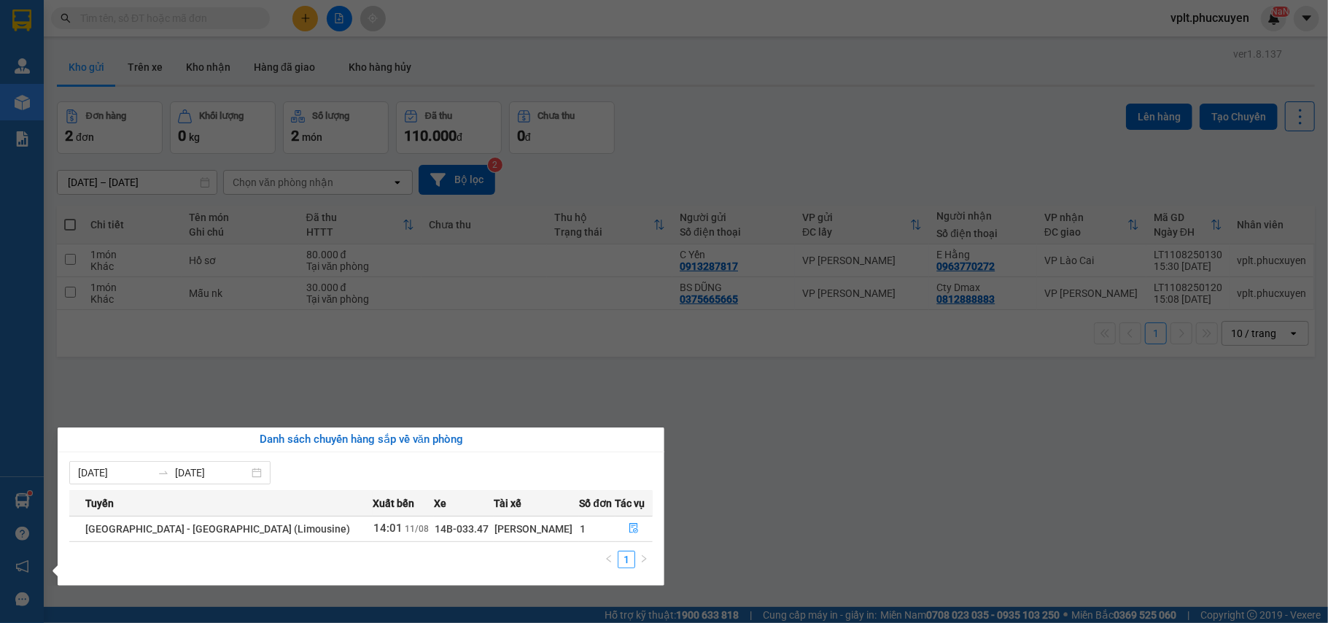
click at [818, 485] on section "Kết quả tìm kiếm ( 1 ) Bộ lọc Mã ĐH Trạng thái Món hàng Thu hộ Tổng cước Chưa c…" at bounding box center [664, 311] width 1328 height 623
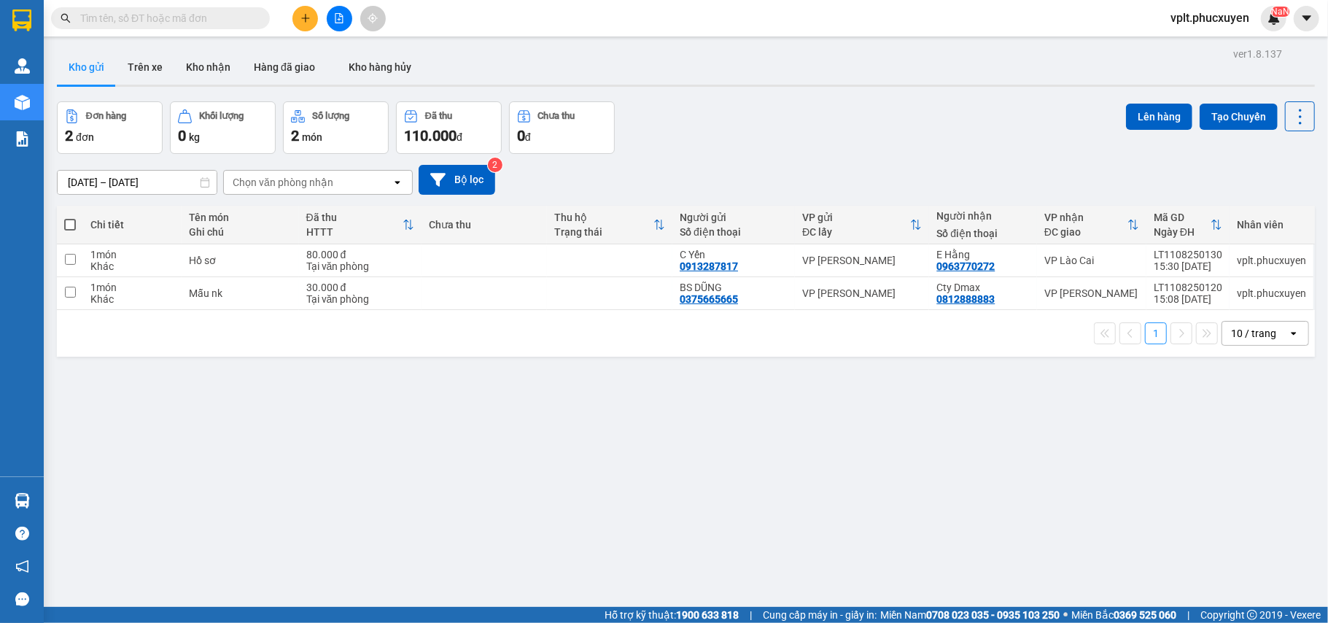
click at [174, 18] on input "text" at bounding box center [166, 18] width 172 height 16
click at [296, 12] on button at bounding box center [305, 19] width 26 height 26
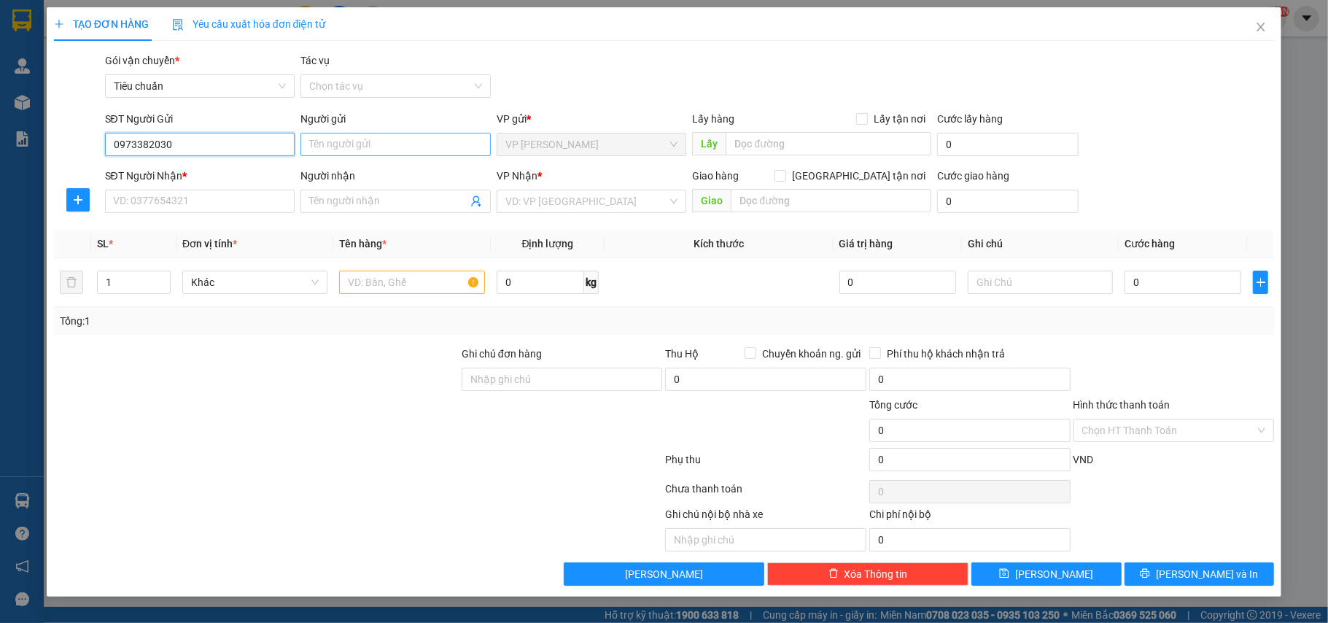
type input "0973382030"
click at [330, 152] on input "Người gửi" at bounding box center [395, 144] width 190 height 23
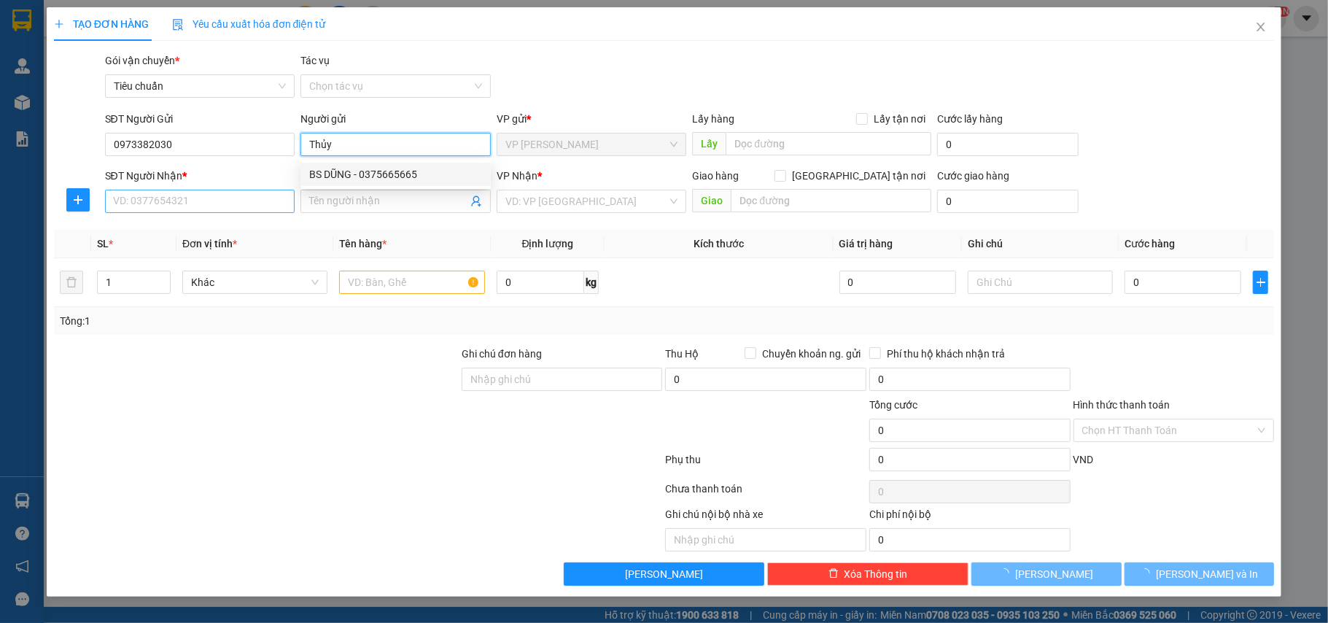
type input "Thủy"
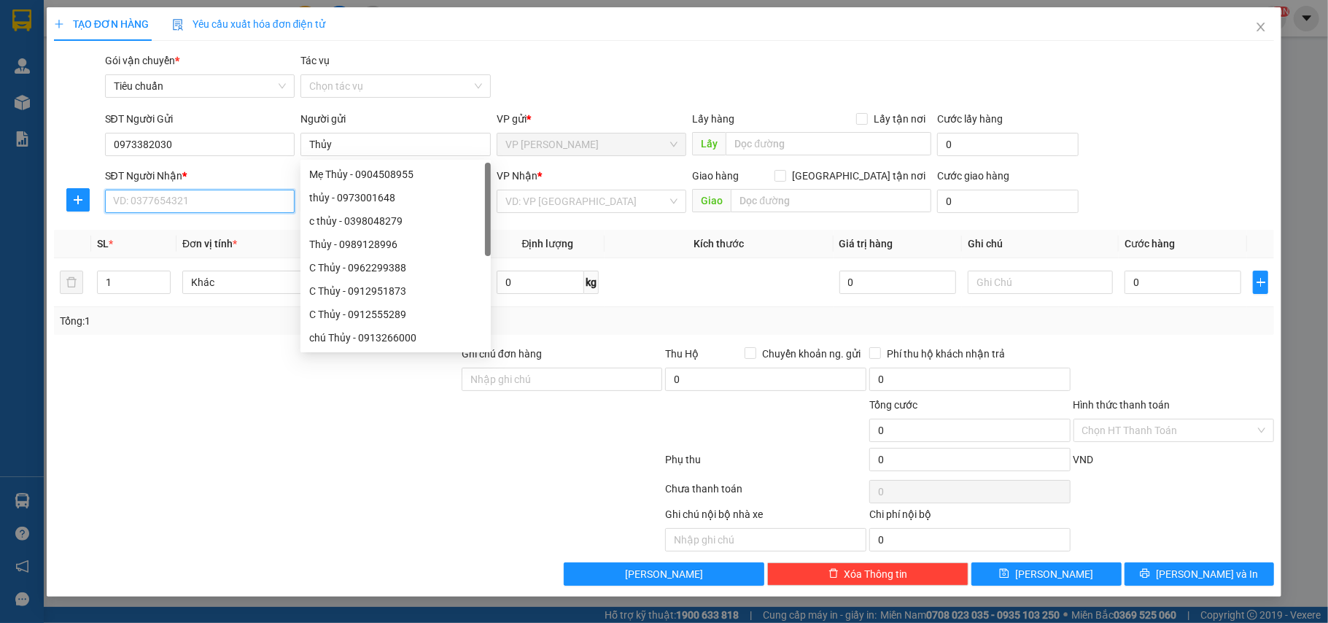
click at [267, 206] on input "SĐT Người Nhận *" at bounding box center [200, 201] width 190 height 23
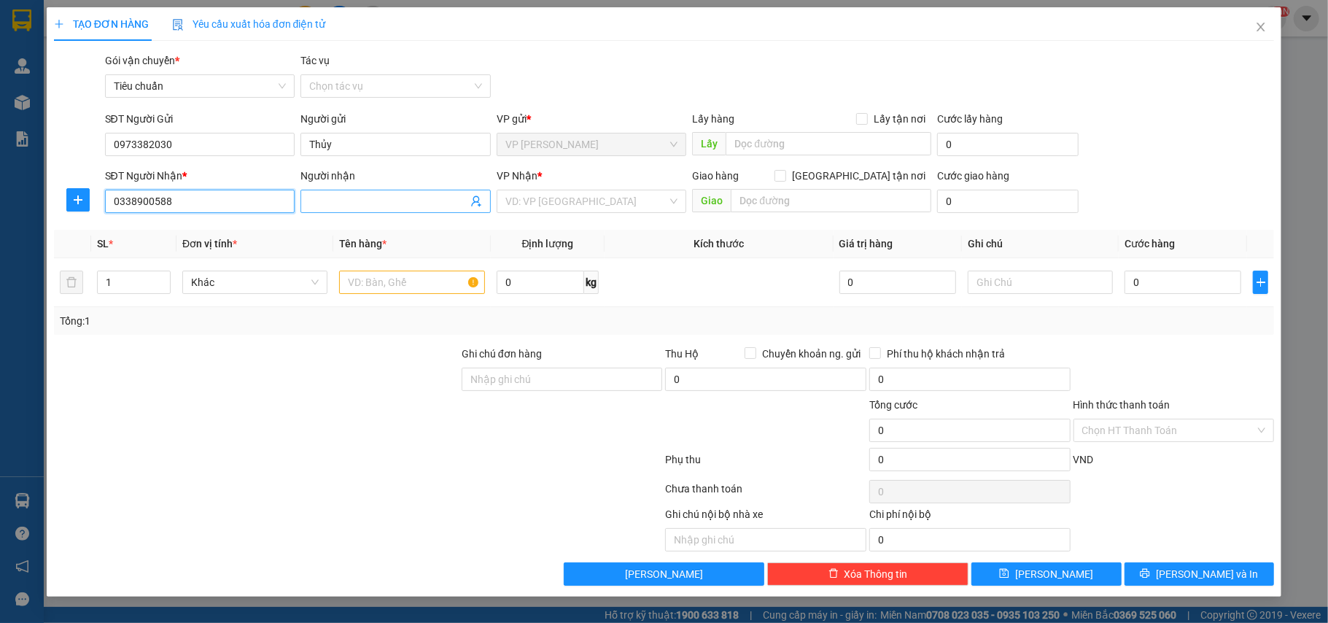
type input "0338900588"
click at [368, 203] on input "Người nhận" at bounding box center [388, 201] width 158 height 16
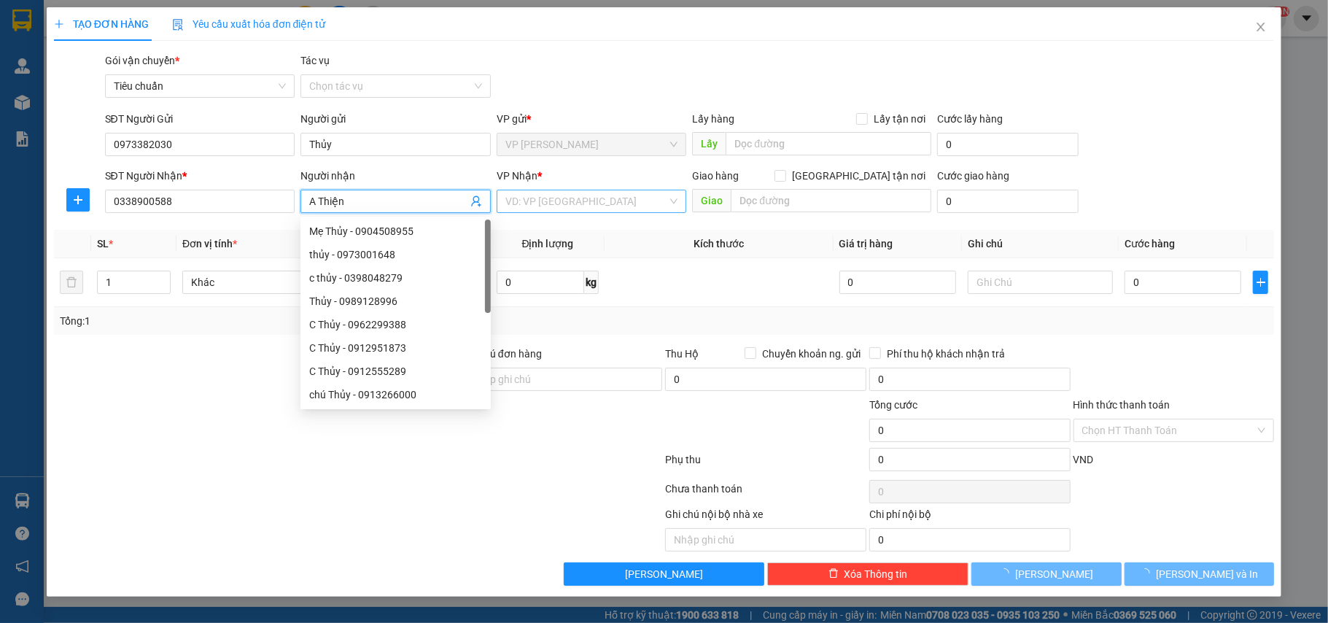
type input "A Thiện"
click at [600, 193] on input "search" at bounding box center [586, 201] width 163 height 22
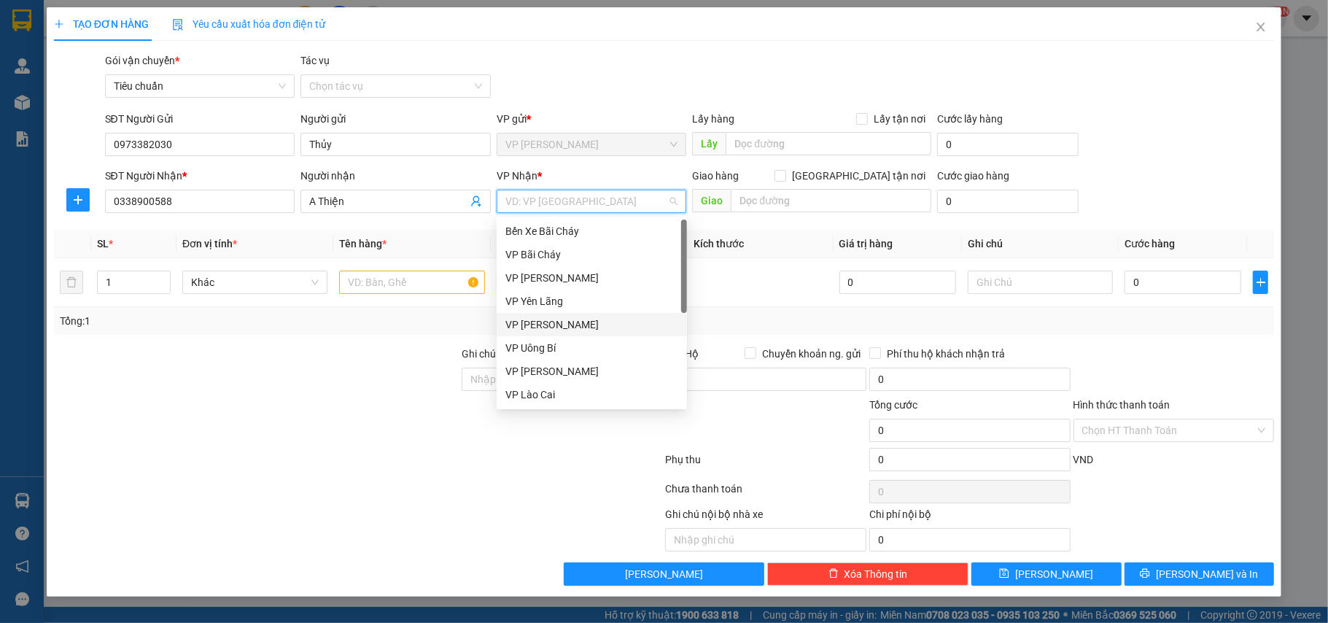
click at [559, 322] on div "VP [PERSON_NAME]" at bounding box center [591, 325] width 173 height 16
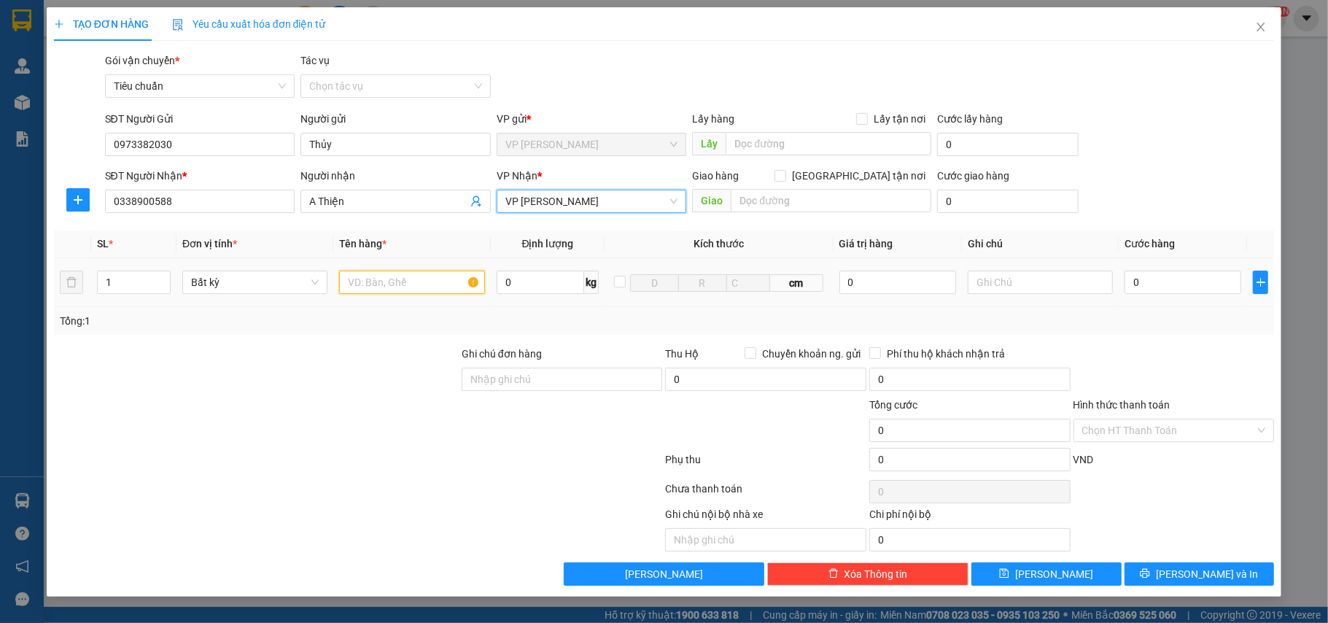
click at [412, 275] on input "text" at bounding box center [411, 282] width 145 height 23
type input "Bọc PT ô tô"
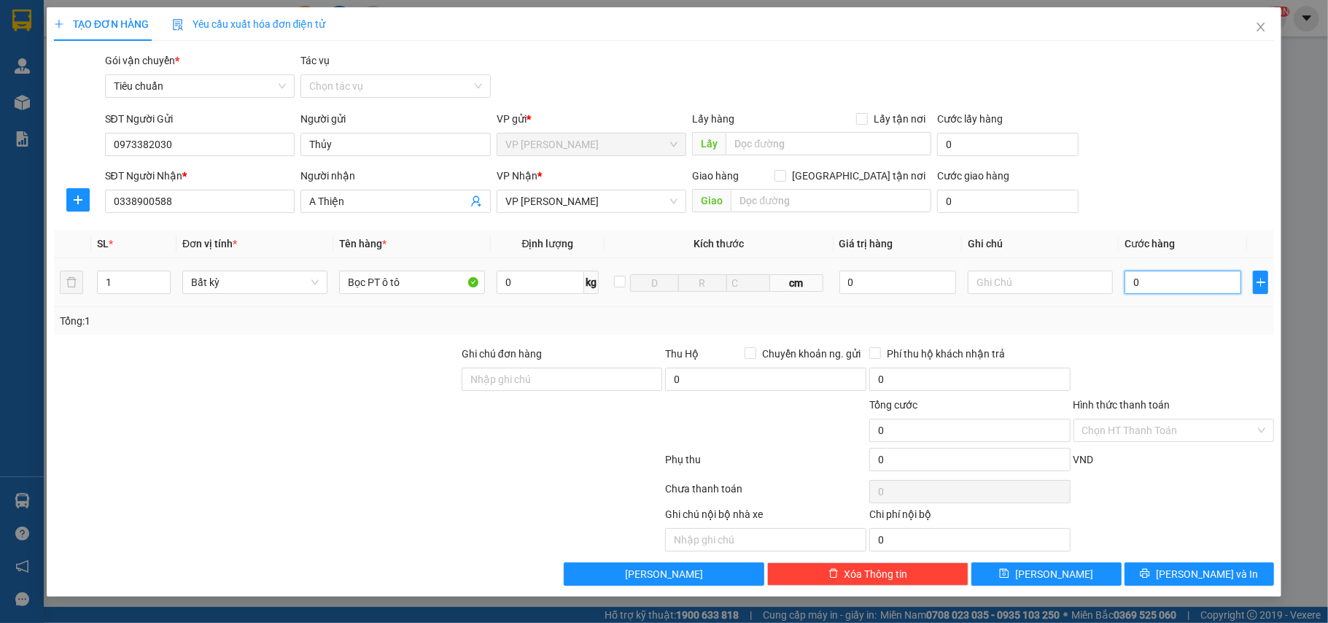
click at [1176, 287] on input "0" at bounding box center [1183, 282] width 117 height 23
type input "5"
type input "50"
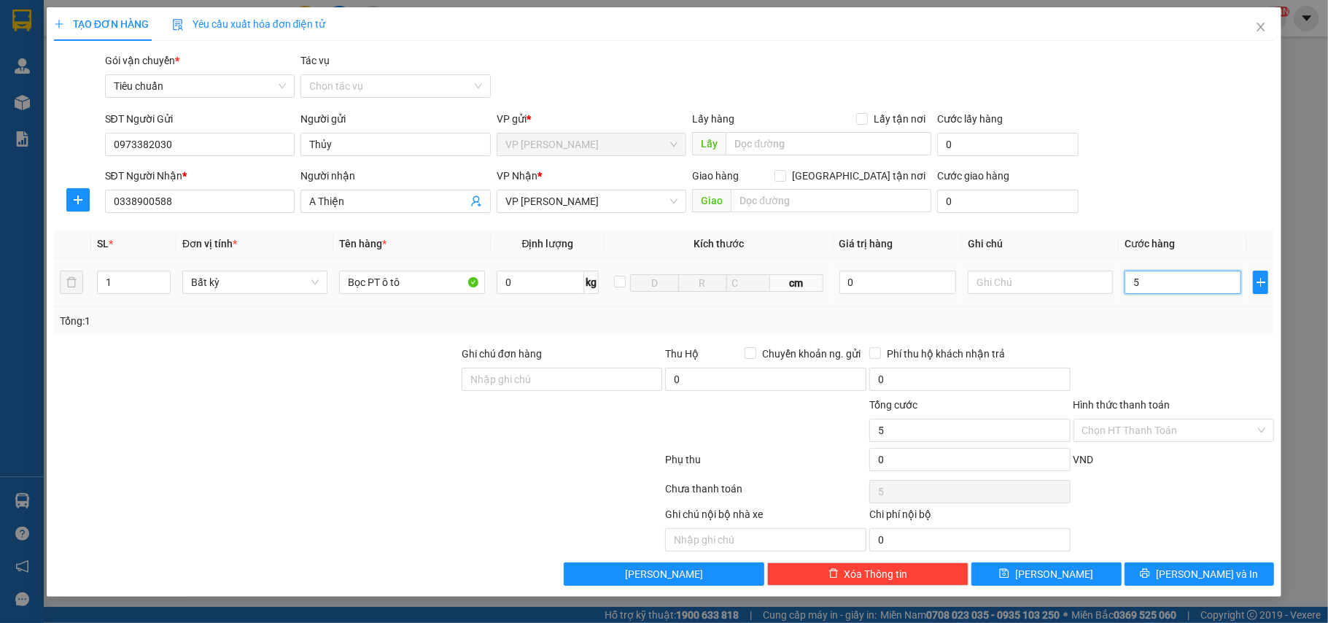
type input "50"
type input "50.000"
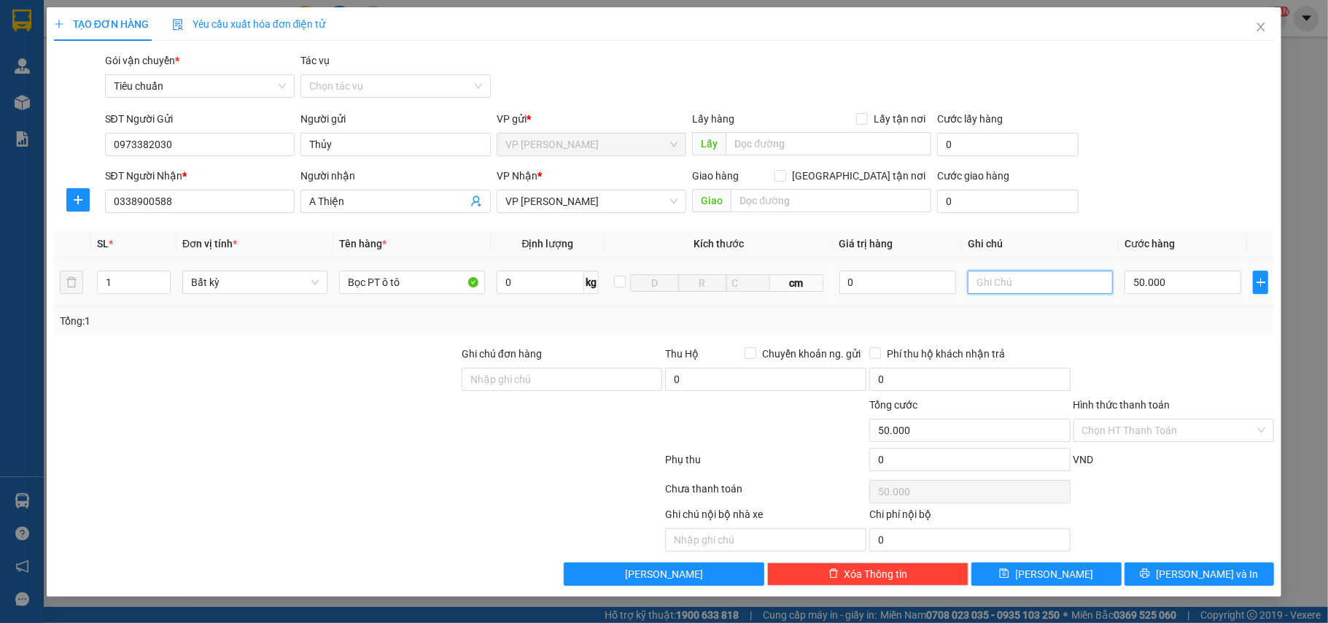
click at [996, 276] on input "text" at bounding box center [1040, 282] width 145 height 23
type input "Hỏi ship"
click at [1211, 576] on span "Lưu và In" at bounding box center [1207, 574] width 102 height 16
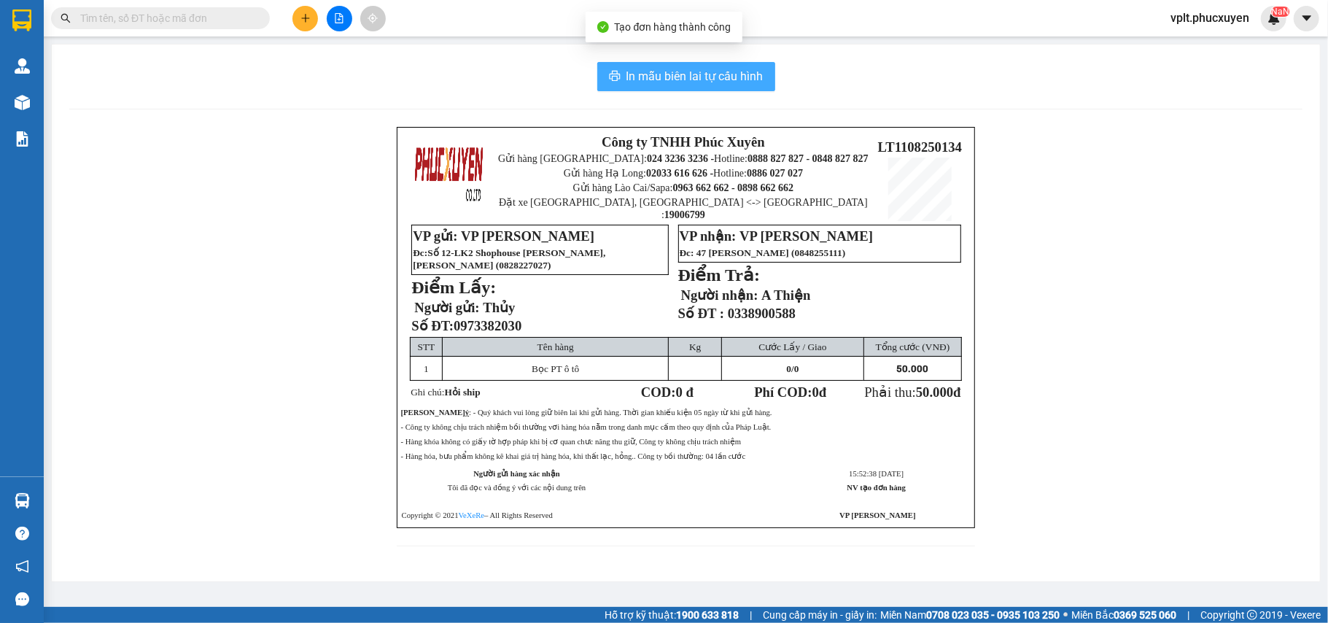
click at [686, 73] on span "In mẫu biên lai tự cấu hình" at bounding box center [695, 76] width 137 height 18
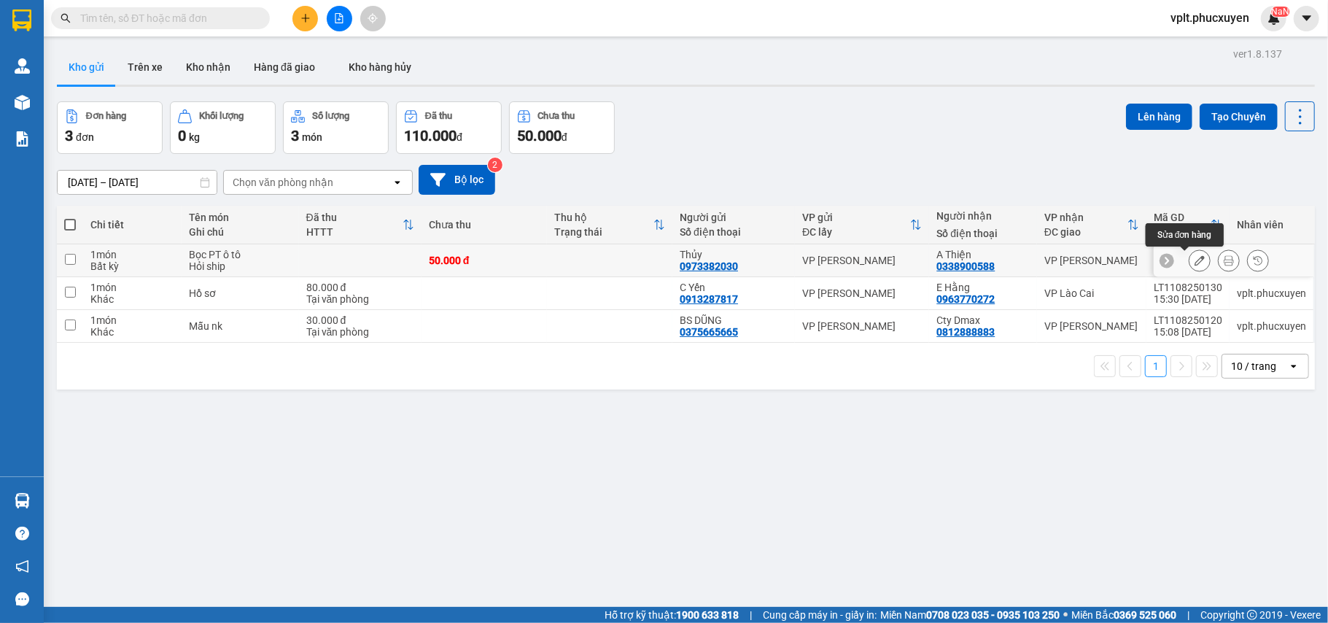
click at [1195, 257] on icon at bounding box center [1200, 260] width 10 height 10
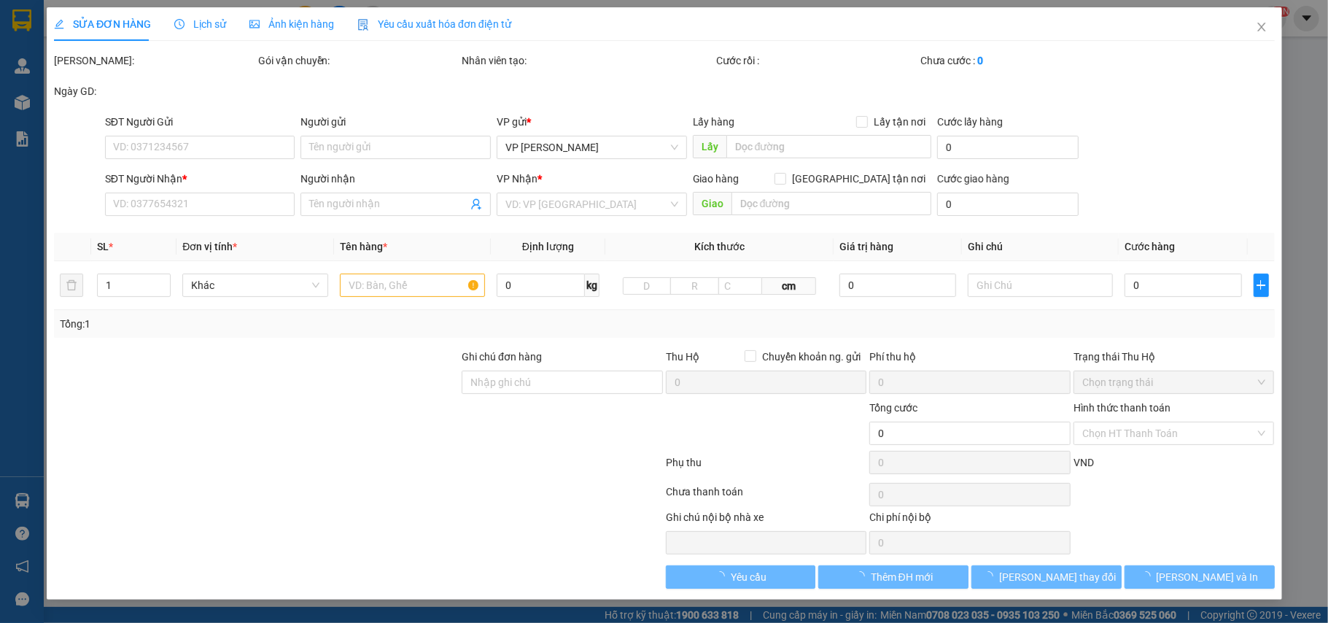
type input "0973382030"
type input "Thủy"
type input "0338900588"
type input "A Thiện"
type input "50.000"
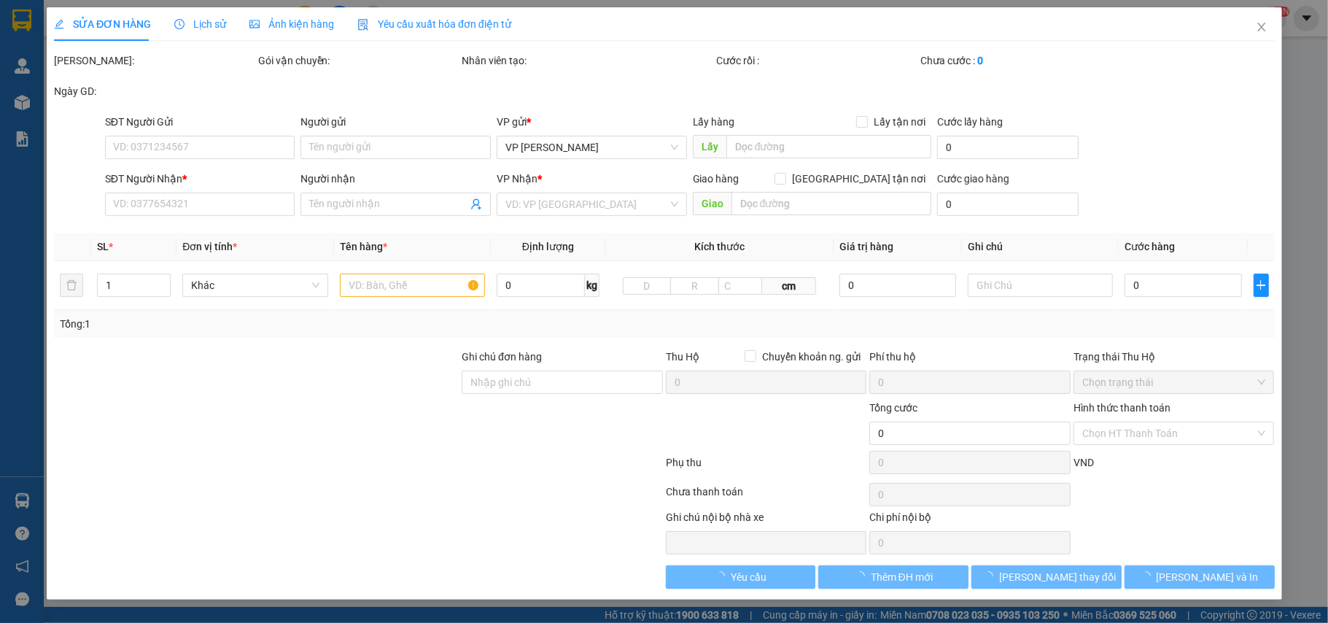
type input "50.000"
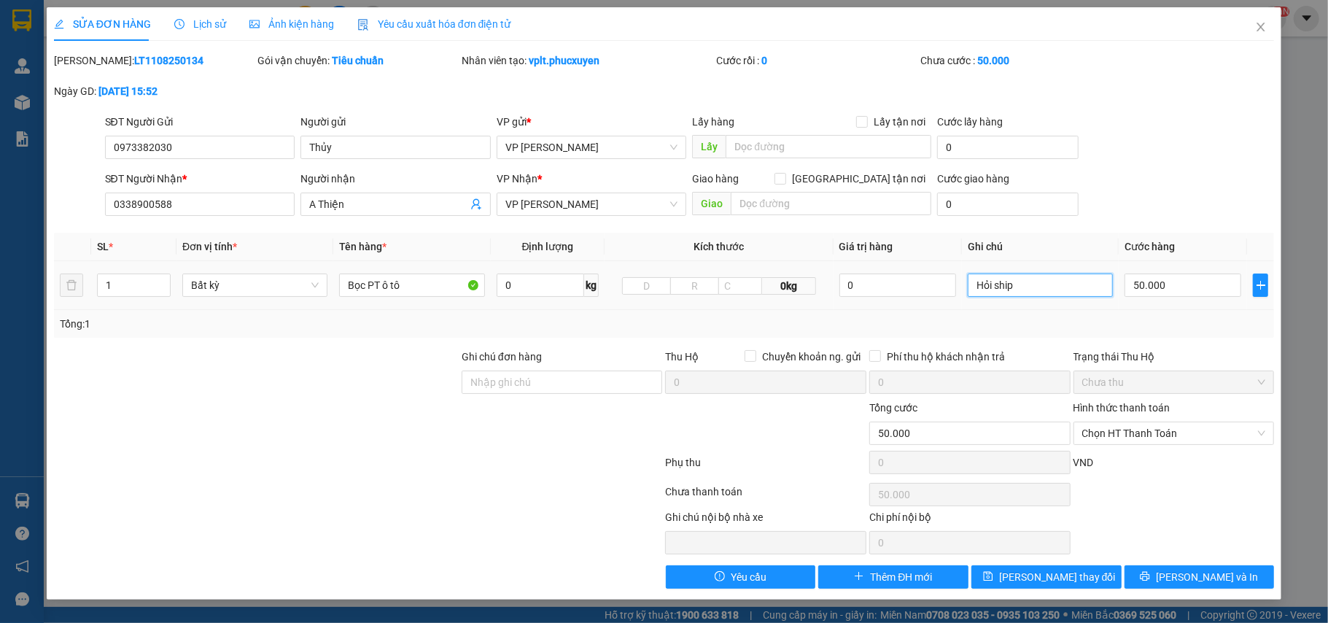
click at [1033, 289] on input "Hỏi ship" at bounding box center [1040, 285] width 145 height 23
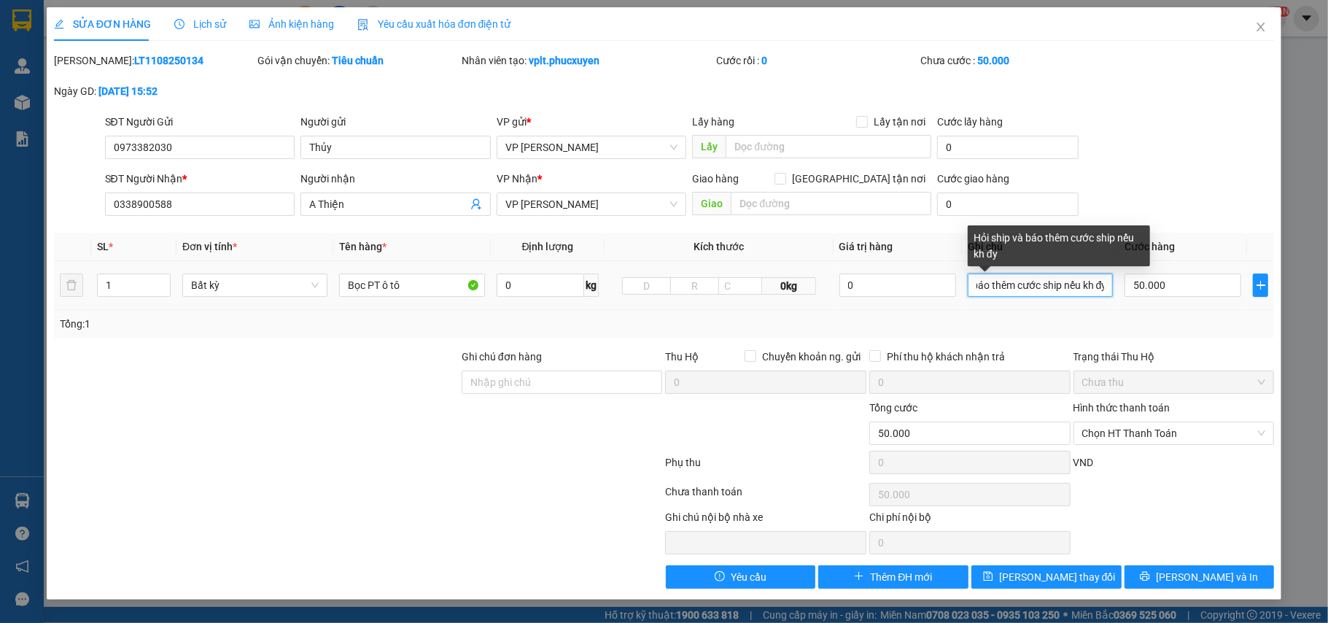
scroll to position [0, 61]
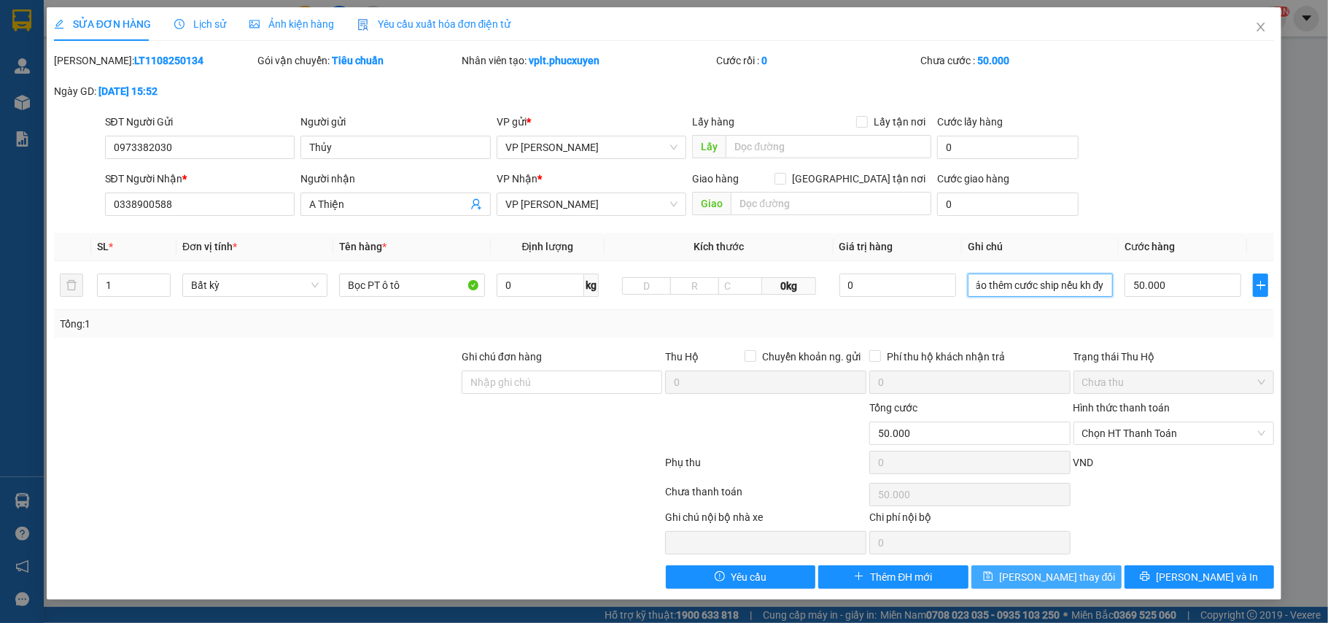
type input "Hỏi ship và báo thêm cước ship nếu kh đy"
click at [1090, 581] on button "Lưu thay đổi" at bounding box center [1047, 576] width 150 height 23
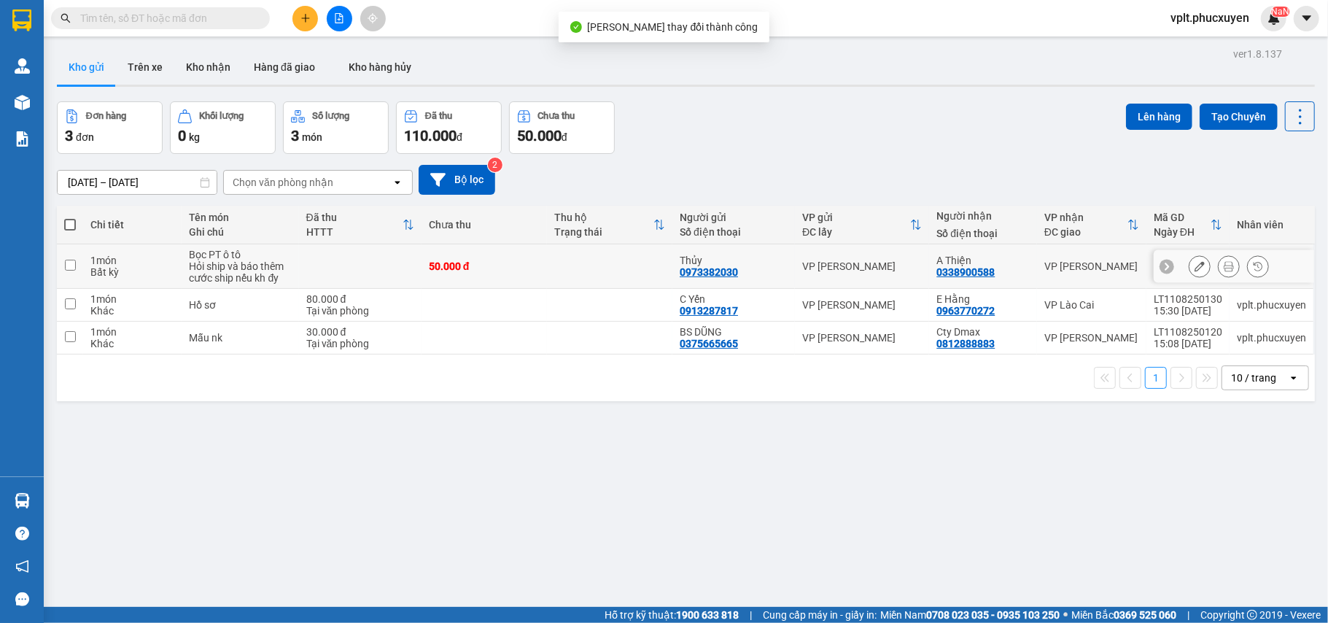
click at [1224, 269] on icon at bounding box center [1229, 266] width 10 height 10
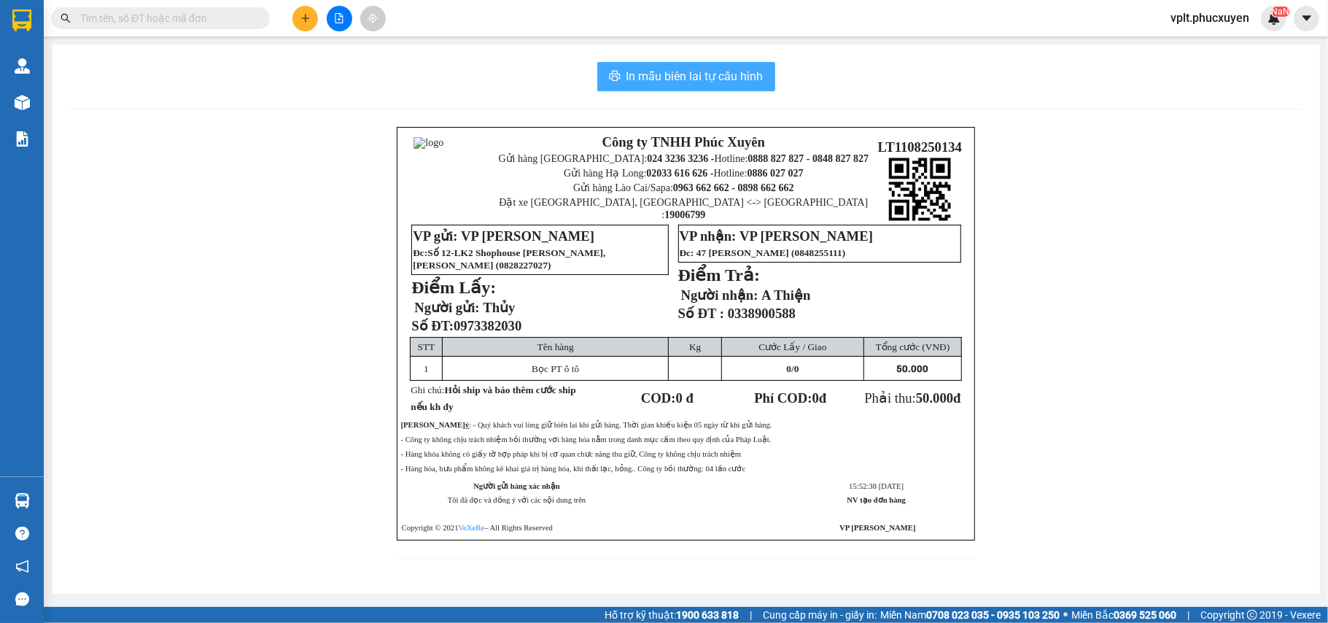
click at [672, 67] on span "In mẫu biên lai tự cấu hình" at bounding box center [695, 76] width 137 height 18
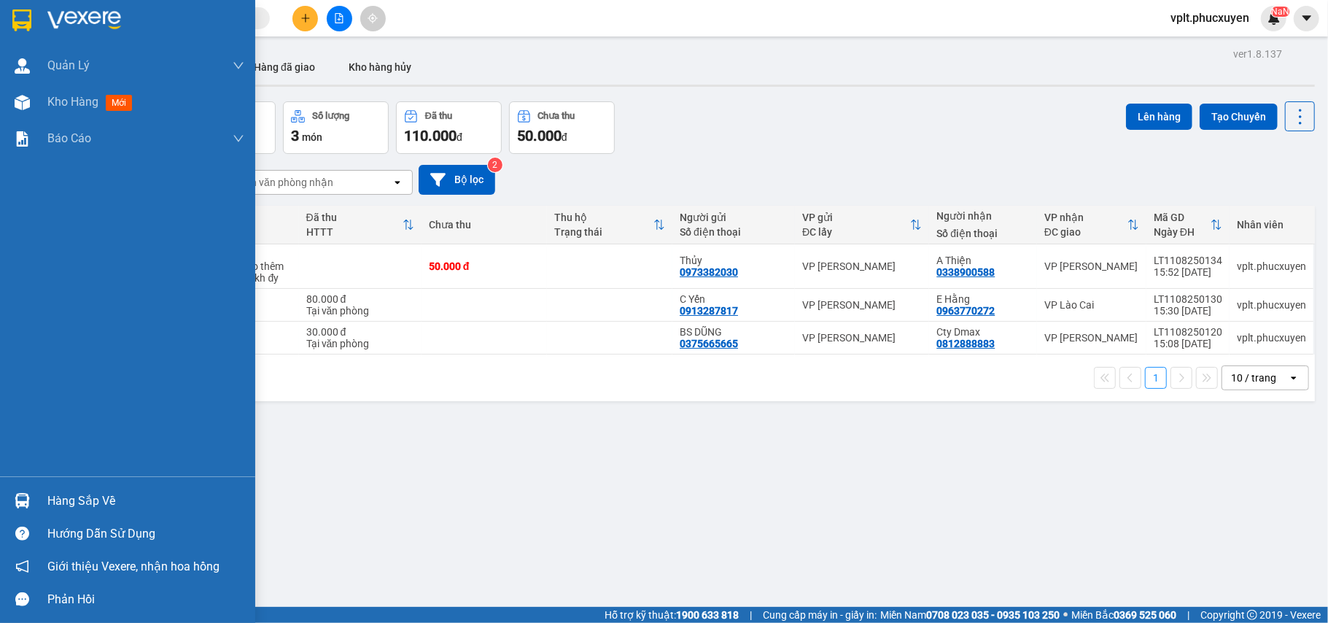
click at [117, 511] on div "Hàng sắp về" at bounding box center [145, 501] width 197 height 22
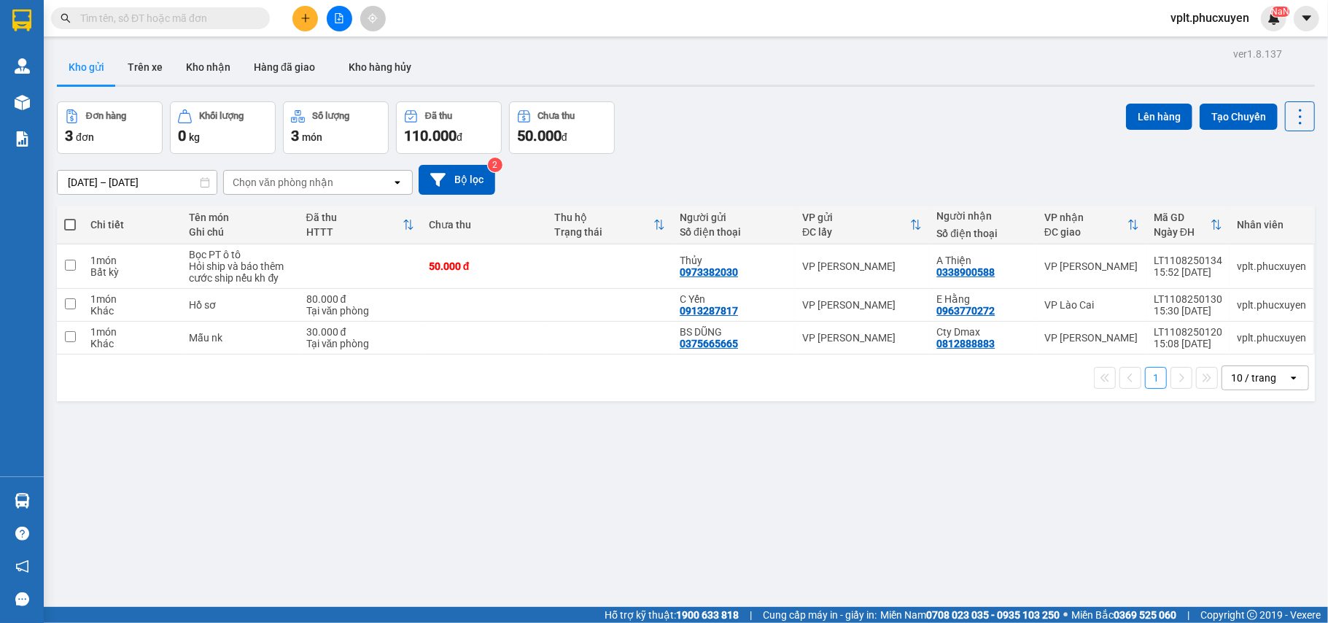
click at [738, 509] on section "Kết quả tìm kiếm ( 1 ) Bộ lọc Mã ĐH Trạng thái Món hàng Thu hộ Tổng cước Chưa c…" at bounding box center [664, 311] width 1328 height 623
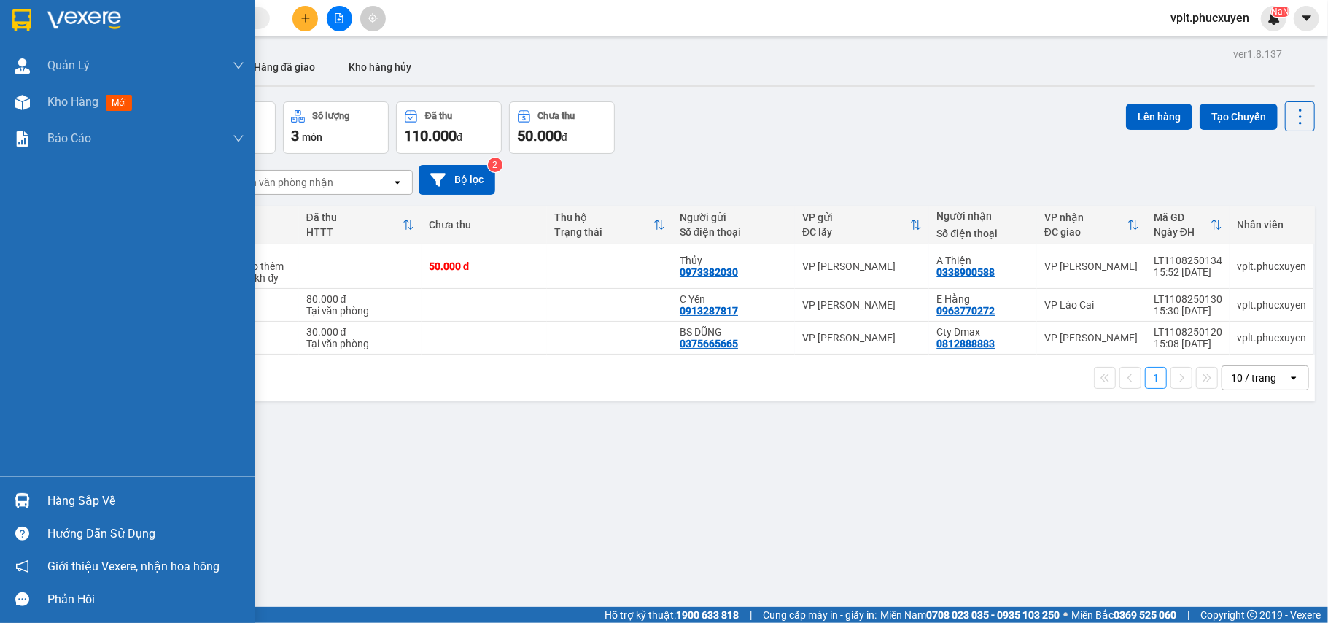
click at [92, 499] on div "Hàng sắp về" at bounding box center [145, 501] width 197 height 22
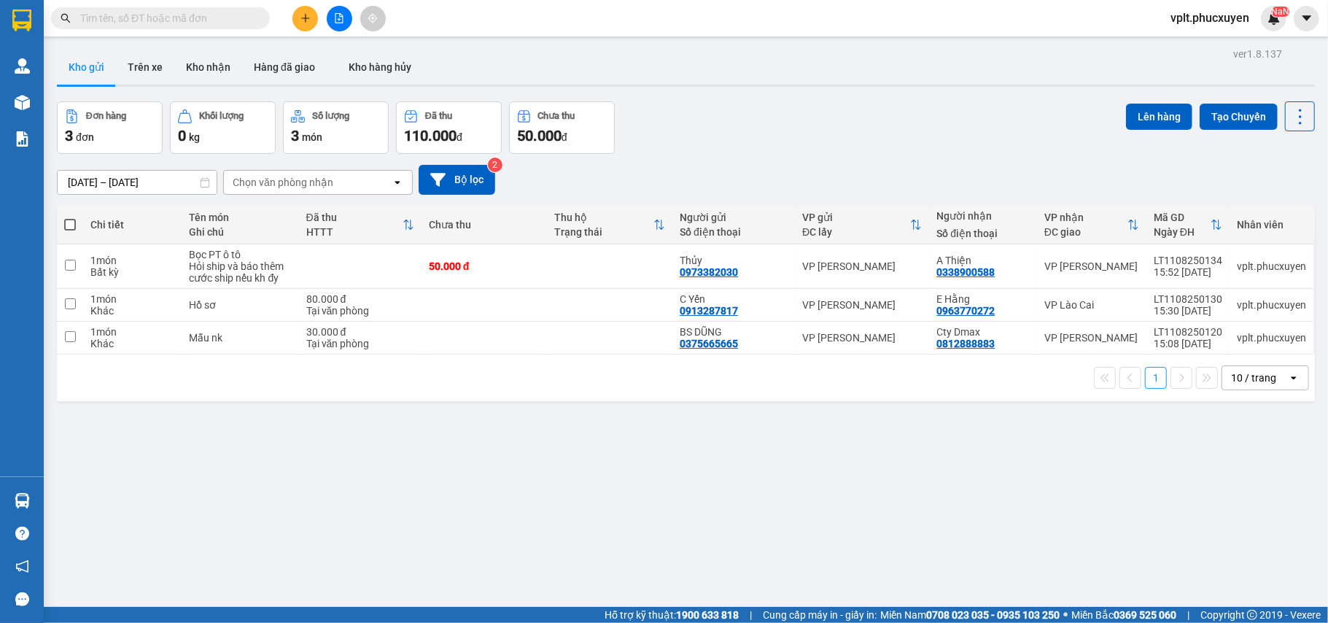
click at [738, 546] on section "Kết quả tìm kiếm ( 1 ) Bộ lọc Mã ĐH Trạng thái Món hàng Thu hộ Tổng cước Chưa c…" at bounding box center [664, 311] width 1328 height 623
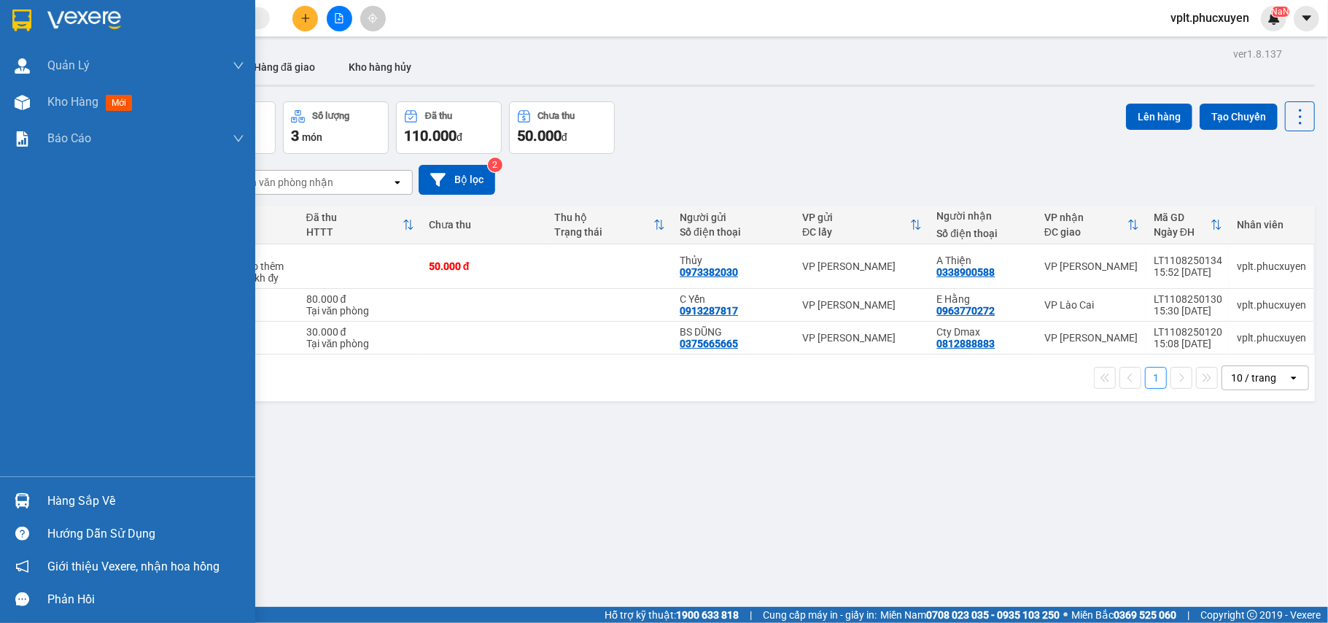
drag, startPoint x: 93, startPoint y: 502, endPoint x: 354, endPoint y: 502, distance: 260.4
click at [94, 502] on div "Hàng sắp về" at bounding box center [145, 501] width 197 height 22
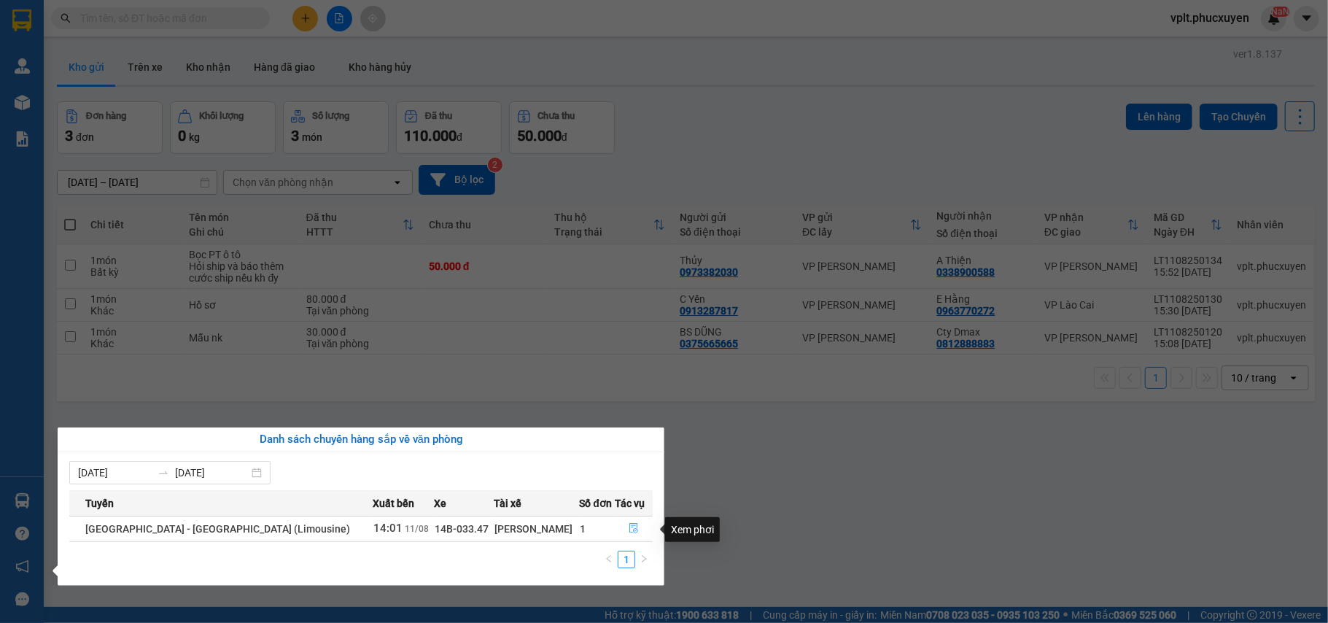
click at [630, 527] on icon "file-done" at bounding box center [634, 529] width 9 height 10
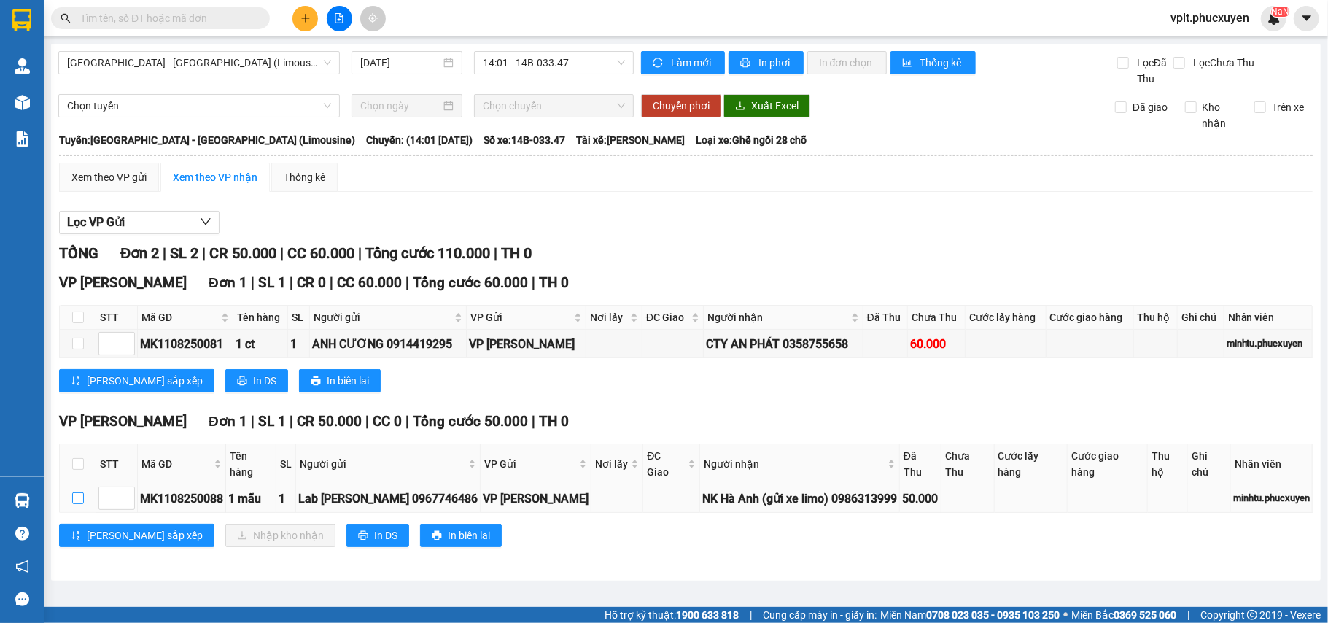
click at [80, 492] on input "checkbox" at bounding box center [78, 498] width 12 height 12
checkbox input "true"
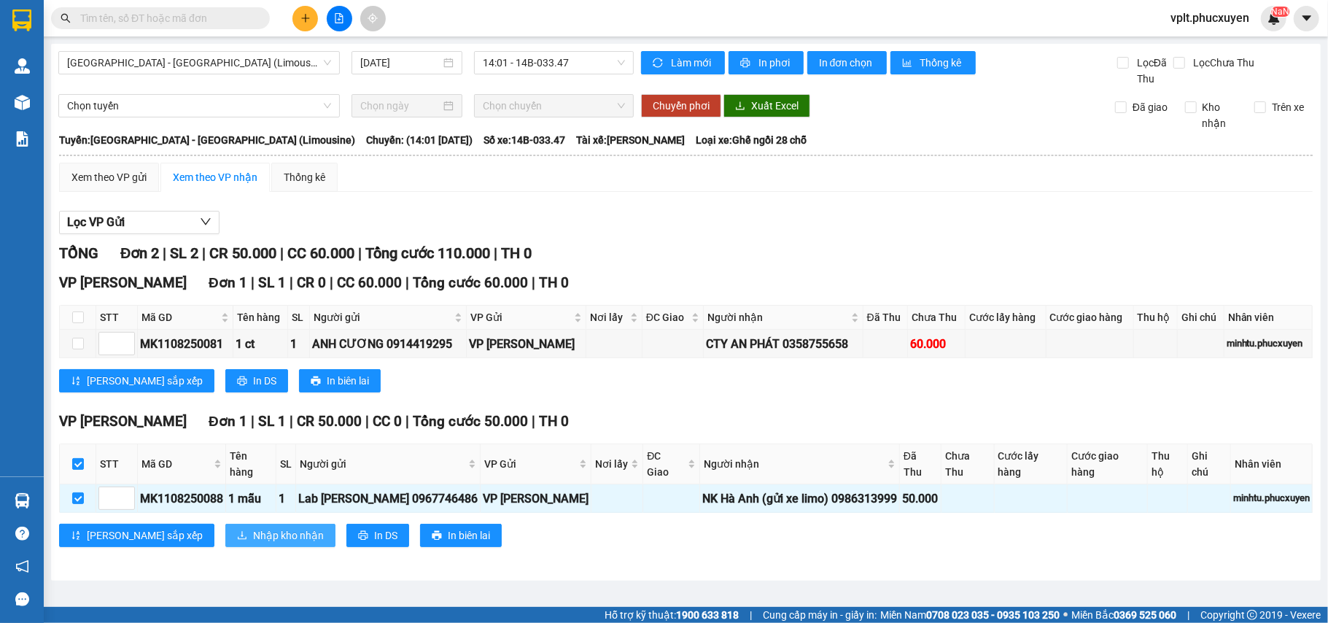
click at [253, 527] on span "Nhập kho nhận" at bounding box center [288, 535] width 71 height 16
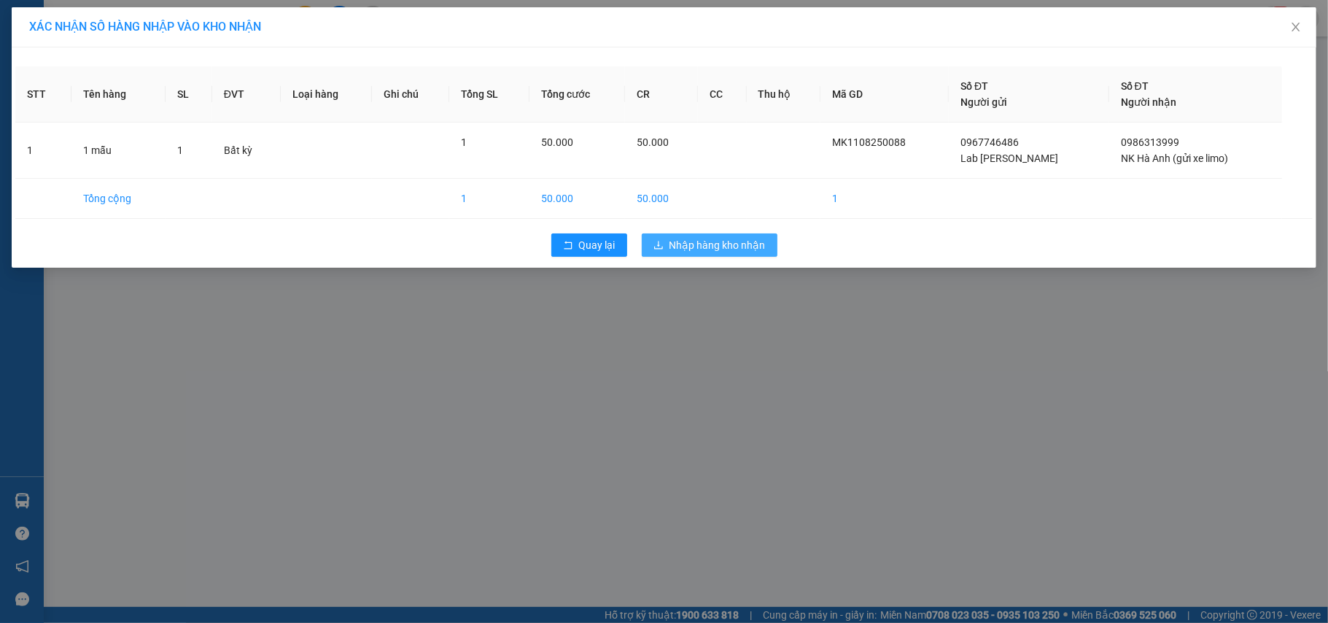
click at [745, 249] on span "Nhập hàng kho nhận" at bounding box center [718, 245] width 96 height 16
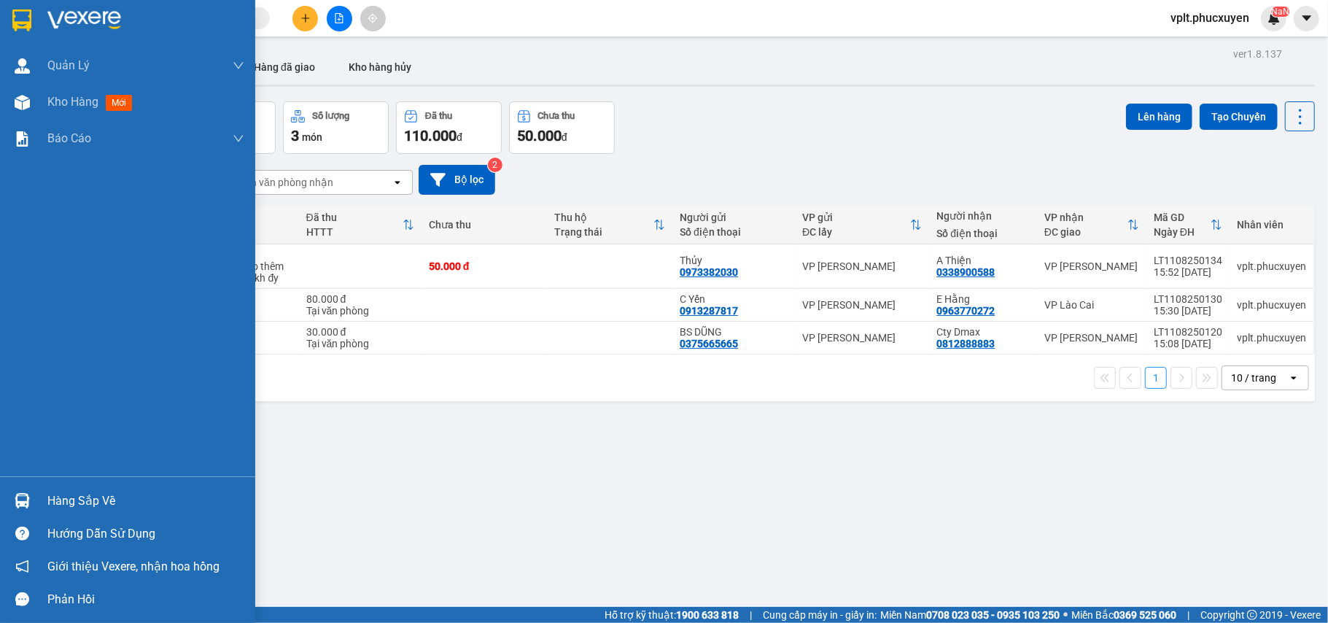
drag, startPoint x: 36, startPoint y: 505, endPoint x: 206, endPoint y: 505, distance: 169.9
click at [42, 505] on div "Hàng sắp về" at bounding box center [127, 500] width 255 height 33
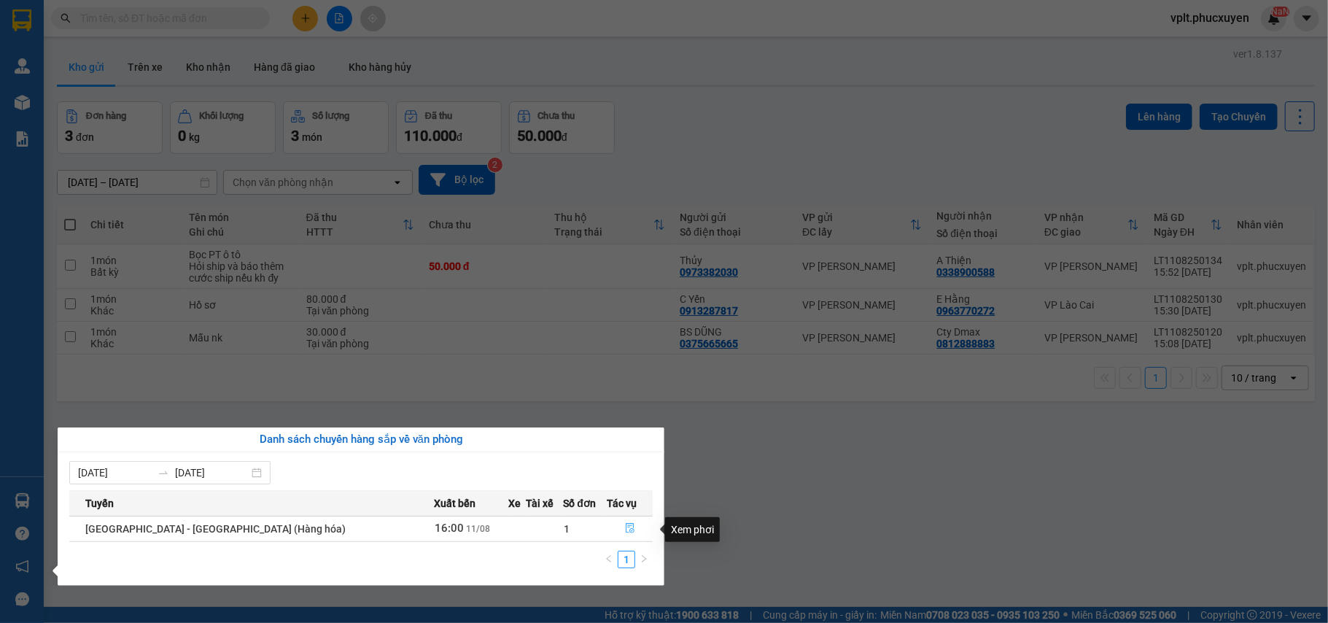
click at [625, 524] on icon "file-done" at bounding box center [630, 528] width 10 height 10
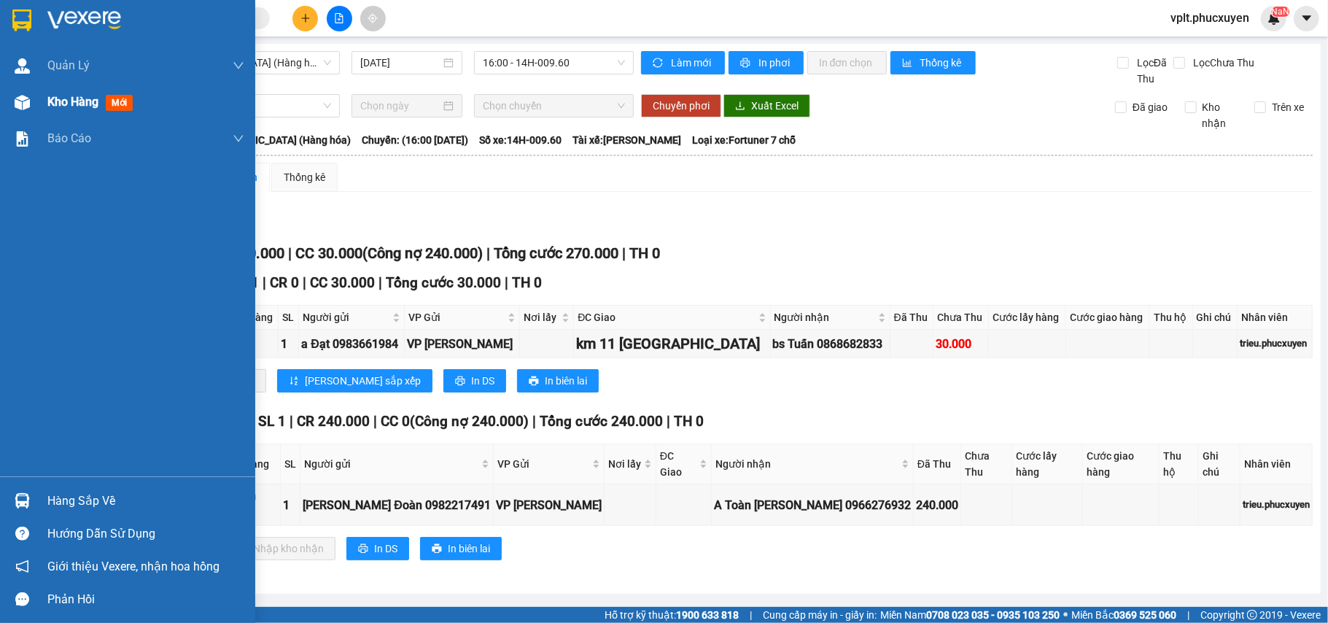
click at [57, 101] on span "Kho hàng" at bounding box center [72, 102] width 51 height 14
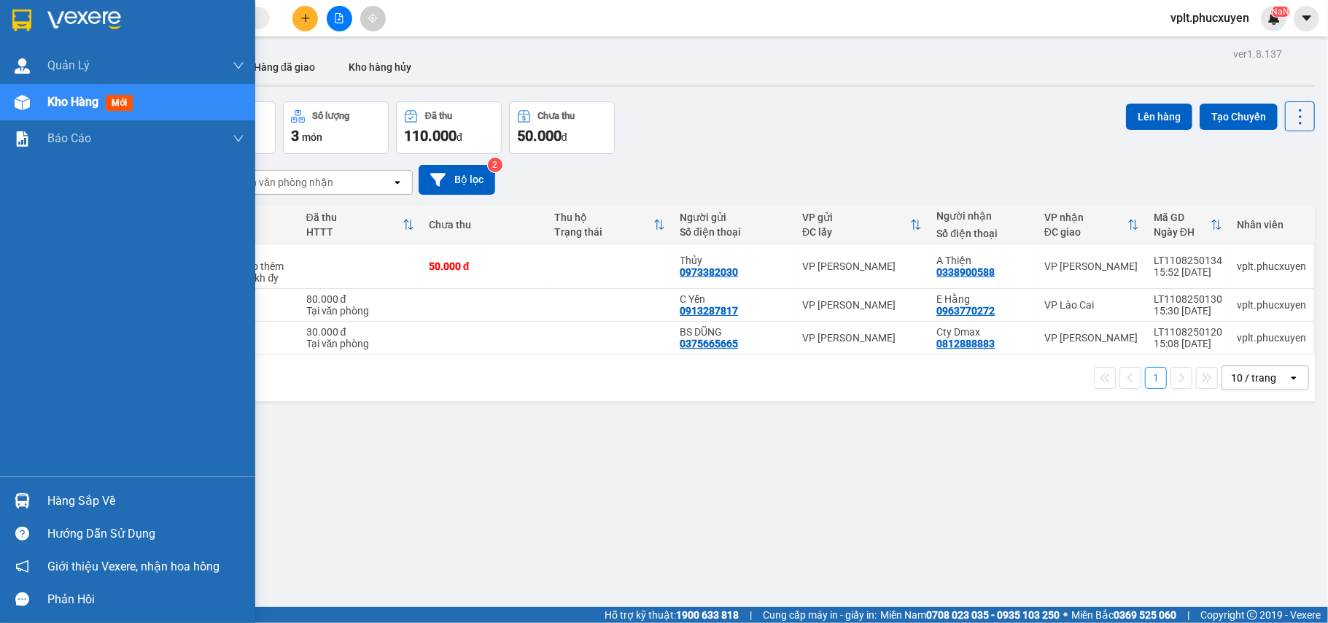
click at [85, 492] on div "Hàng sắp về" at bounding box center [145, 501] width 197 height 22
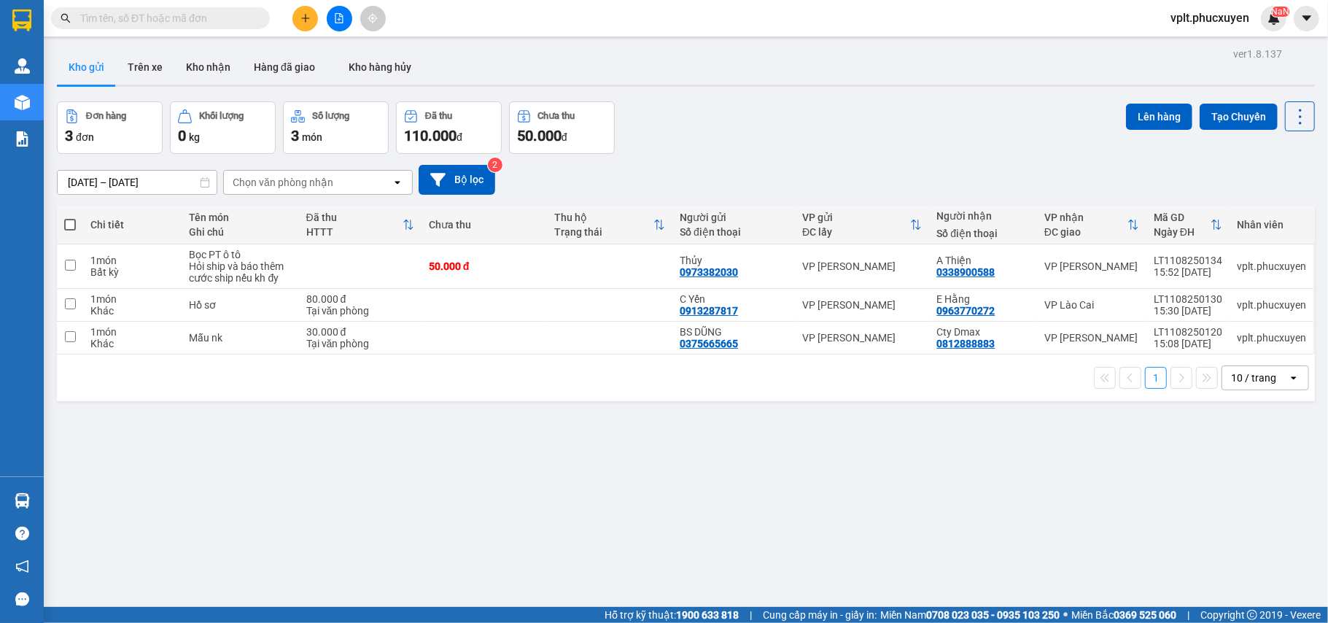
click at [718, 546] on section "Kết quả tìm kiếm ( 1 ) Bộ lọc Mã ĐH Trạng thái Món hàng Thu hộ Tổng cước Chưa c…" at bounding box center [664, 311] width 1328 height 623
click at [836, 115] on div "Đơn hàng 3 đơn Khối lượng 0 kg Số lượng 3 món Đã thu 110.000 đ Chưa thu 50.000 …" at bounding box center [686, 127] width 1258 height 53
click at [217, 68] on button "Kho nhận" at bounding box center [208, 67] width 68 height 35
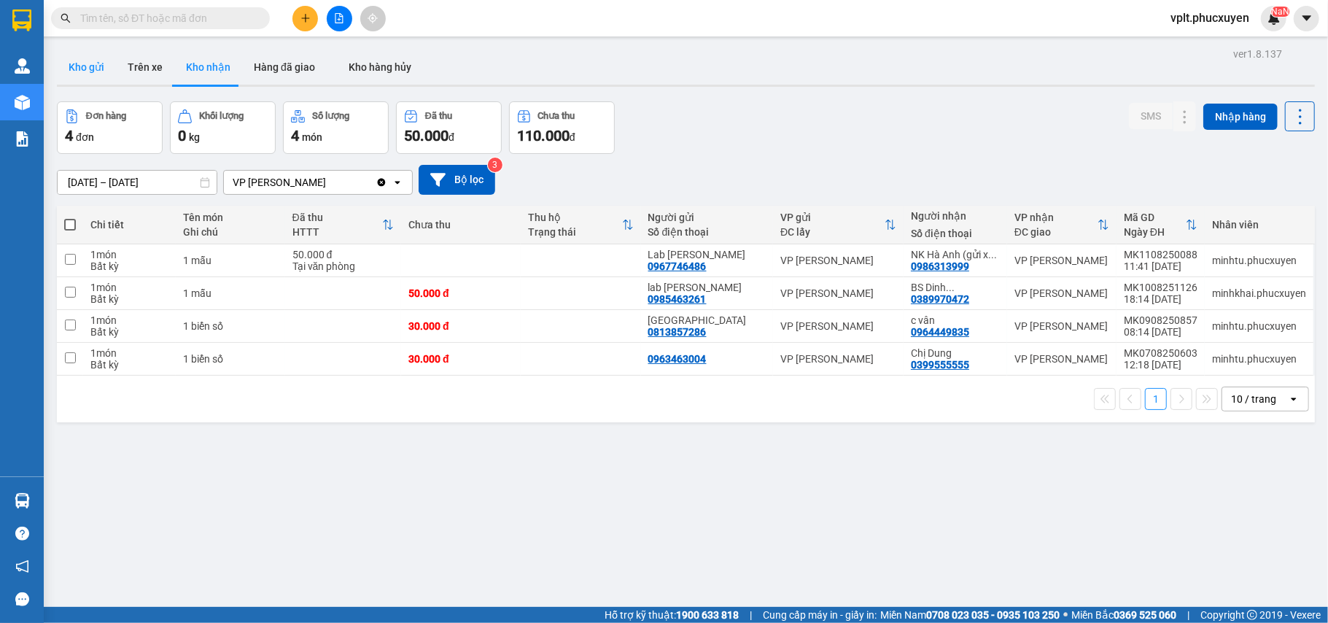
click at [91, 68] on button "Kho gửi" at bounding box center [86, 67] width 59 height 35
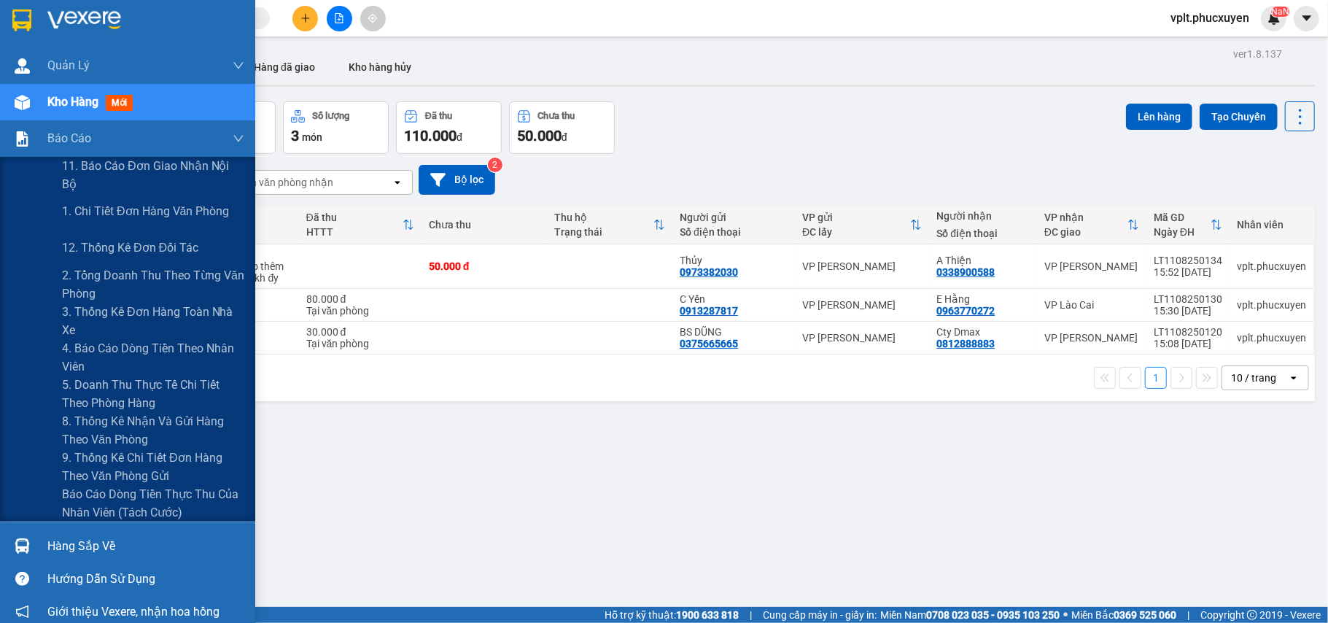
drag, startPoint x: 155, startPoint y: 207, endPoint x: 298, endPoint y: 174, distance: 147.5
click at [158, 207] on span "1. Chi tiết đơn hàng văn phòng" at bounding box center [145, 211] width 167 height 18
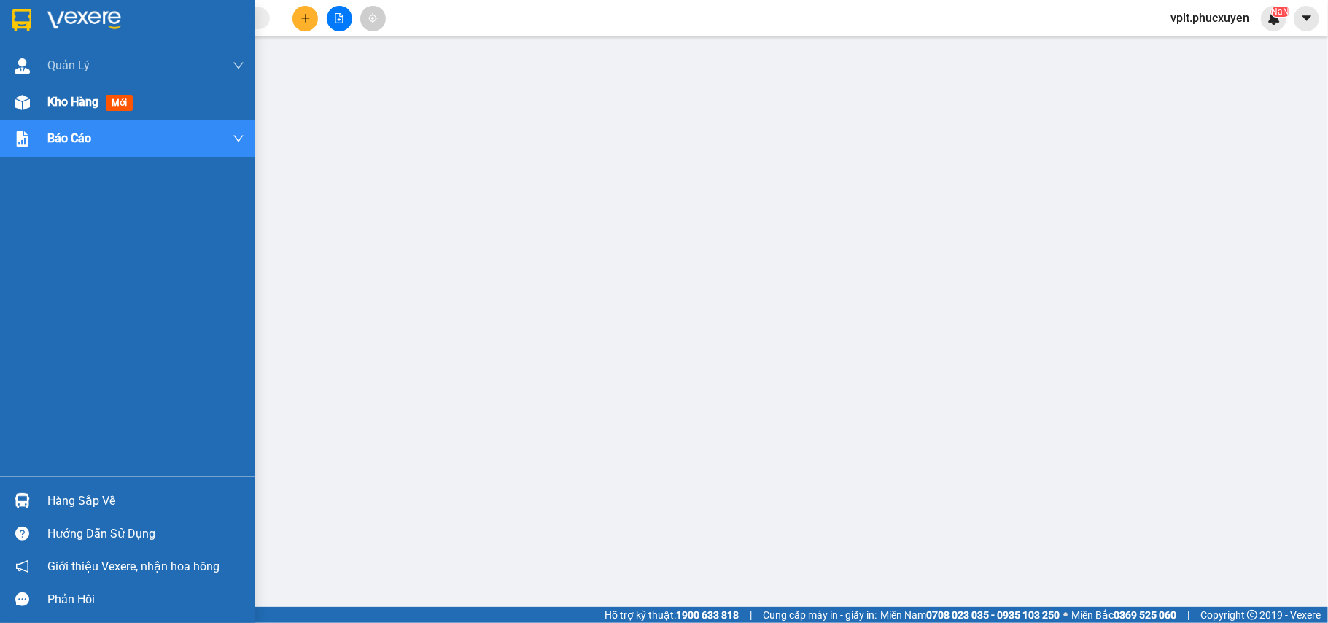
click at [22, 84] on div "Kho hàng mới" at bounding box center [127, 102] width 255 height 36
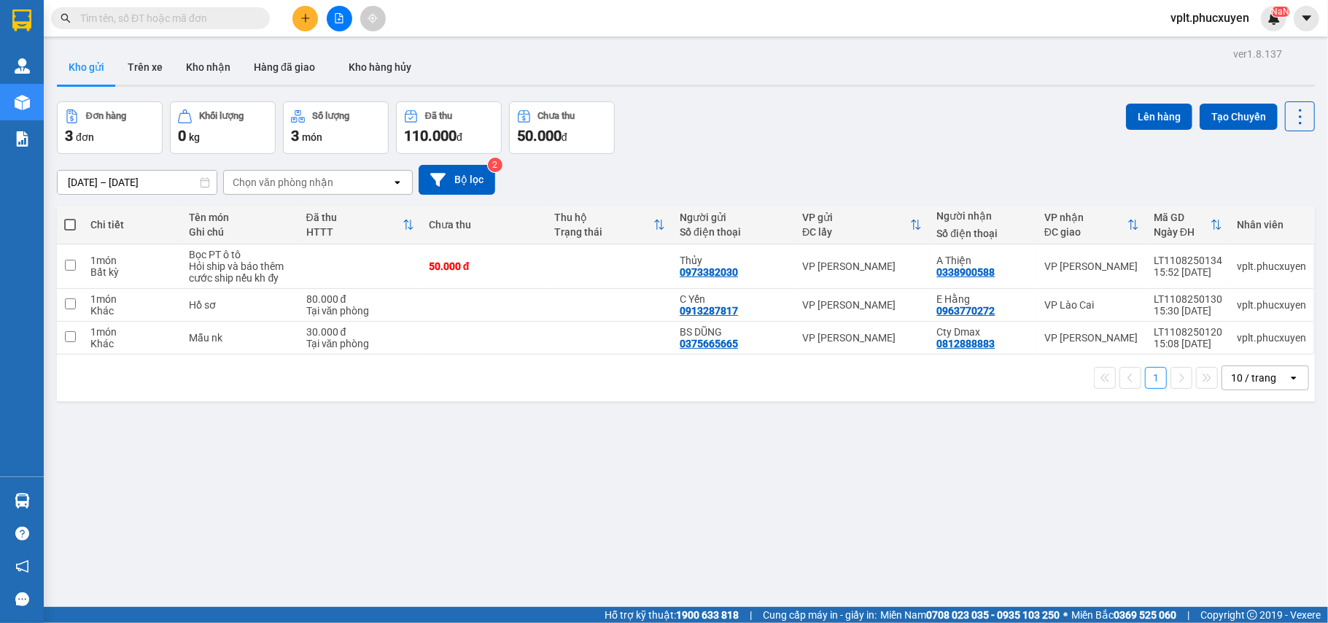
scroll to position [67, 0]
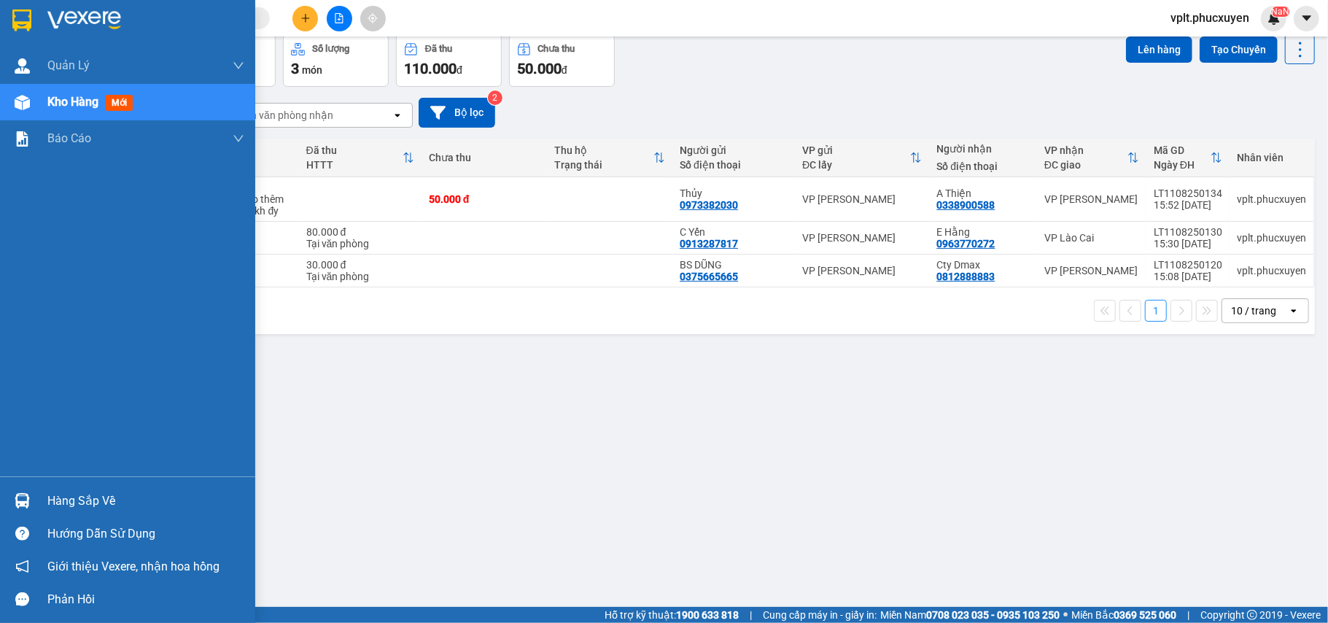
drag, startPoint x: 88, startPoint y: 497, endPoint x: 191, endPoint y: 454, distance: 112.2
click at [91, 497] on div "Hàng sắp về" at bounding box center [145, 501] width 197 height 22
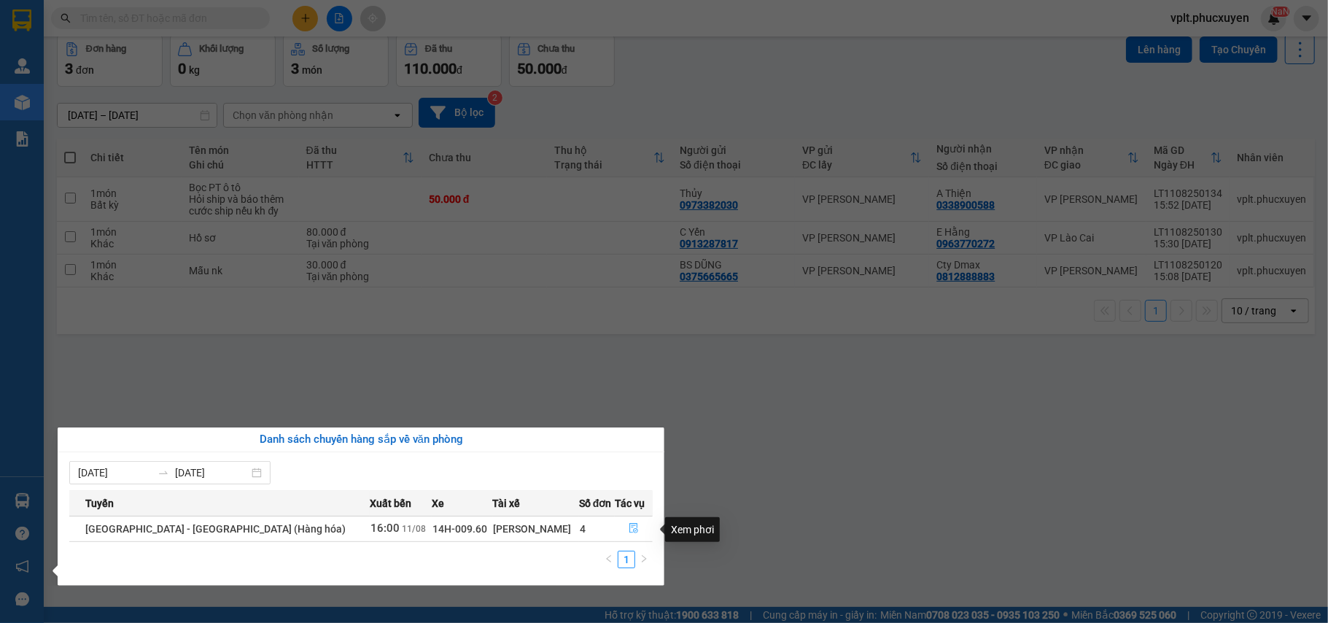
click at [629, 527] on icon "file-done" at bounding box center [633, 529] width 9 height 10
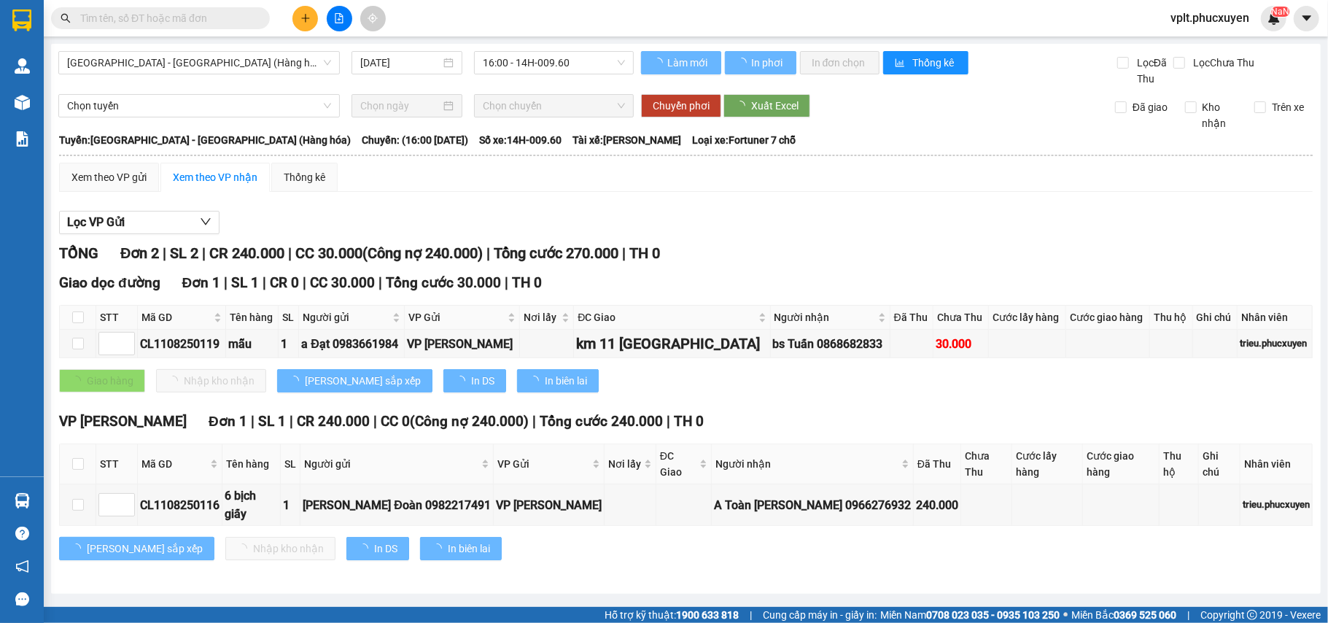
type input "3"
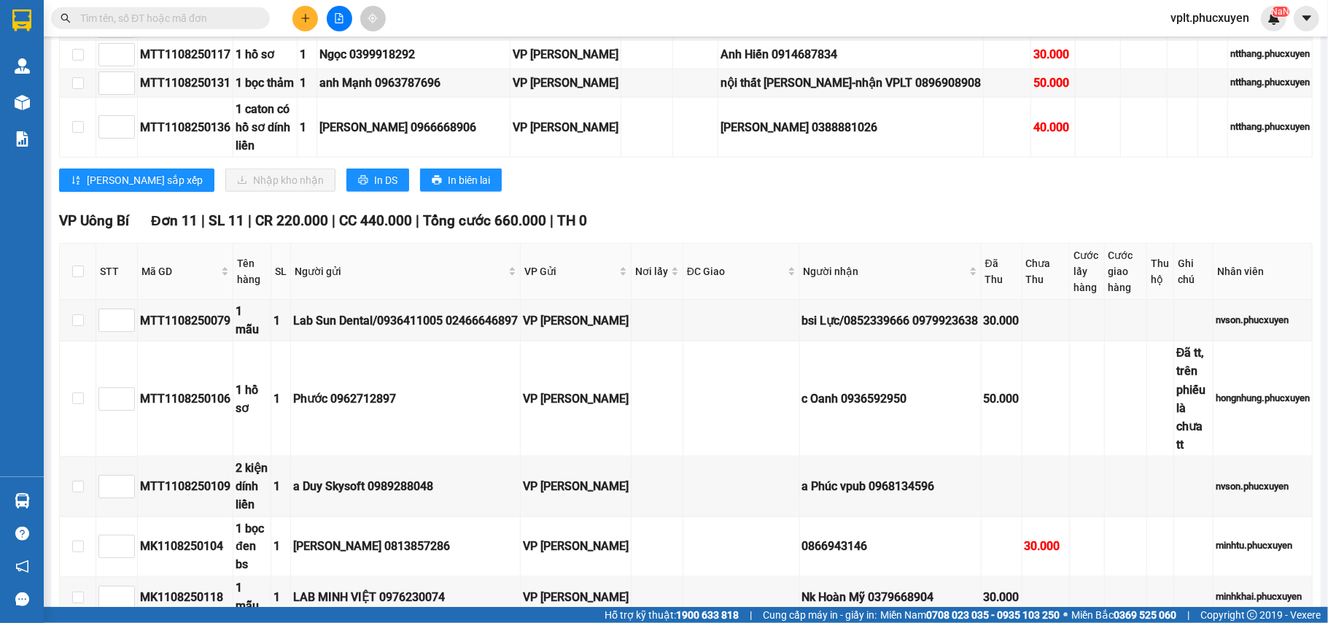
scroll to position [1060, 0]
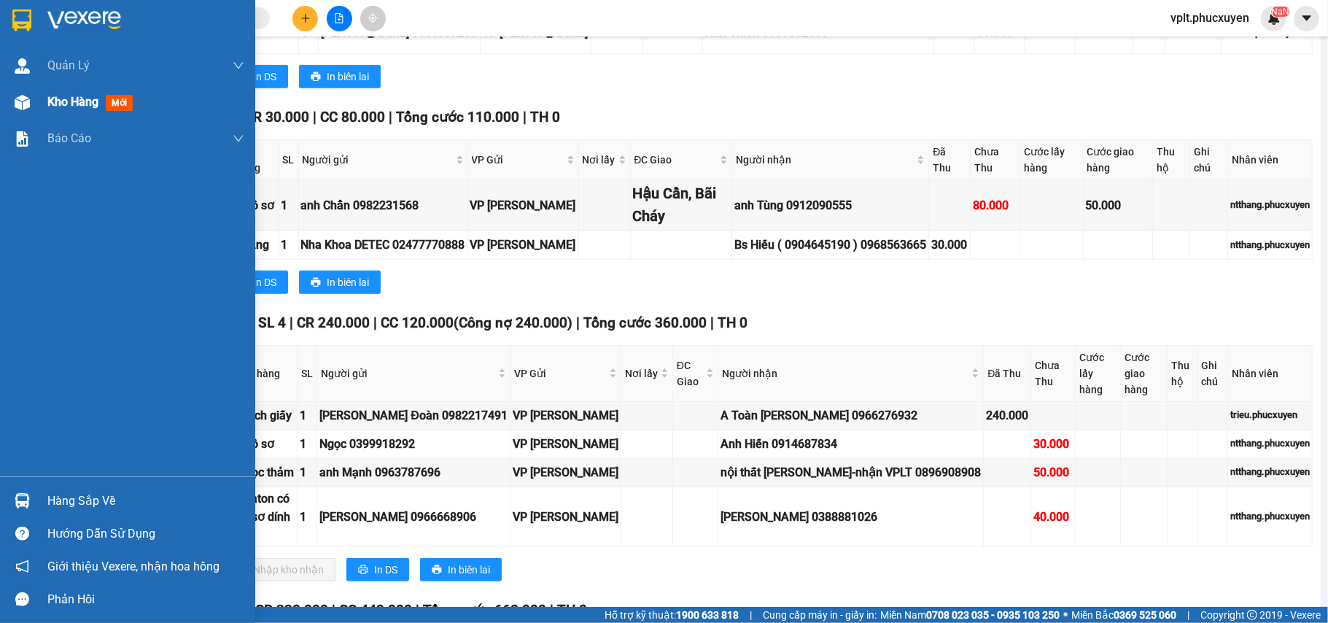
click at [54, 98] on span "Kho hàng" at bounding box center [72, 102] width 51 height 14
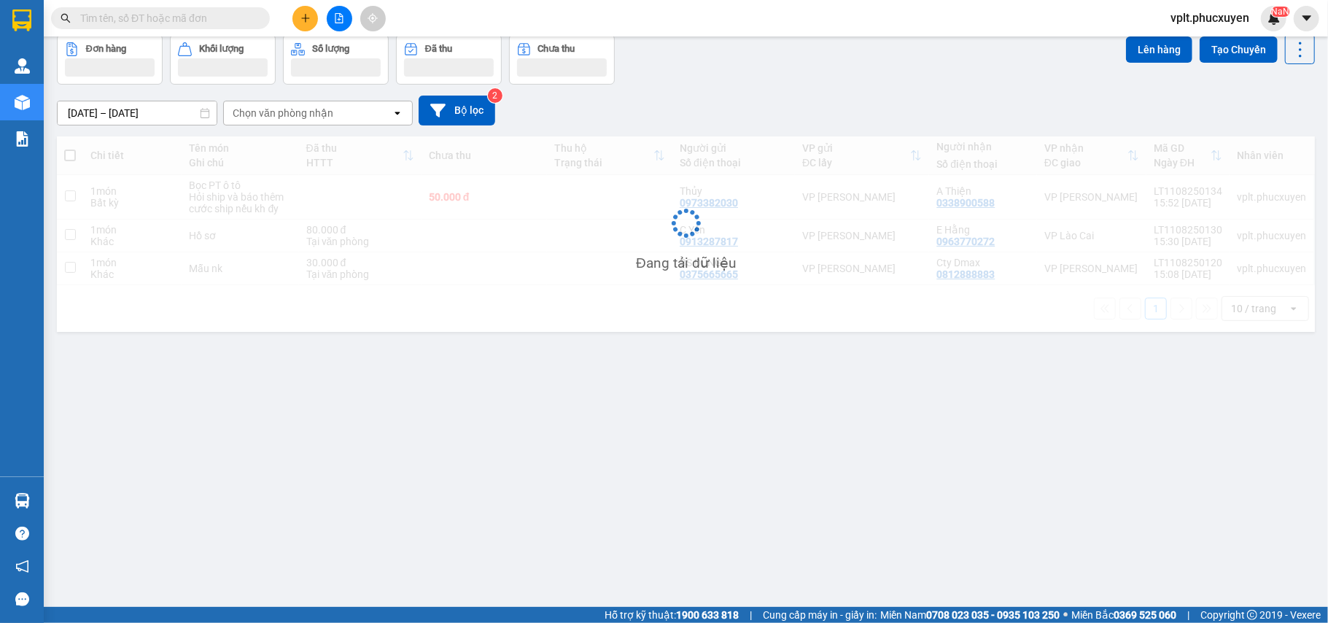
scroll to position [67, 0]
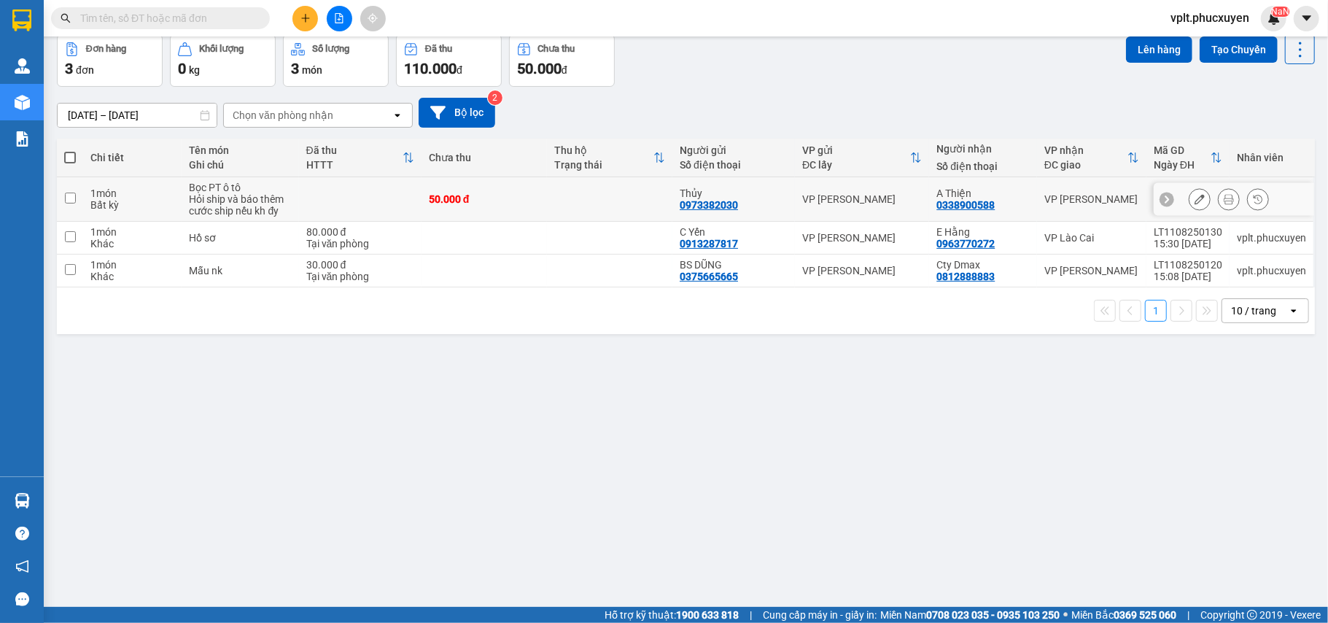
click at [565, 196] on td at bounding box center [609, 199] width 125 height 44
checkbox input "true"
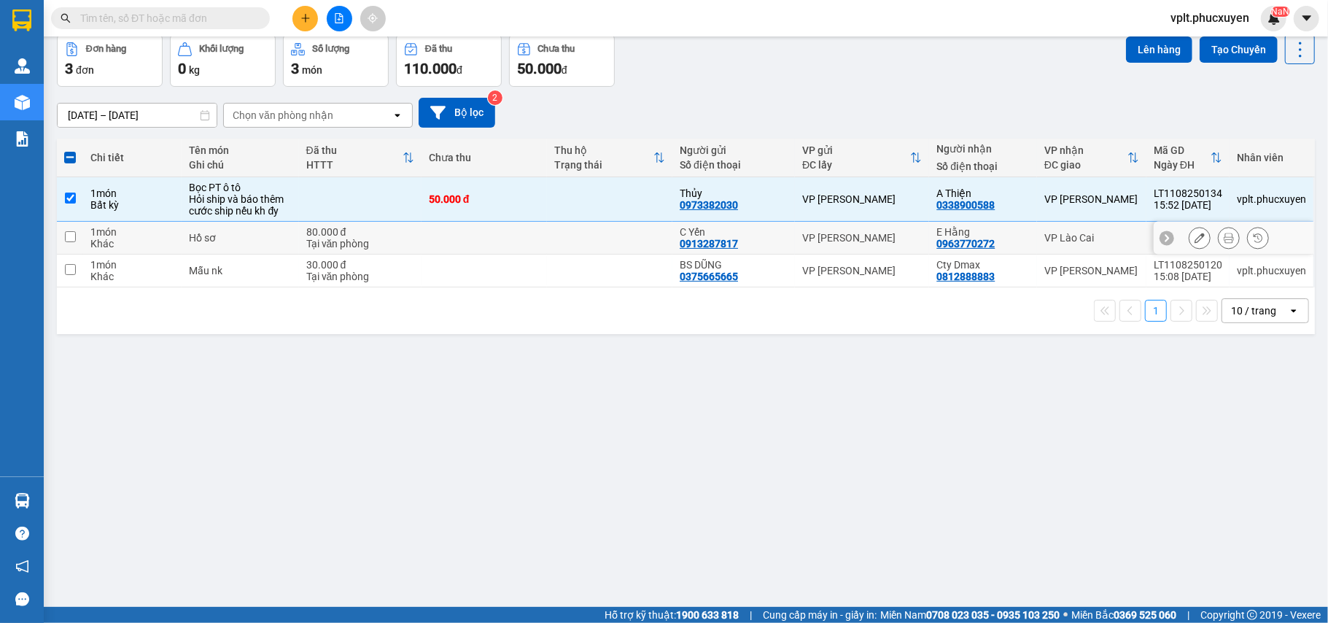
click at [585, 240] on td at bounding box center [609, 238] width 125 height 33
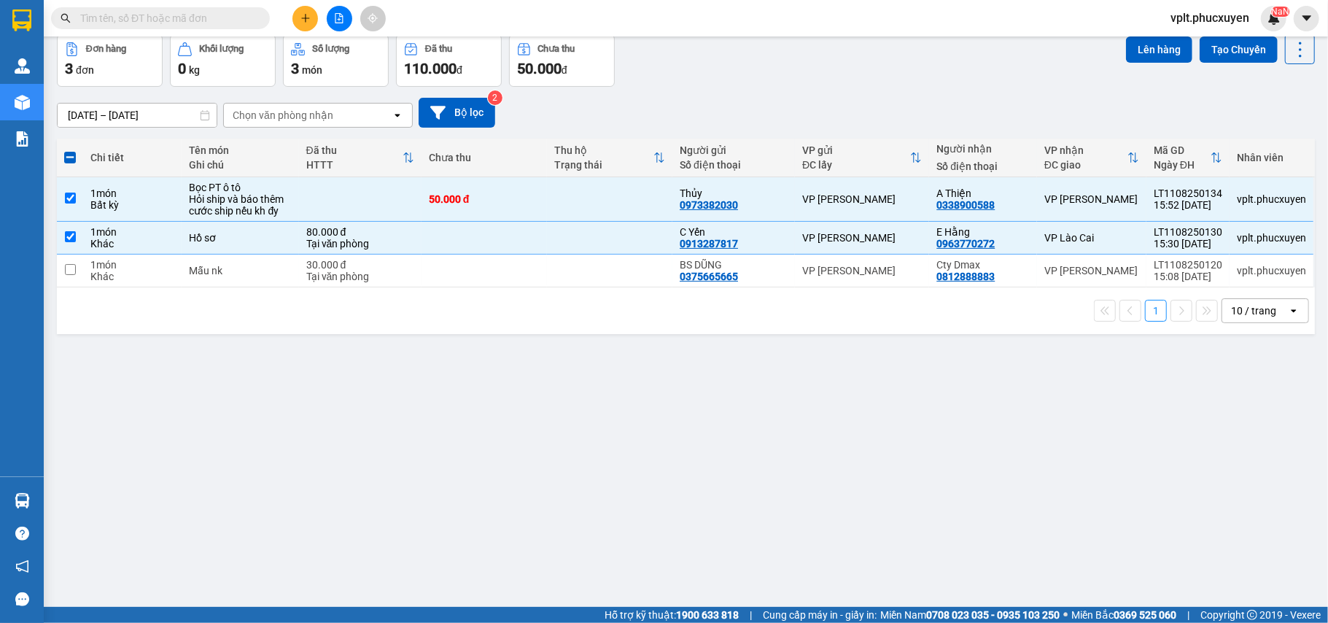
click at [830, 495] on div "ver 1.8.137 Kho gửi Trên xe Kho nhận Hàng đã giao Kho hàng hủy Đơn hàng 3 đơn K…" at bounding box center [686, 288] width 1270 height 623
drag, startPoint x: 534, startPoint y: 244, endPoint x: 537, endPoint y: 234, distance: 9.9
click at [535, 244] on td at bounding box center [484, 238] width 125 height 33
checkbox input "false"
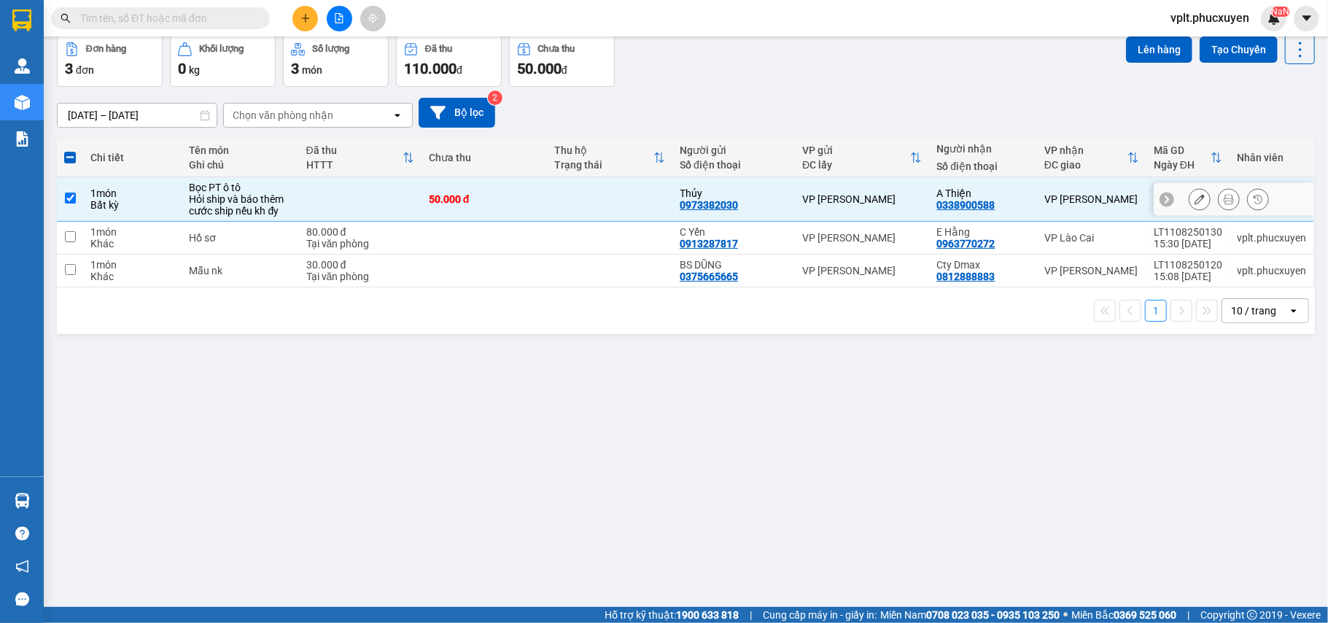
click at [552, 196] on td at bounding box center [609, 199] width 125 height 44
checkbox input "false"
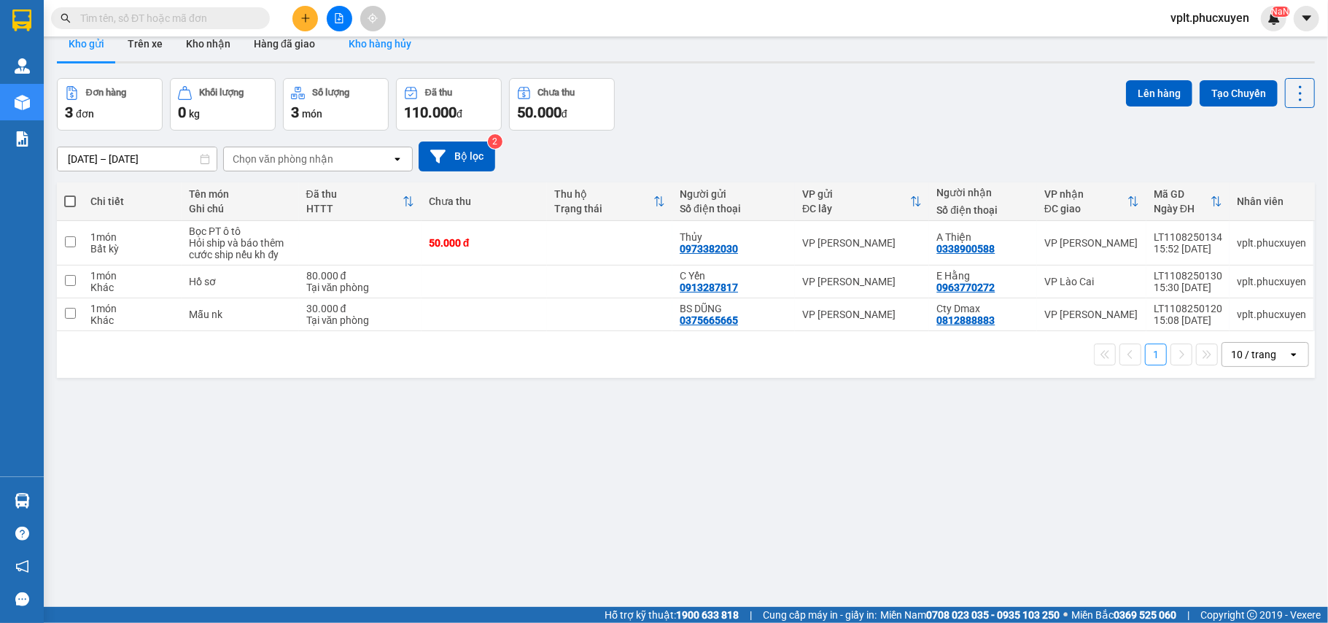
scroll to position [0, 0]
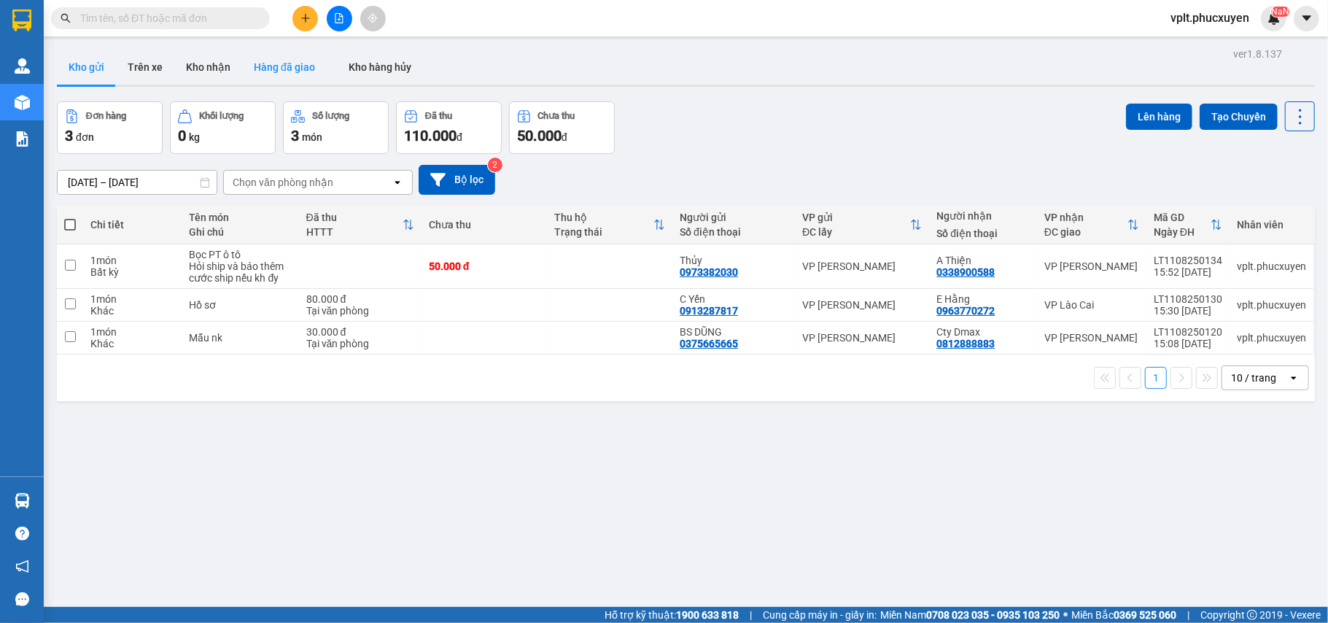
click at [284, 64] on button "Hàng đã giao" at bounding box center [284, 67] width 85 height 35
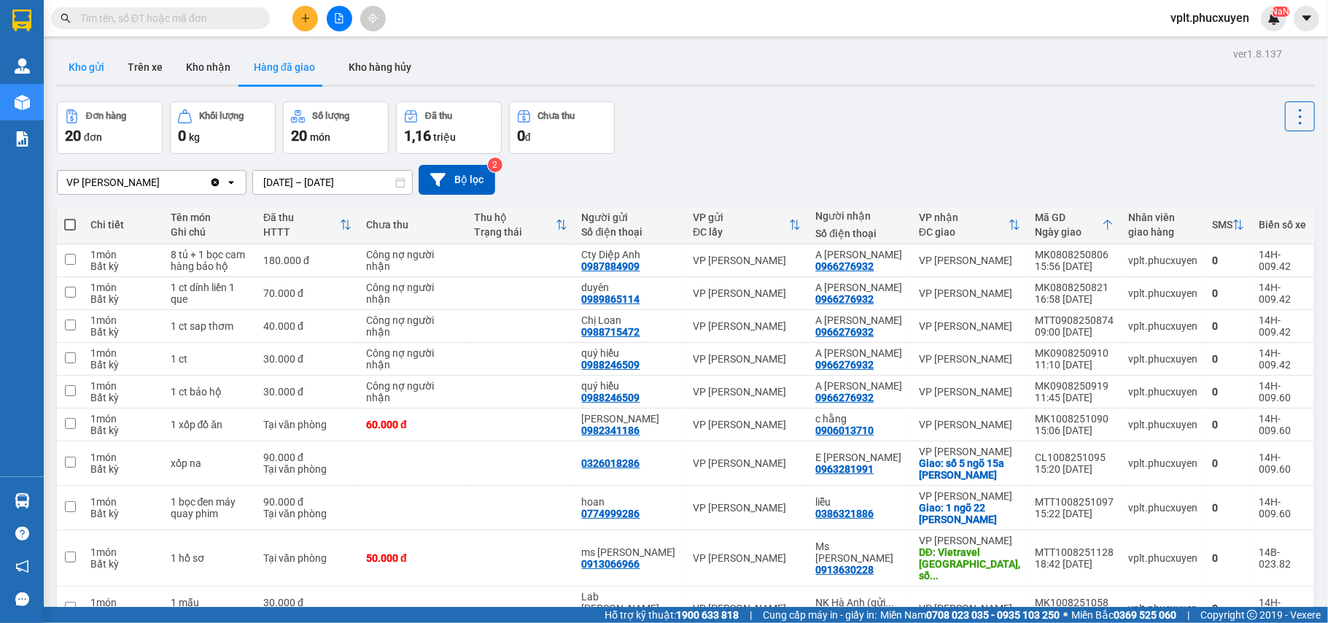
click at [95, 59] on button "Kho gửi" at bounding box center [86, 67] width 59 height 35
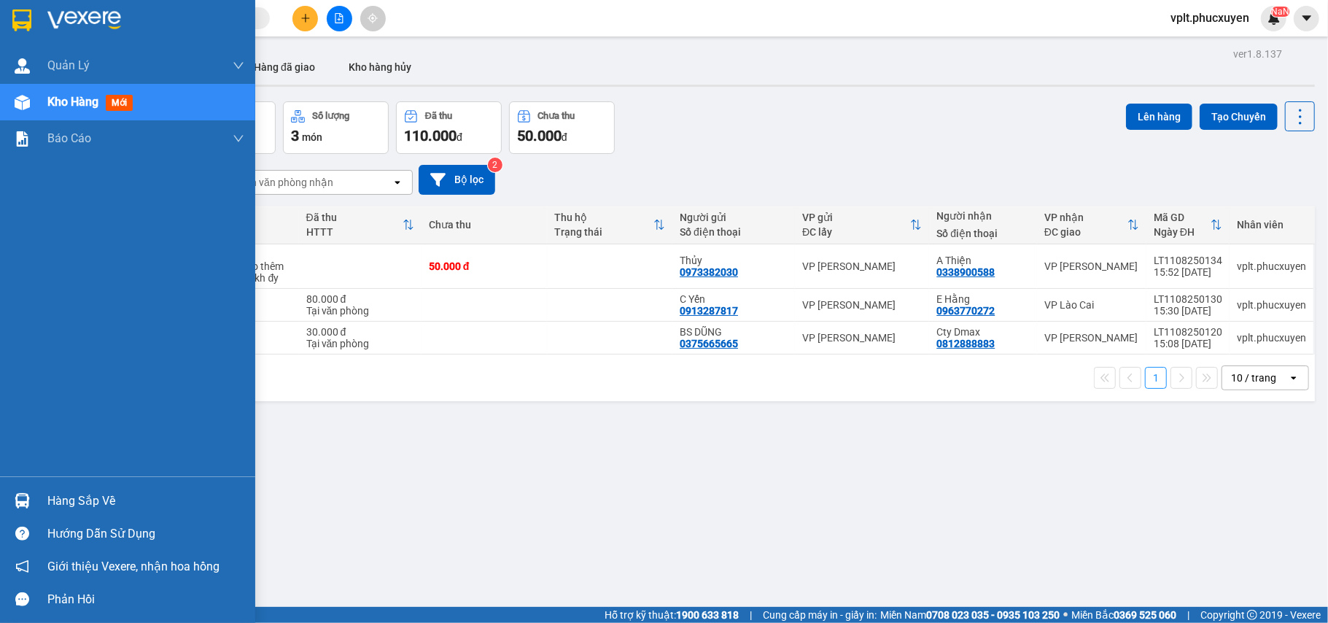
drag, startPoint x: 94, startPoint y: 495, endPoint x: 341, endPoint y: 521, distance: 248.6
click at [97, 495] on div "Hàng sắp về" at bounding box center [145, 501] width 197 height 22
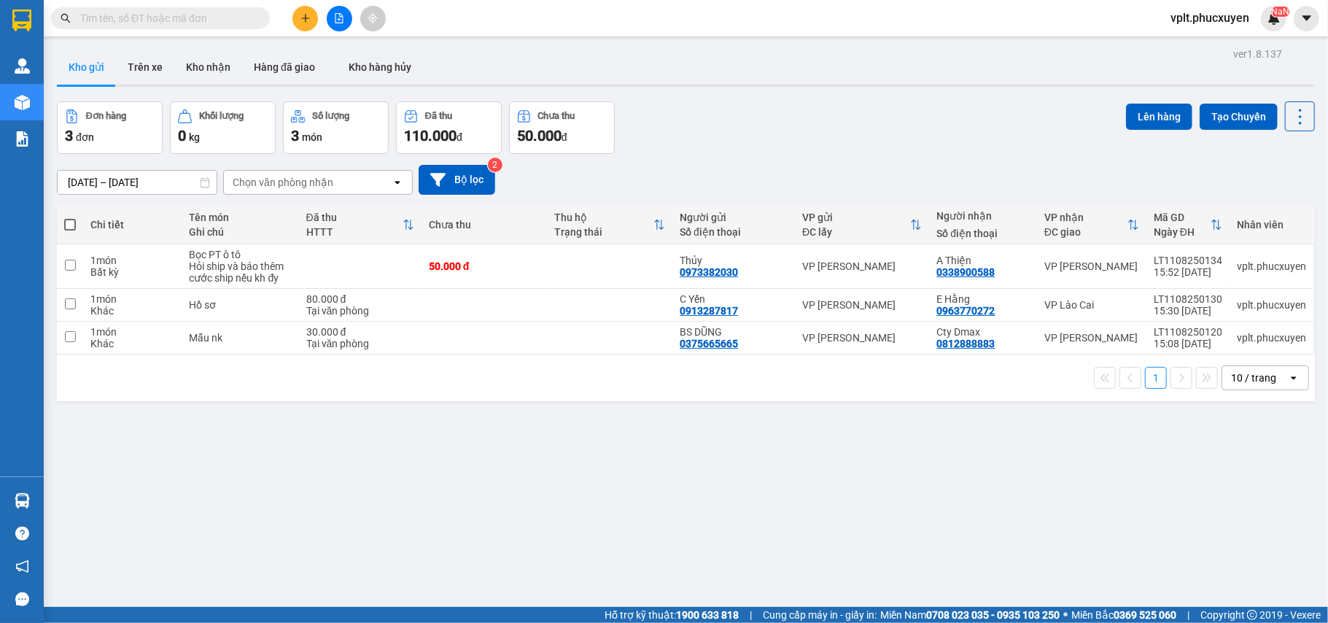
click at [759, 549] on section "Kết quả tìm kiếm ( 1 ) Bộ lọc Mã ĐH Trạng thái Món hàng Thu hộ Tổng cước Chưa c…" at bounding box center [664, 311] width 1328 height 623
click at [208, 63] on button "Kho nhận" at bounding box center [208, 67] width 68 height 35
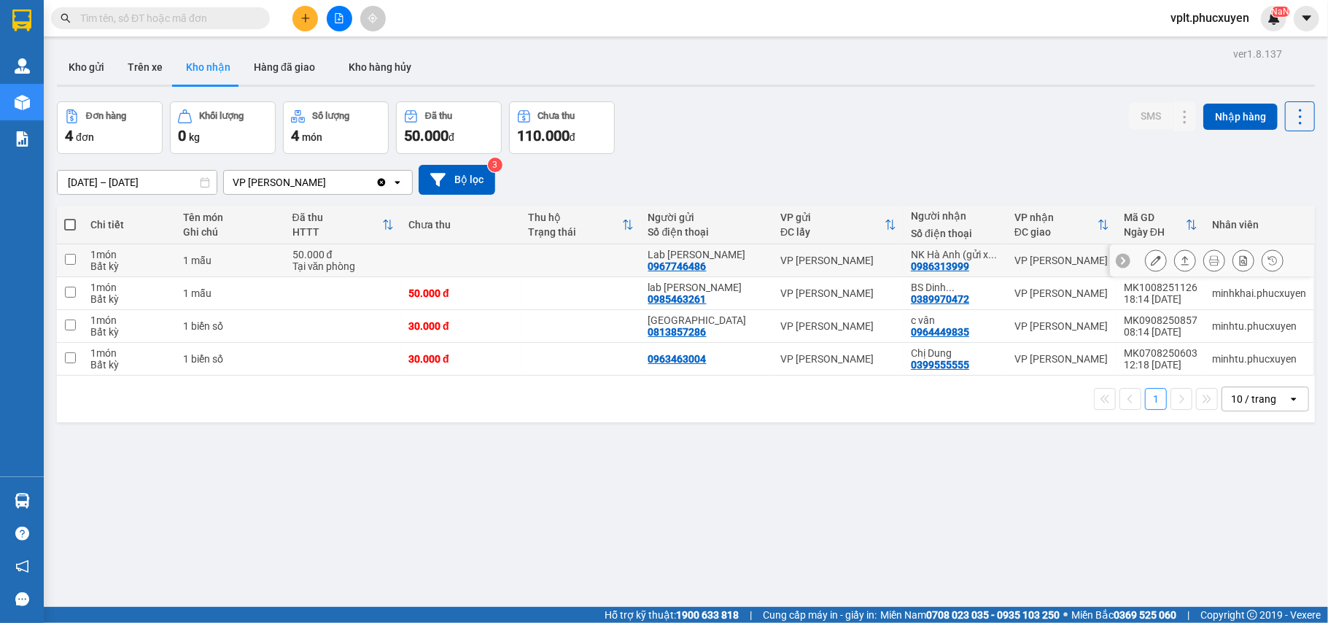
click at [1180, 260] on icon at bounding box center [1185, 260] width 10 height 10
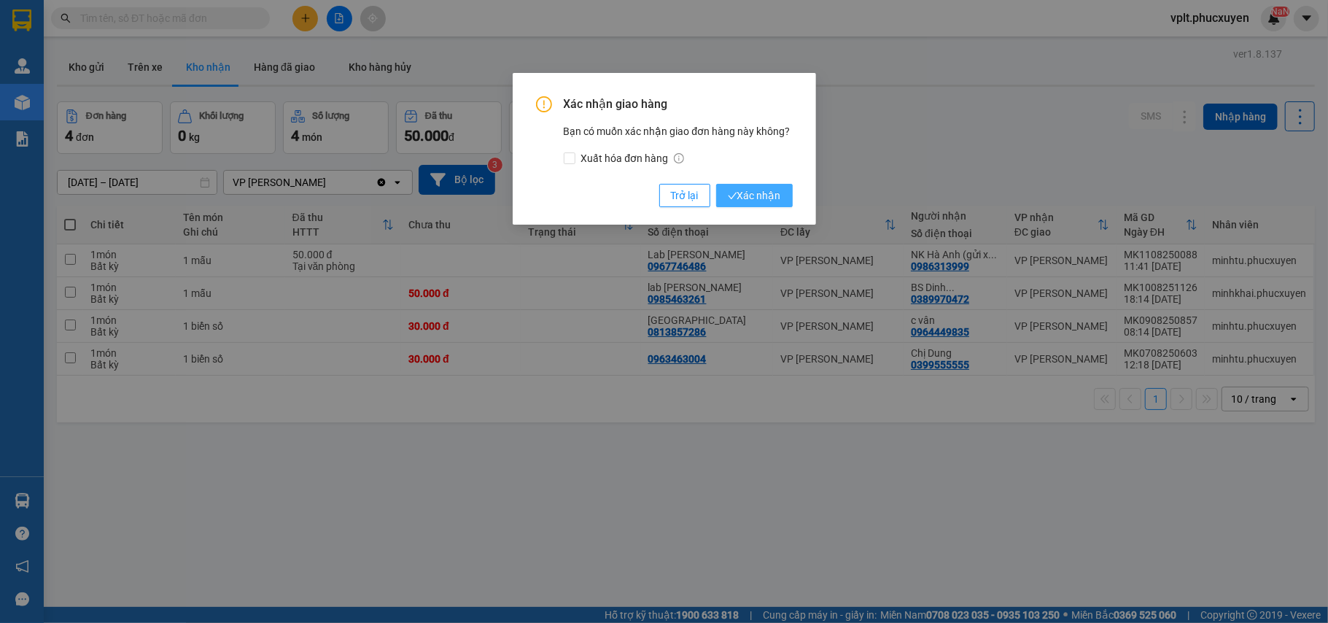
click at [767, 190] on span "Xác nhận" at bounding box center [754, 195] width 53 height 16
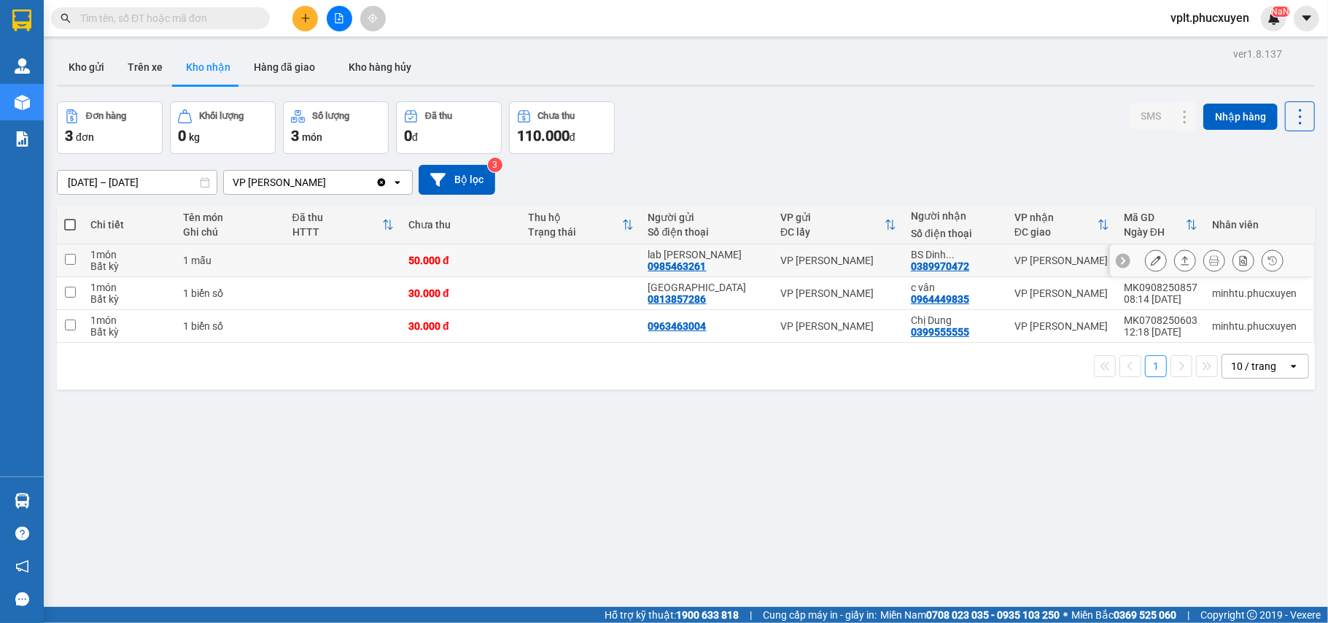
click at [596, 249] on td at bounding box center [581, 260] width 120 height 33
checkbox input "true"
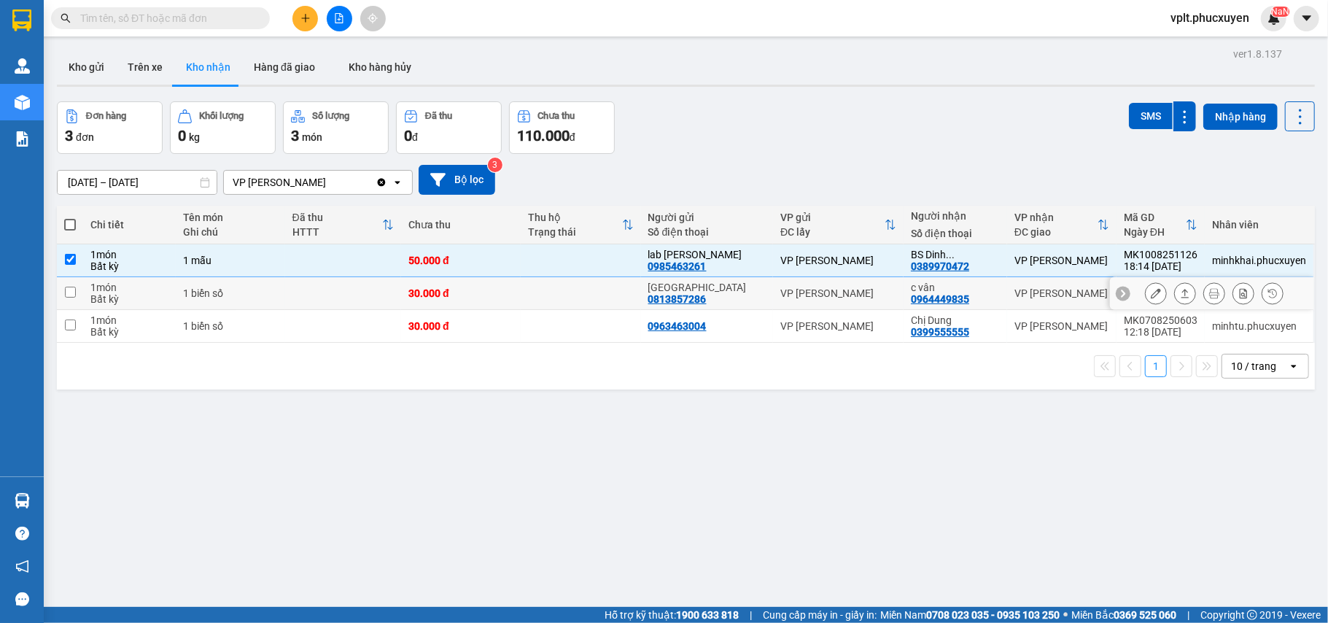
click at [621, 292] on td at bounding box center [581, 293] width 120 height 33
checkbox input "true"
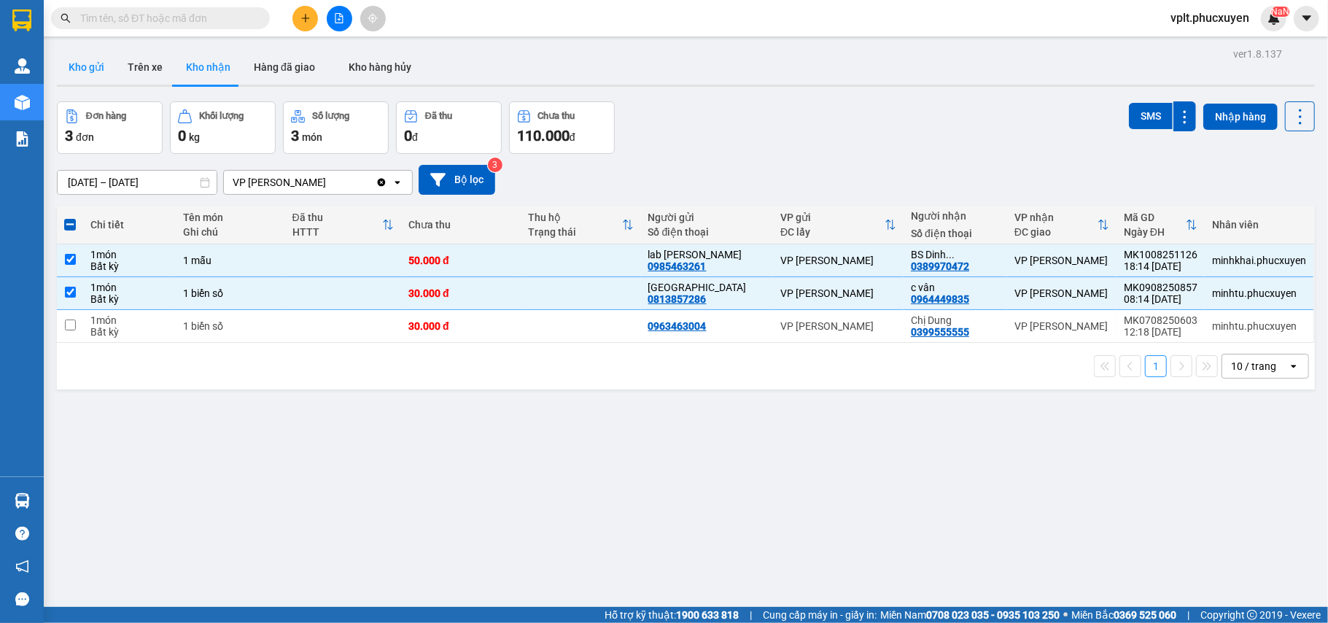
click at [92, 59] on button "Kho gửi" at bounding box center [86, 67] width 59 height 35
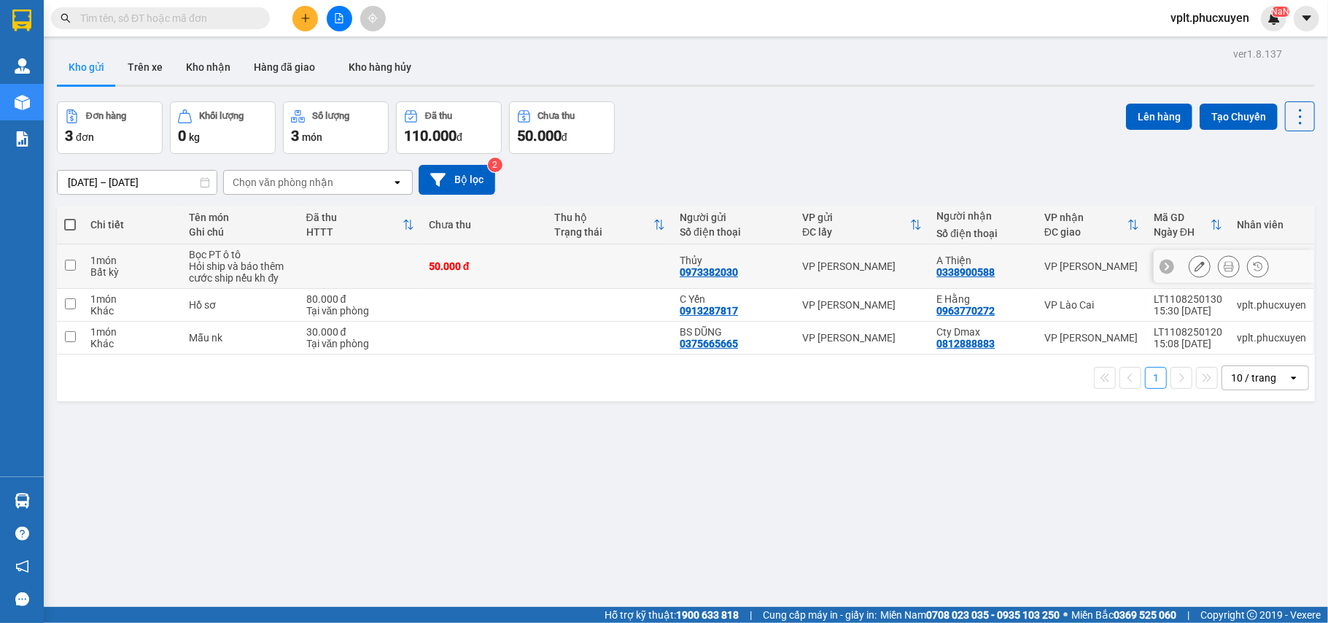
click at [567, 263] on td at bounding box center [609, 266] width 125 height 44
checkbox input "true"
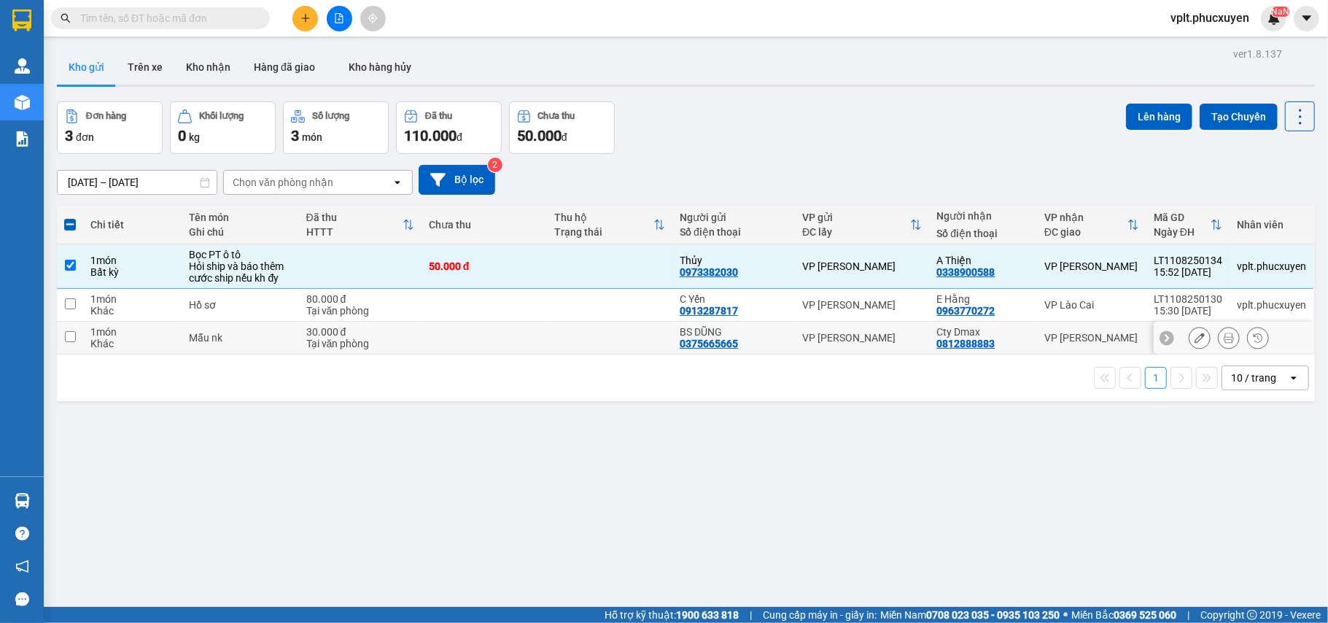
click at [570, 339] on td at bounding box center [609, 338] width 125 height 33
checkbox input "true"
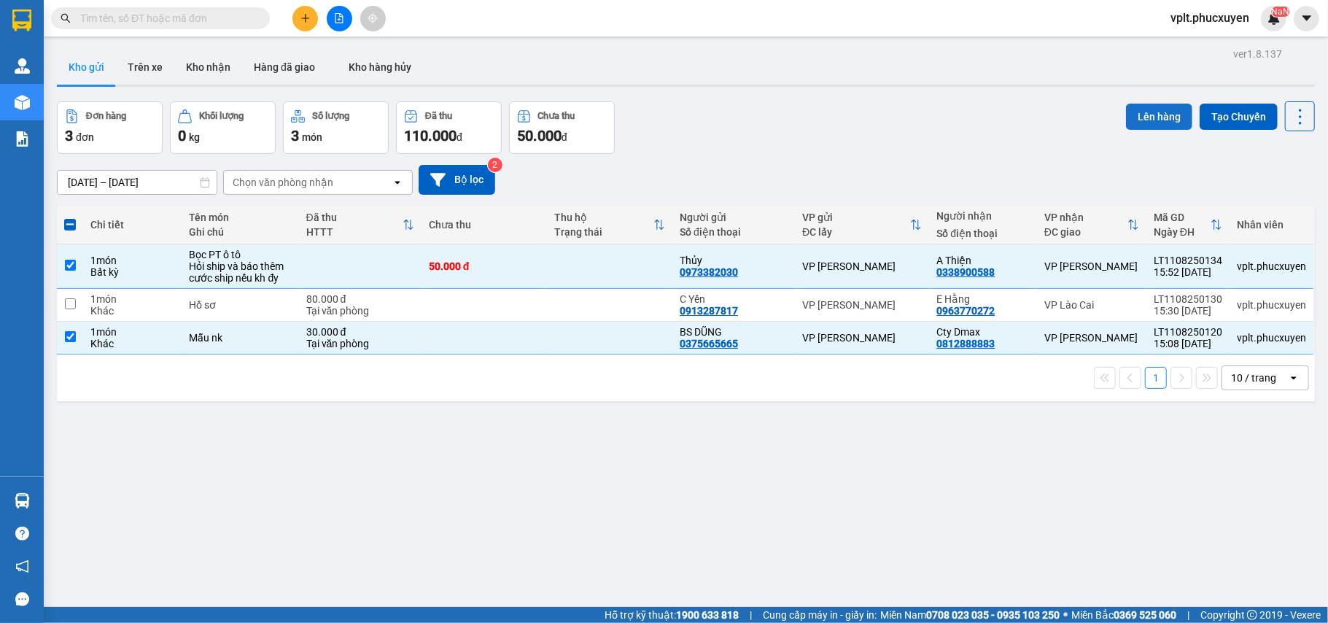
click at [1142, 120] on button "Lên hàng" at bounding box center [1159, 117] width 66 height 26
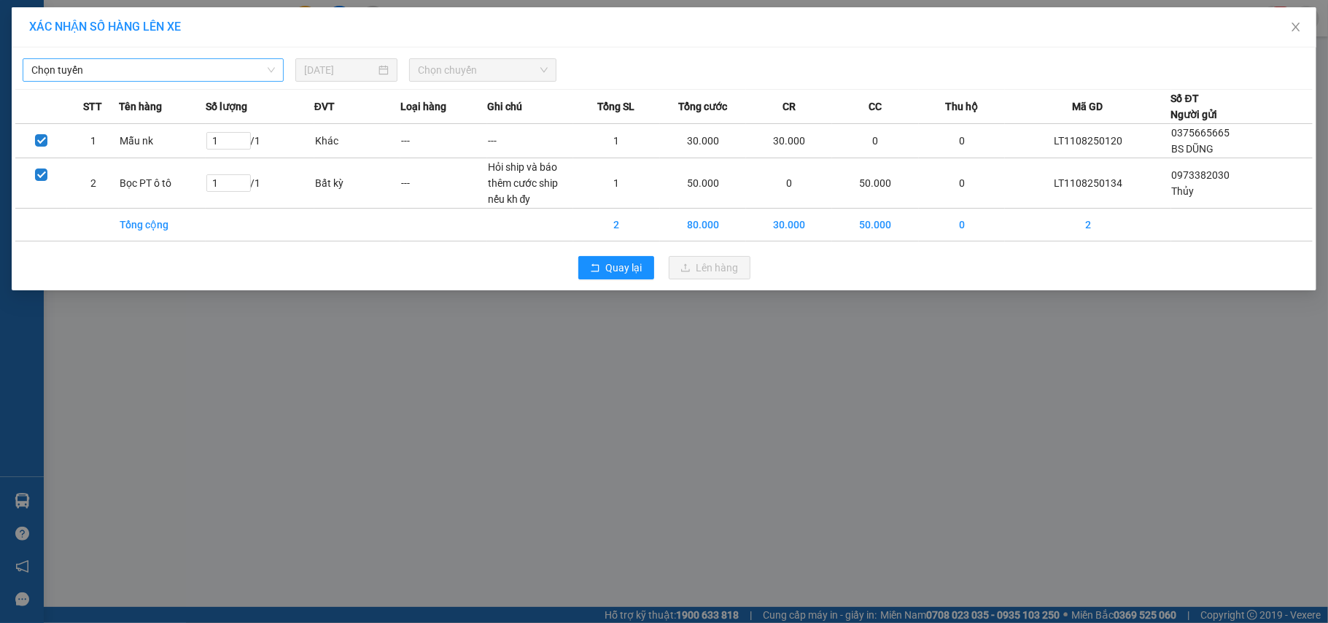
click at [126, 73] on span "Chọn tuyến" at bounding box center [153, 70] width 244 height 22
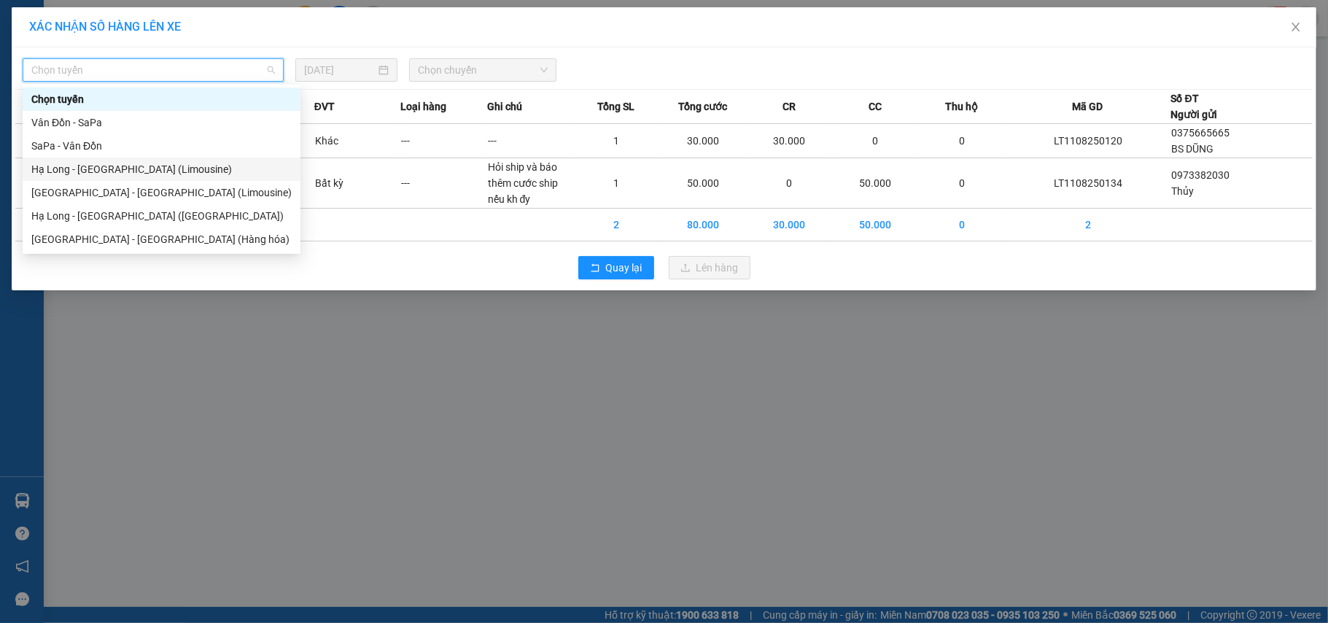
click at [136, 169] on div "Hạ Long - Hà Nội (Limousine)" at bounding box center [161, 169] width 260 height 16
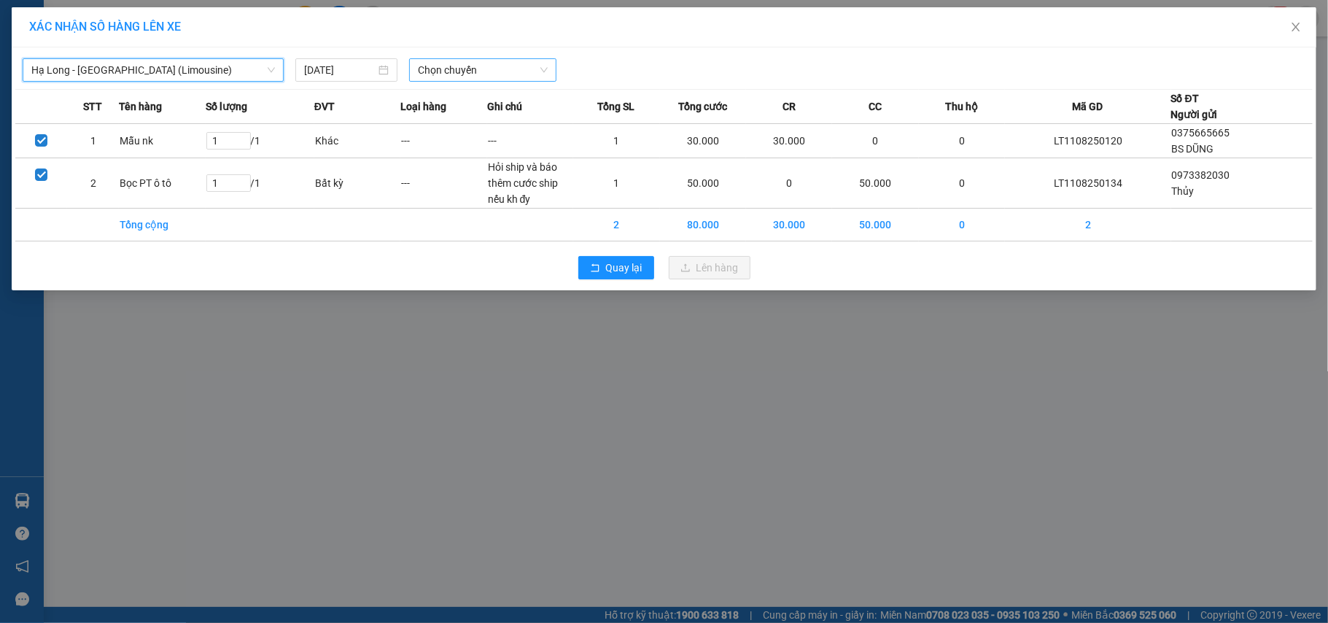
click at [490, 63] on span "Chọn chuyến" at bounding box center [483, 70] width 130 height 22
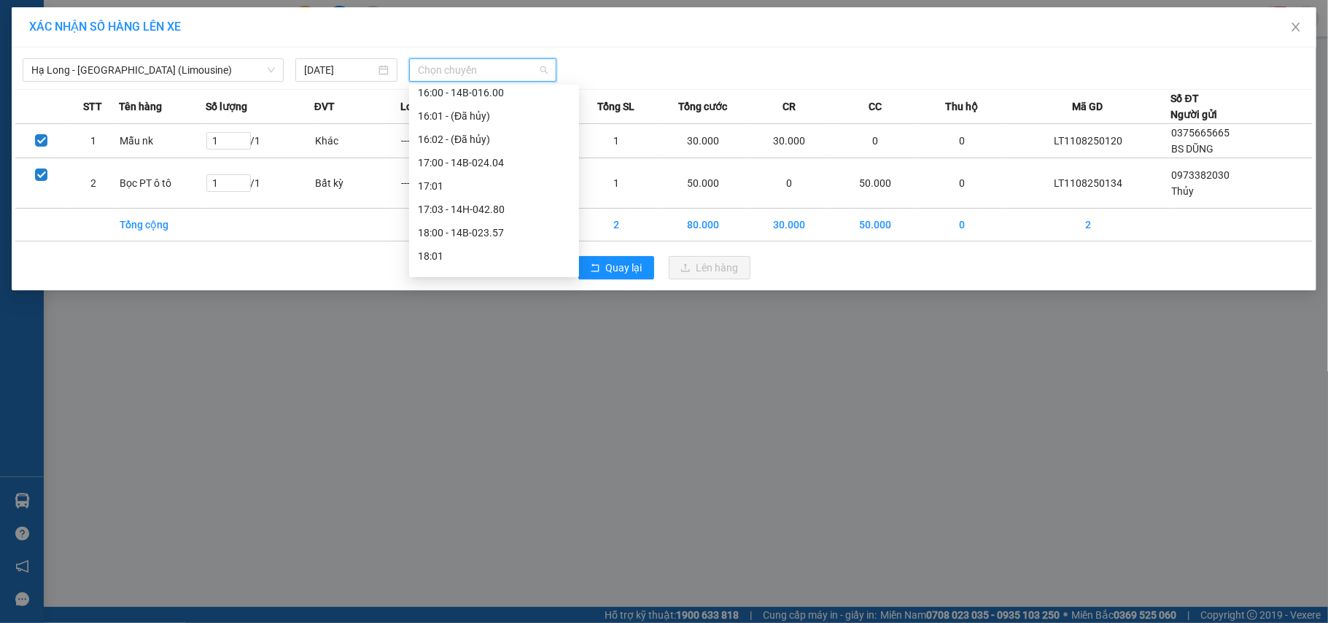
scroll to position [972, 0]
click at [495, 130] on div "17:00 - 14B-024.04" at bounding box center [494, 131] width 152 height 16
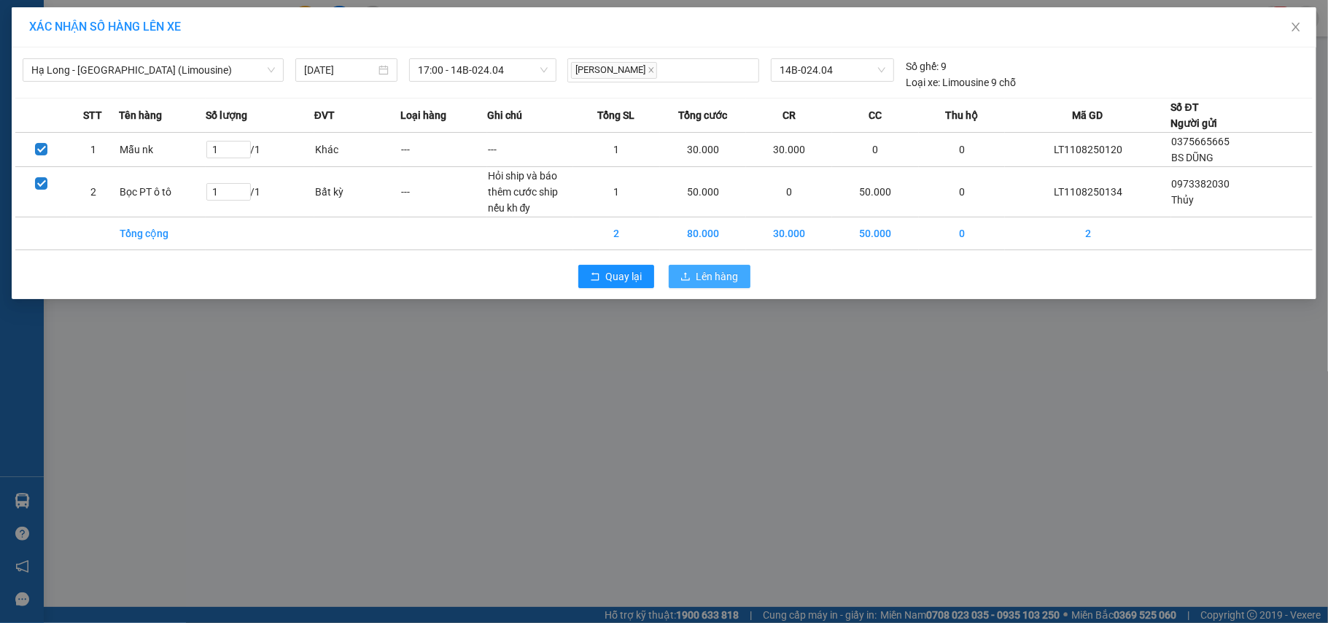
drag, startPoint x: 707, startPoint y: 272, endPoint x: 707, endPoint y: 245, distance: 27.0
click at [707, 271] on span "Lên hàng" at bounding box center [718, 276] width 42 height 16
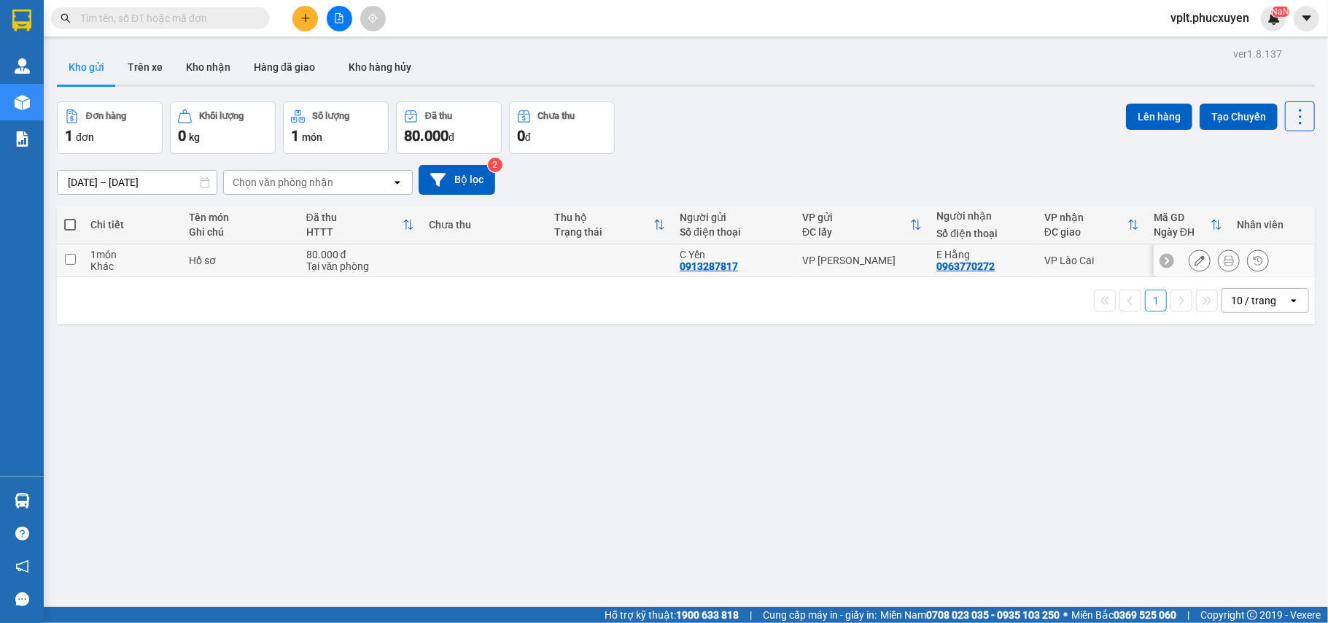
click at [586, 263] on td at bounding box center [609, 260] width 125 height 33
checkbox input "true"
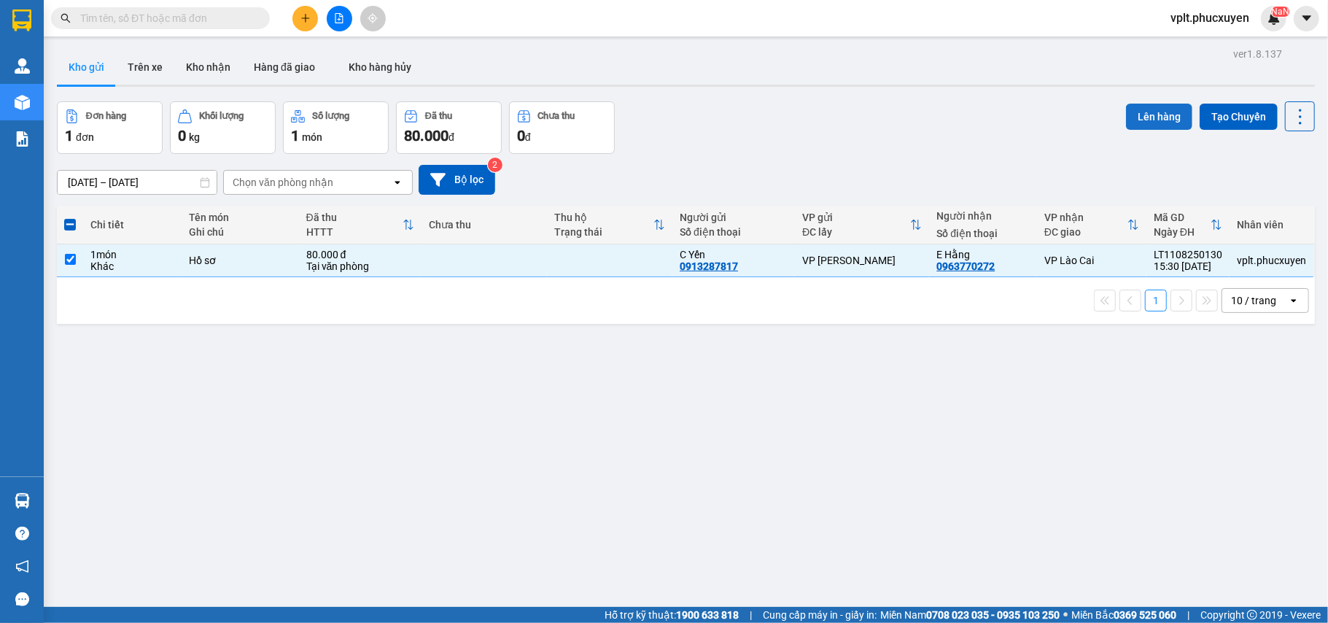
click at [1141, 114] on button "Lên hàng" at bounding box center [1159, 117] width 66 height 26
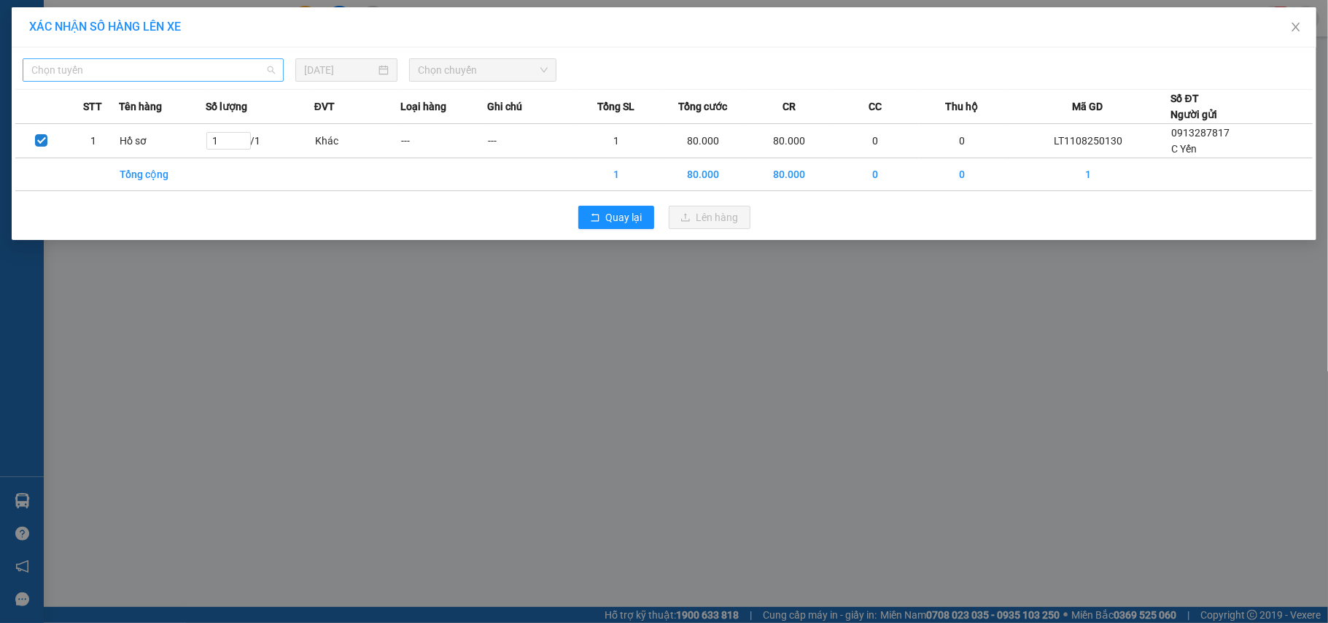
click at [168, 60] on span "Chọn tuyến" at bounding box center [153, 70] width 244 height 22
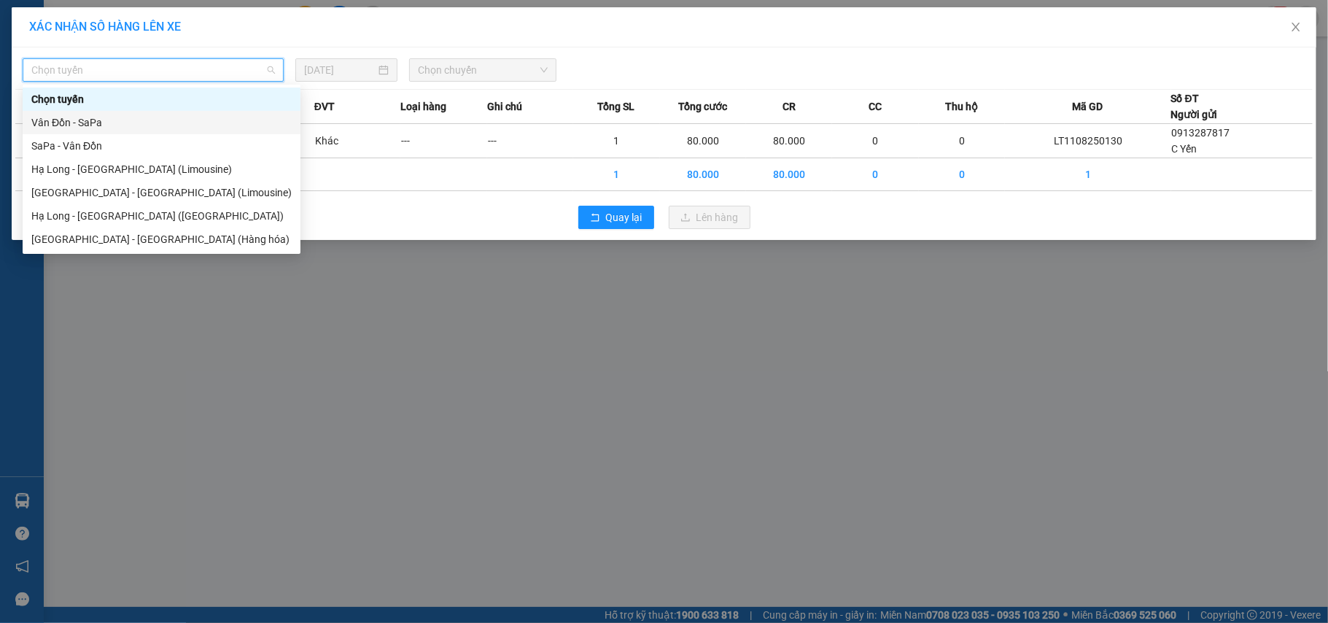
click at [99, 121] on div "Vân Đồn - SaPa" at bounding box center [161, 123] width 260 height 16
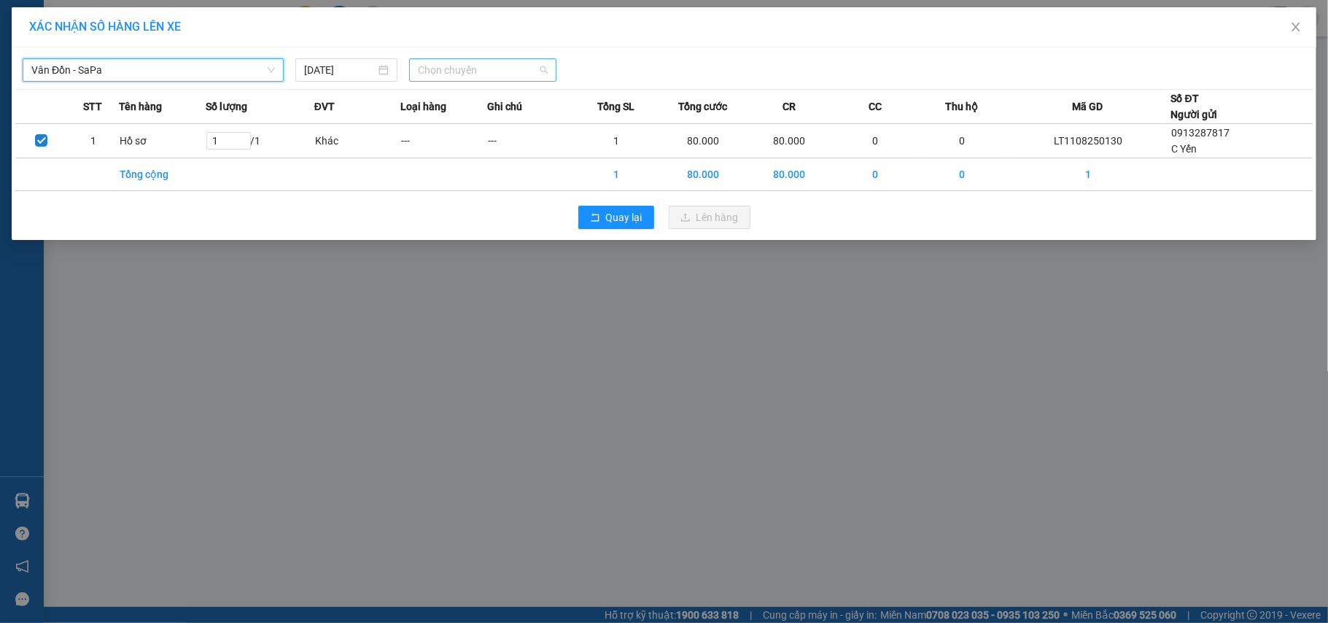
click at [502, 74] on span "Chọn chuyến" at bounding box center [483, 70] width 130 height 22
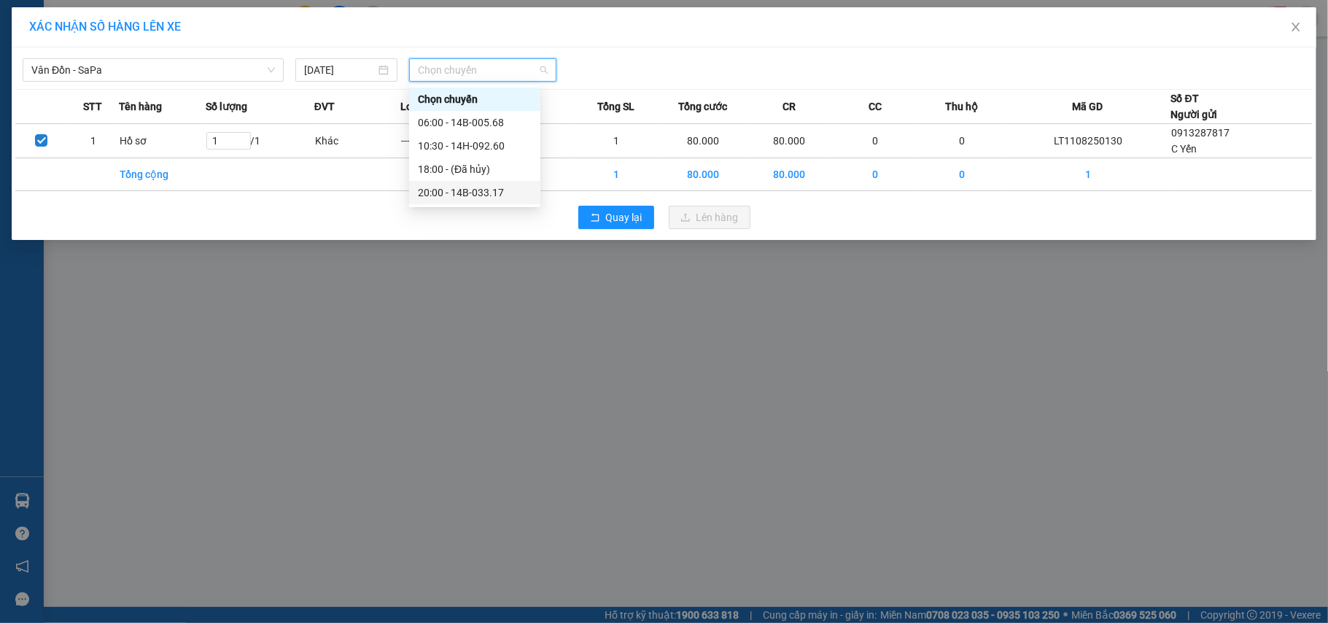
click at [495, 191] on div "20:00 - 14B-033.17" at bounding box center [475, 193] width 114 height 16
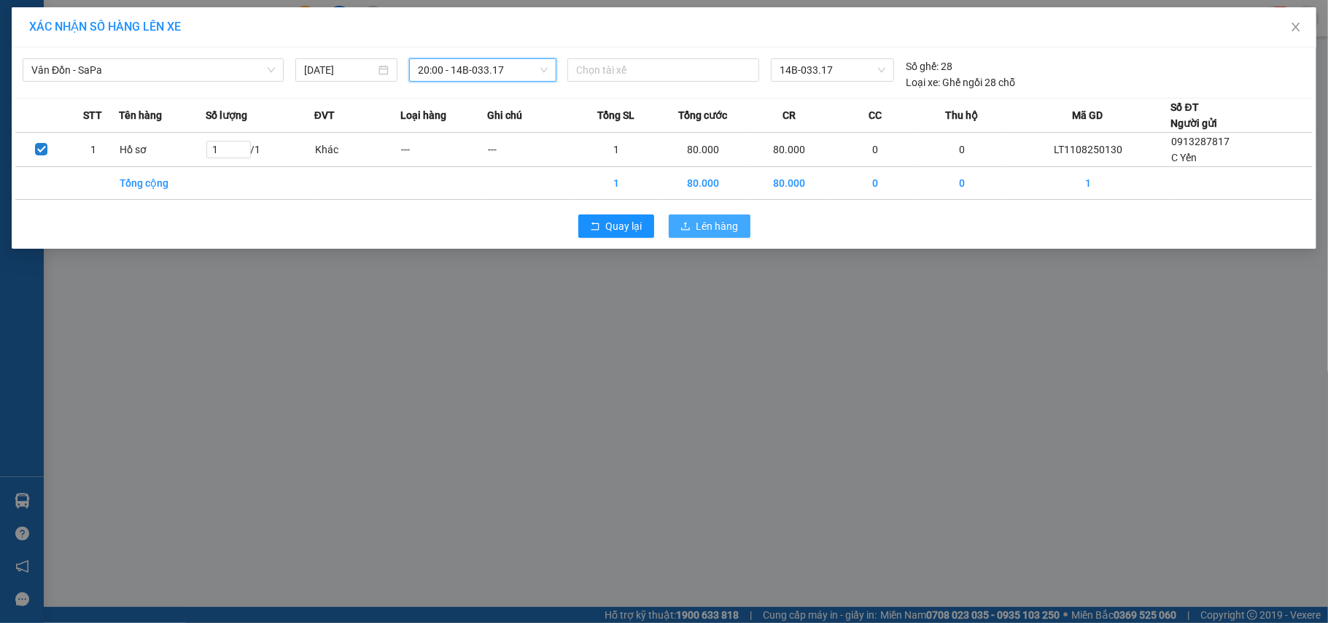
click at [697, 228] on span "Lên hàng" at bounding box center [718, 226] width 42 height 16
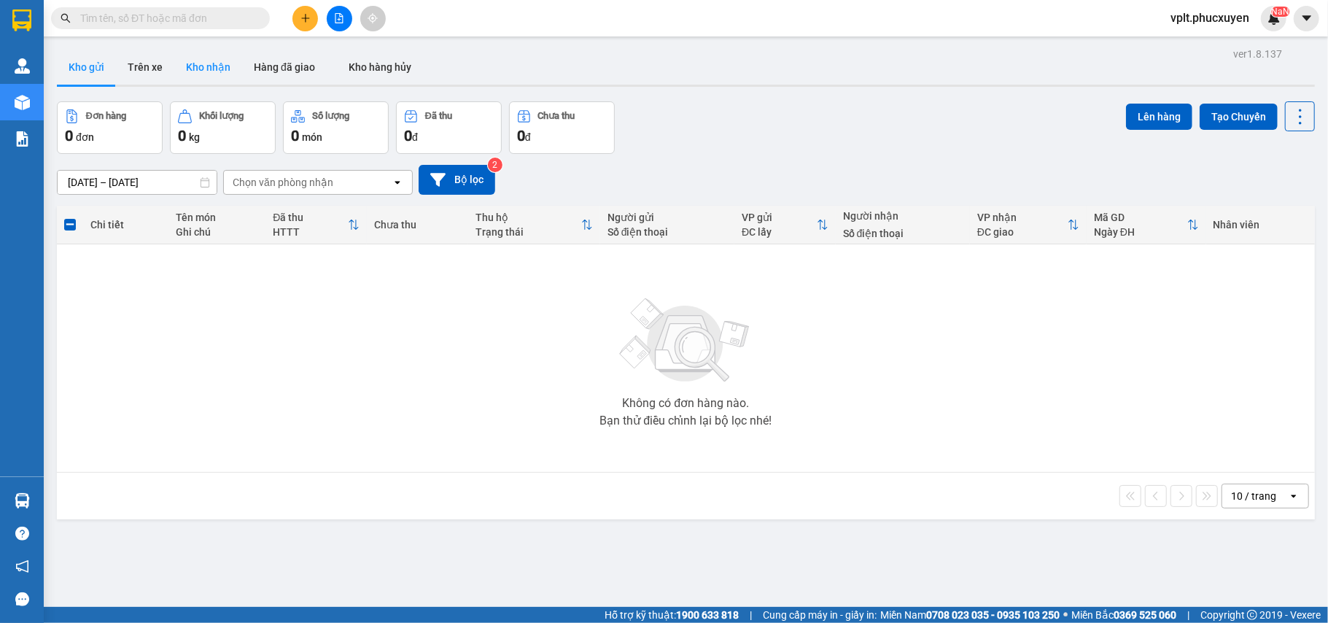
click at [195, 55] on button "Kho nhận" at bounding box center [208, 67] width 68 height 35
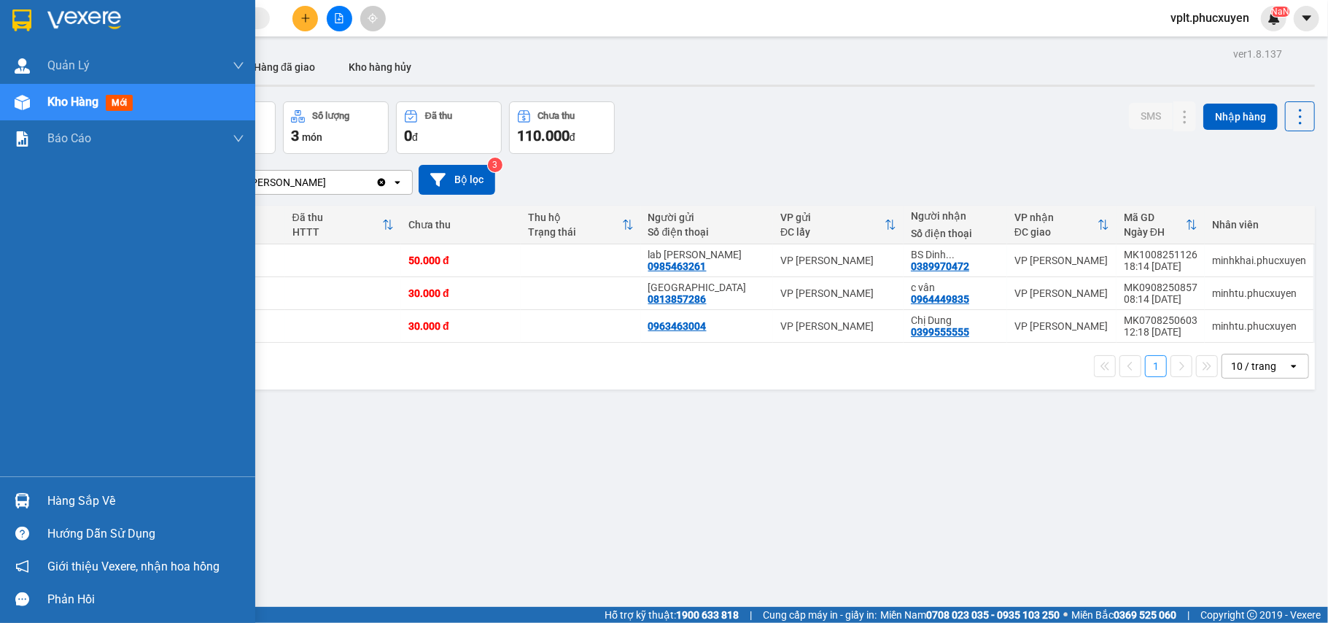
drag, startPoint x: 74, startPoint y: 481, endPoint x: 235, endPoint y: 494, distance: 160.9
click at [112, 488] on div "Hàng sắp về Hướng dẫn sử dụng Giới thiệu Vexere, nhận hoa hồng Phản hồi" at bounding box center [127, 545] width 255 height 139
click at [80, 494] on div "Hàng sắp về" at bounding box center [145, 501] width 197 height 22
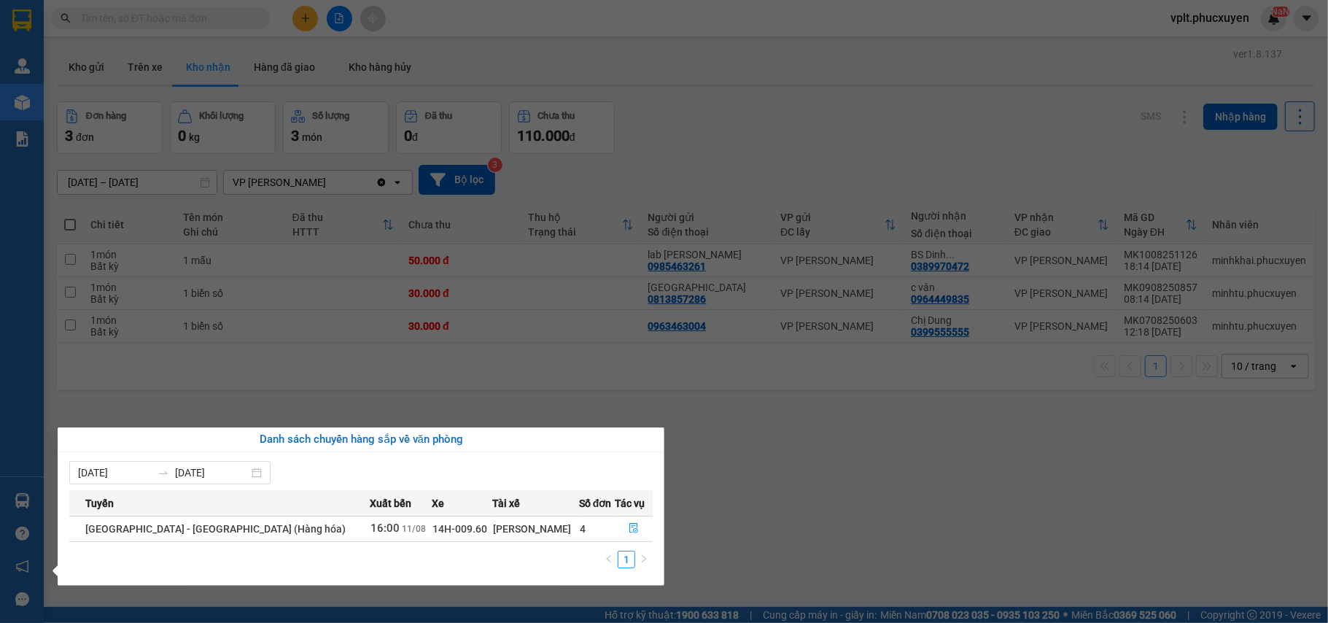
drag, startPoint x: 861, startPoint y: 531, endPoint x: 300, endPoint y: 518, distance: 560.3
click at [855, 531] on section "Kết quả tìm kiếm ( 1 ) Bộ lọc Mã ĐH Trạng thái Món hàng Thu hộ Tổng cước Chưa c…" at bounding box center [664, 311] width 1328 height 623
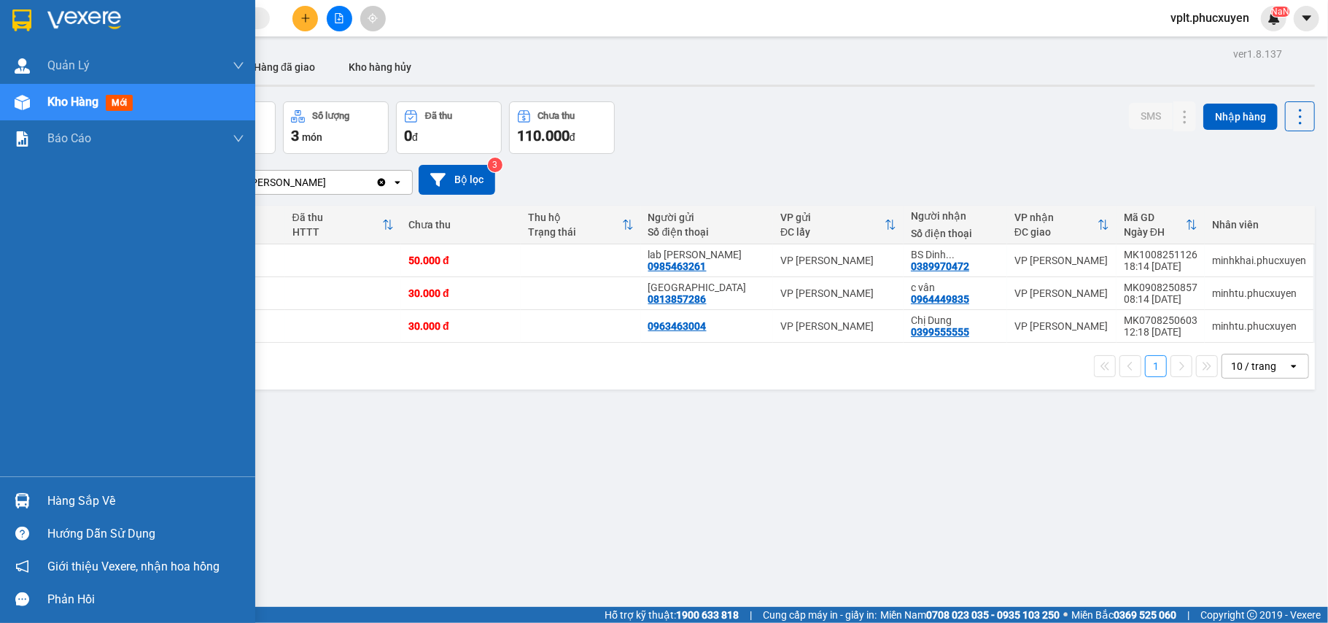
drag, startPoint x: 90, startPoint y: 499, endPoint x: 694, endPoint y: 499, distance: 603.9
click at [94, 499] on div "Hàng sắp về" at bounding box center [145, 501] width 197 height 22
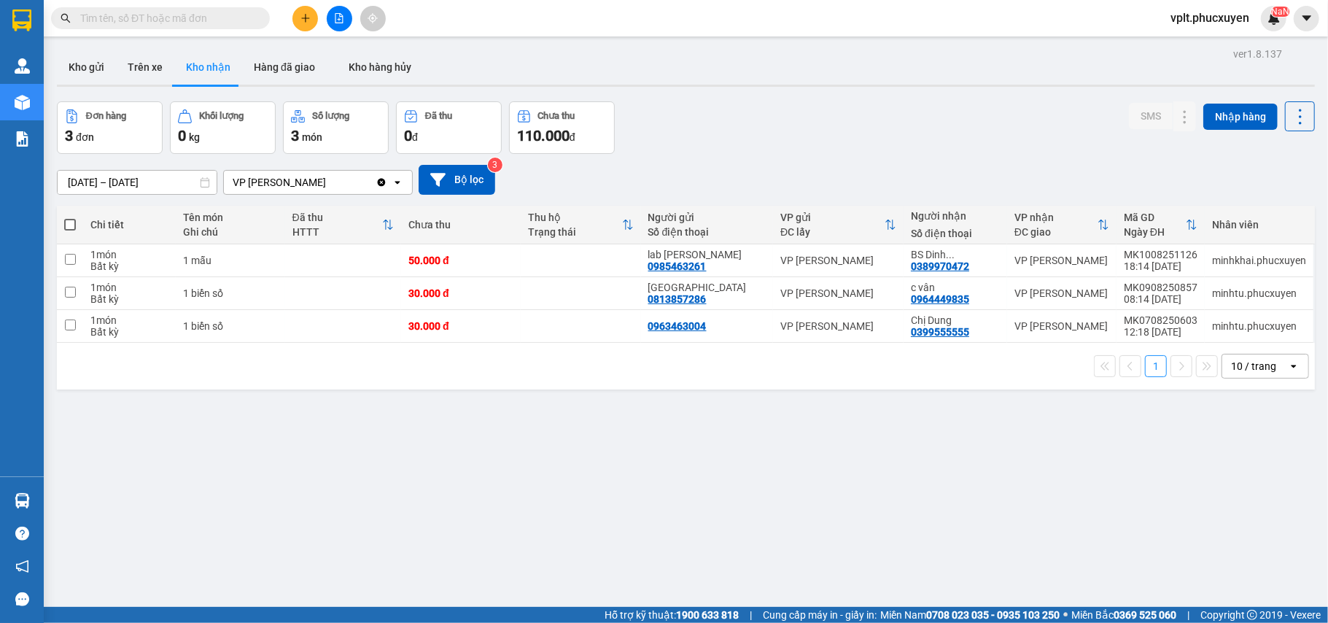
click at [849, 499] on section "Kết quả tìm kiếm ( 1 ) Bộ lọc Mã ĐH Trạng thái Món hàng Thu hộ Tổng cước Chưa c…" at bounding box center [664, 311] width 1328 height 623
drag, startPoint x: 74, startPoint y: 70, endPoint x: 468, endPoint y: 45, distance: 394.6
click at [80, 70] on button "Kho gửi" at bounding box center [86, 67] width 59 height 35
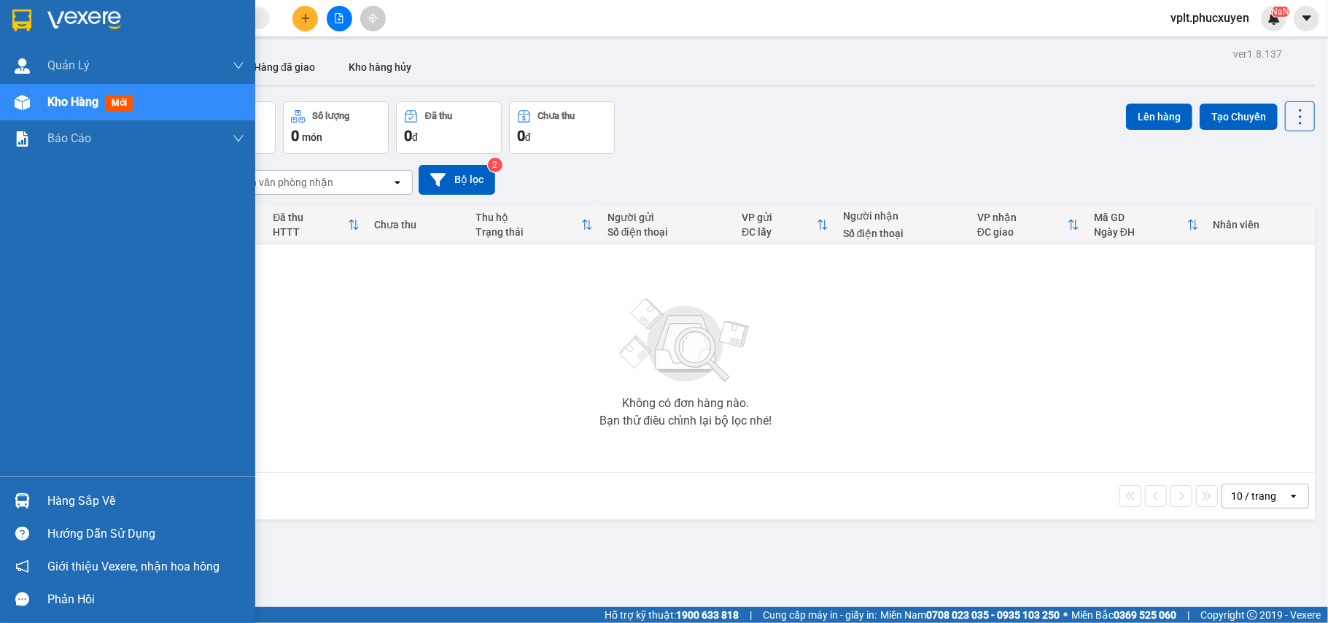
drag, startPoint x: 98, startPoint y: 499, endPoint x: 175, endPoint y: 497, distance: 77.3
click at [98, 497] on div "Hàng sắp về" at bounding box center [145, 501] width 197 height 22
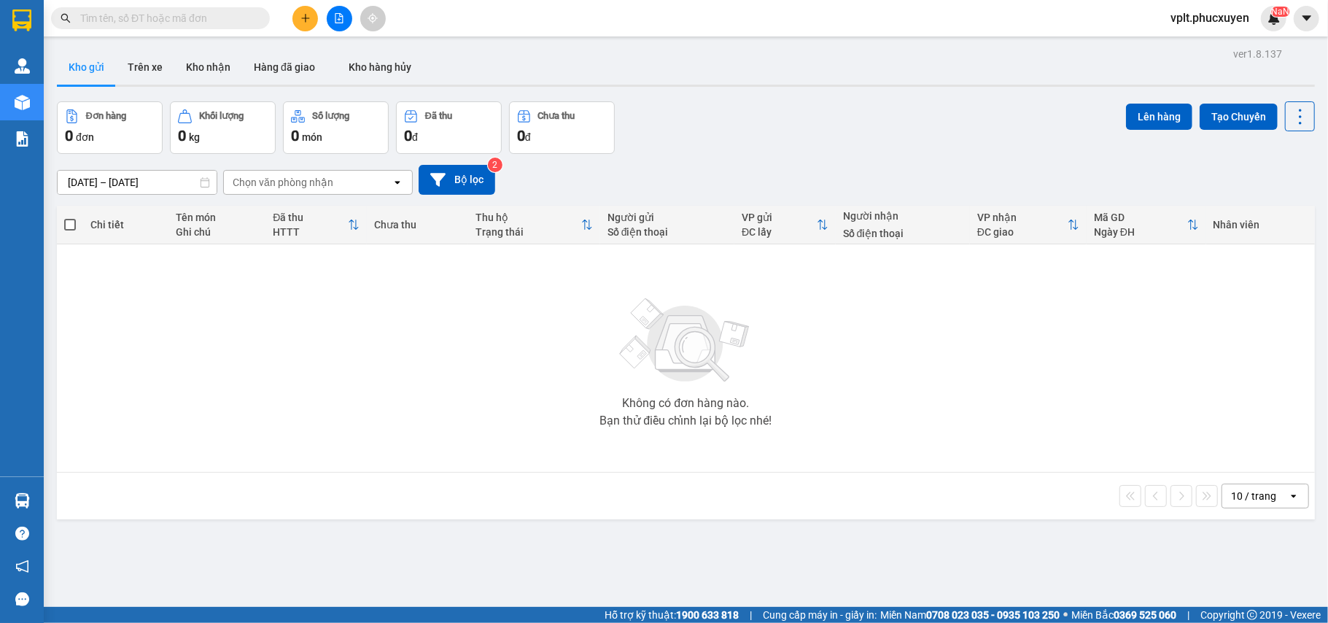
click at [798, 522] on section "Kết quả tìm kiếm ( 1 ) Bộ lọc Mã ĐH Trạng thái Món hàng Thu hộ Tổng cước Chưa c…" at bounding box center [664, 311] width 1328 height 623
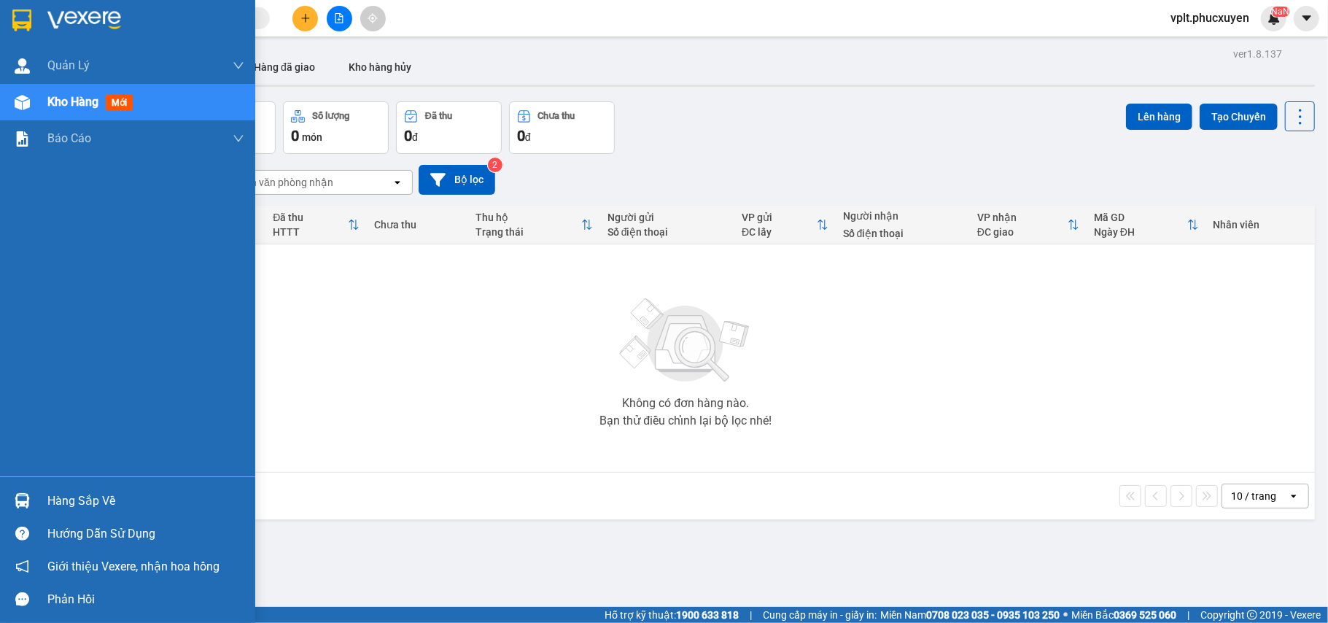
click at [60, 492] on div "Hàng sắp về" at bounding box center [145, 501] width 197 height 22
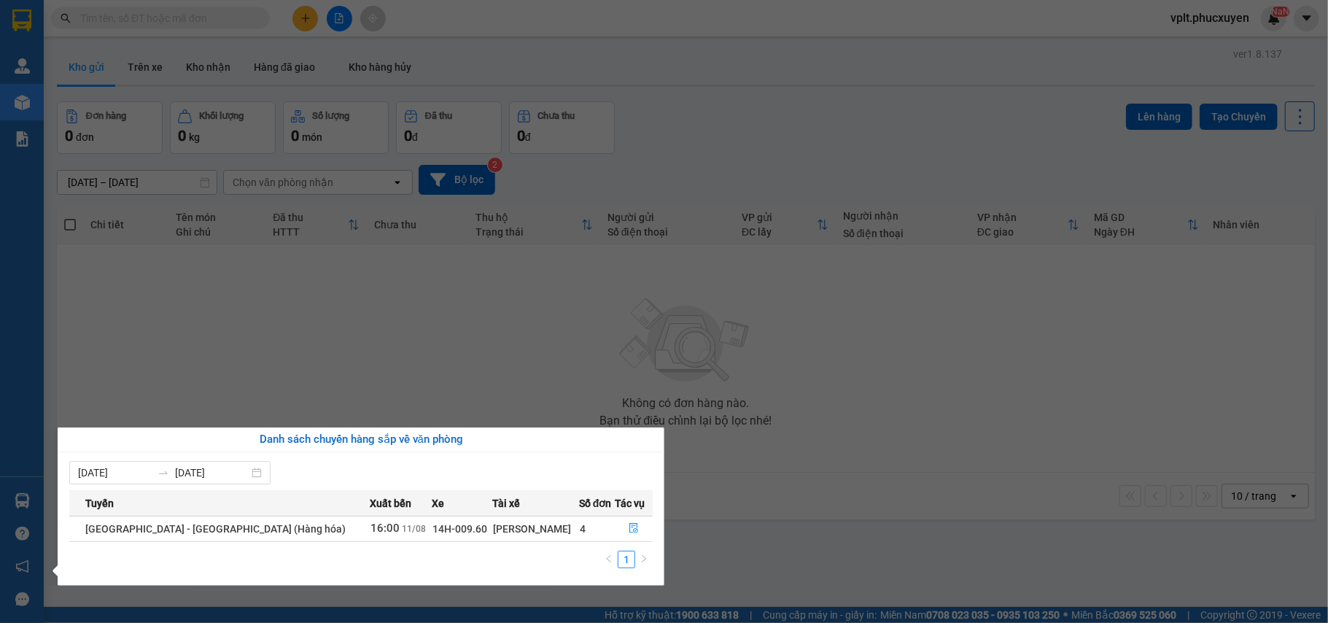
click at [800, 158] on section "Kết quả tìm kiếm ( 1 ) Bộ lọc Mã ĐH Trạng thái Món hàng Thu hộ Tổng cước Chưa c…" at bounding box center [664, 311] width 1328 height 623
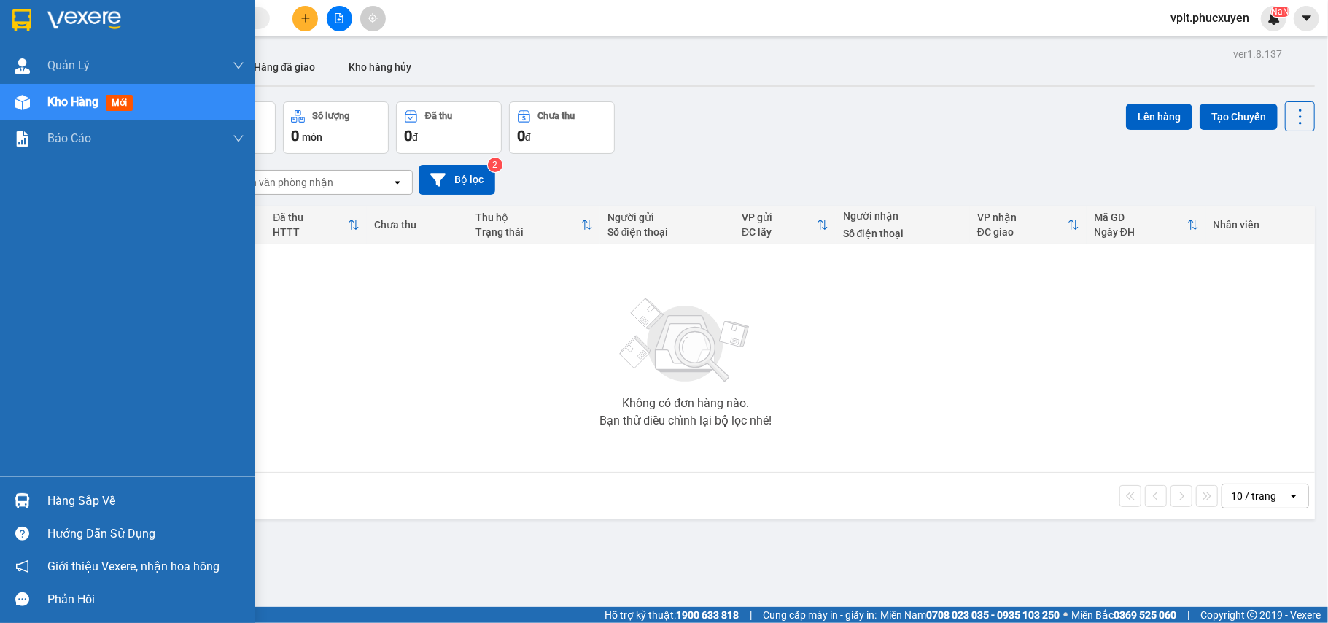
click at [66, 495] on div "Hàng sắp về" at bounding box center [145, 501] width 197 height 22
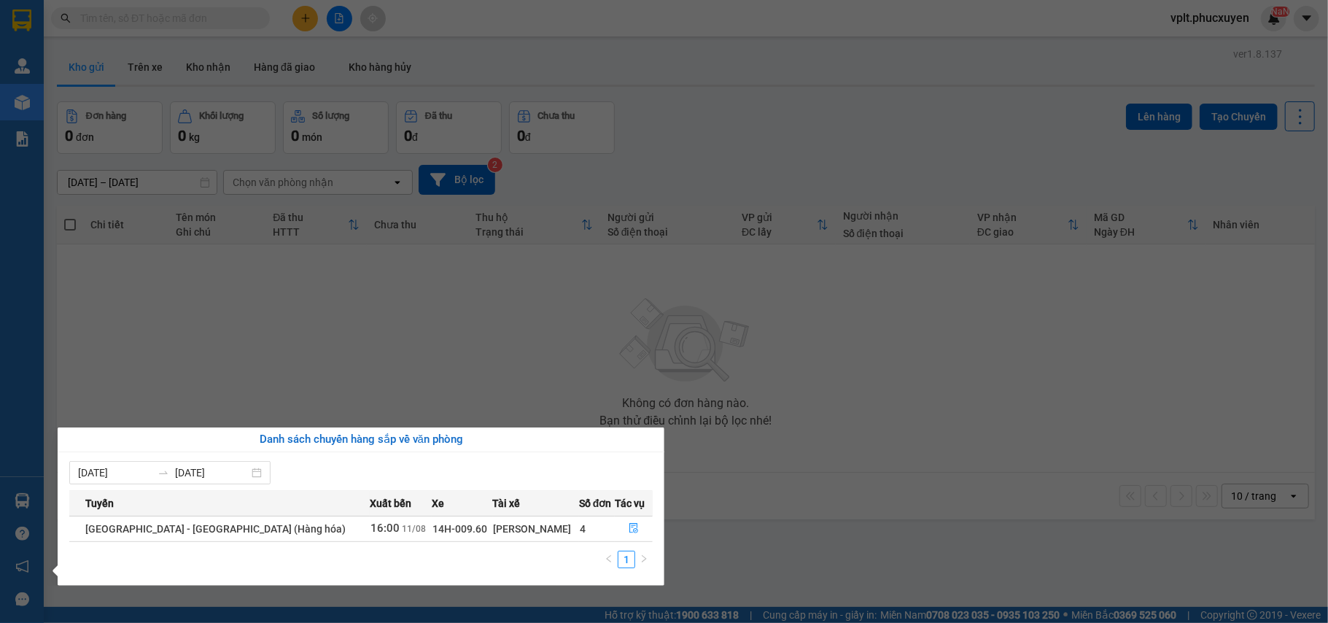
click at [774, 578] on section "Kết quả tìm kiếm ( 1 ) Bộ lọc Mã ĐH Trạng thái Món hàng Thu hộ Tổng cước Chưa c…" at bounding box center [664, 311] width 1328 height 623
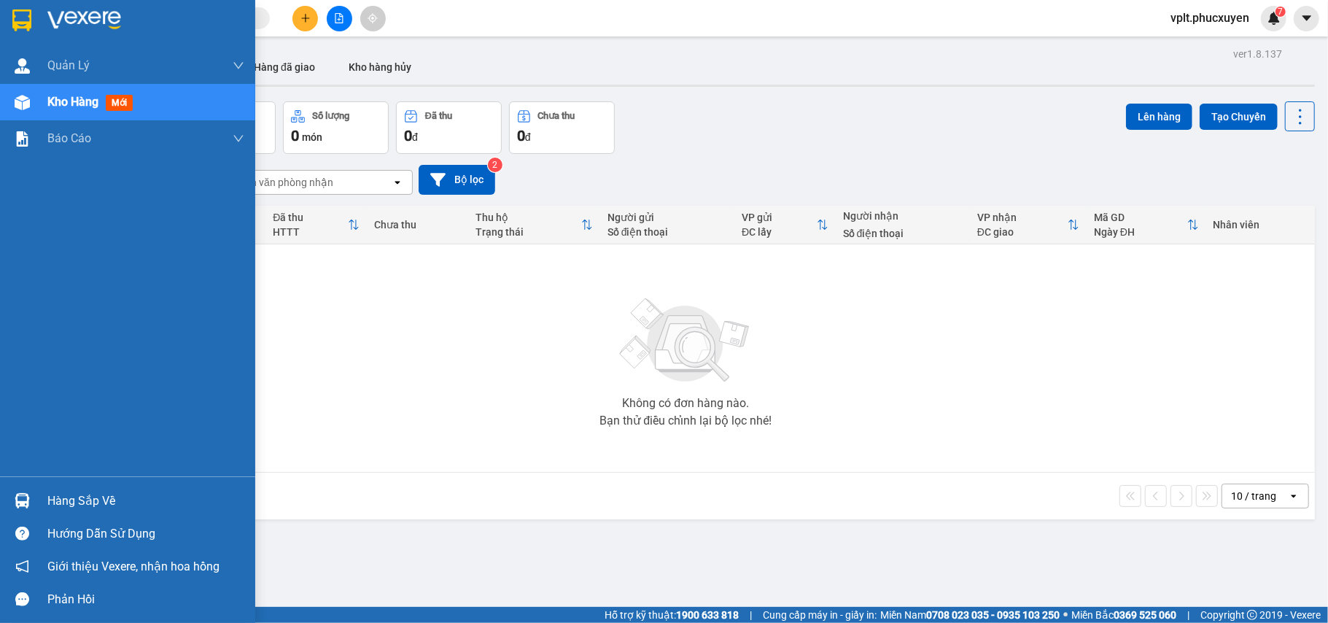
click at [76, 494] on div "Hàng sắp về" at bounding box center [145, 501] width 197 height 22
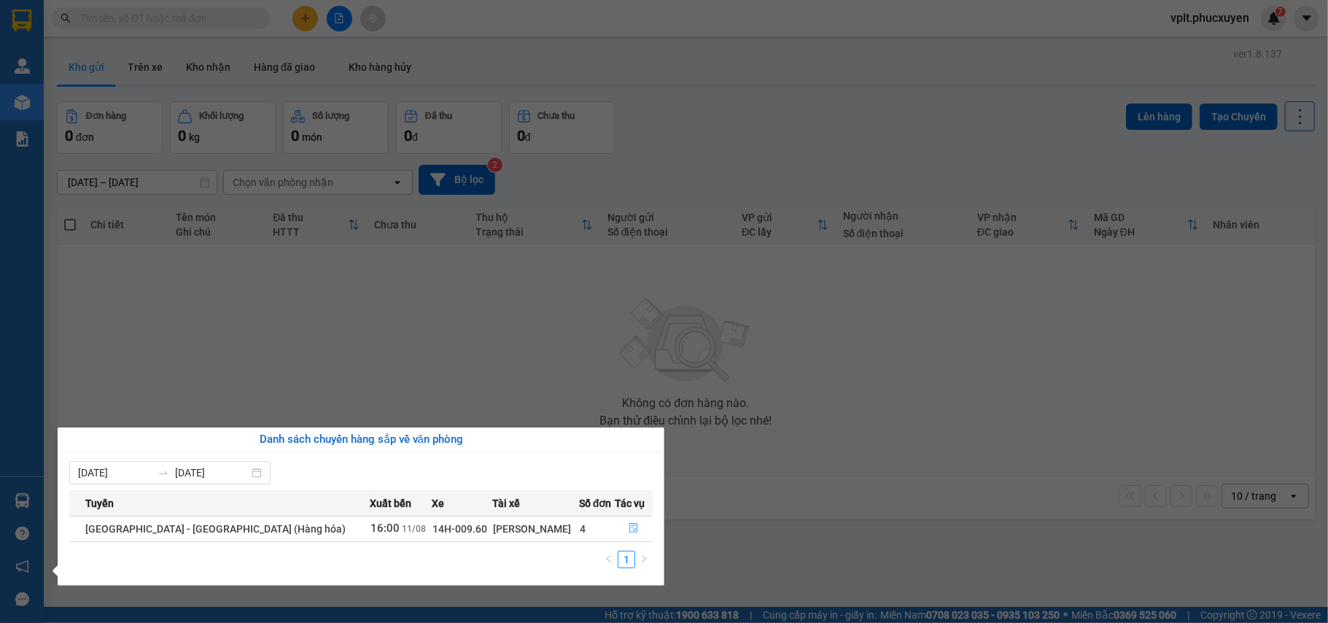
click at [629, 525] on icon "file-done" at bounding box center [633, 529] width 9 height 10
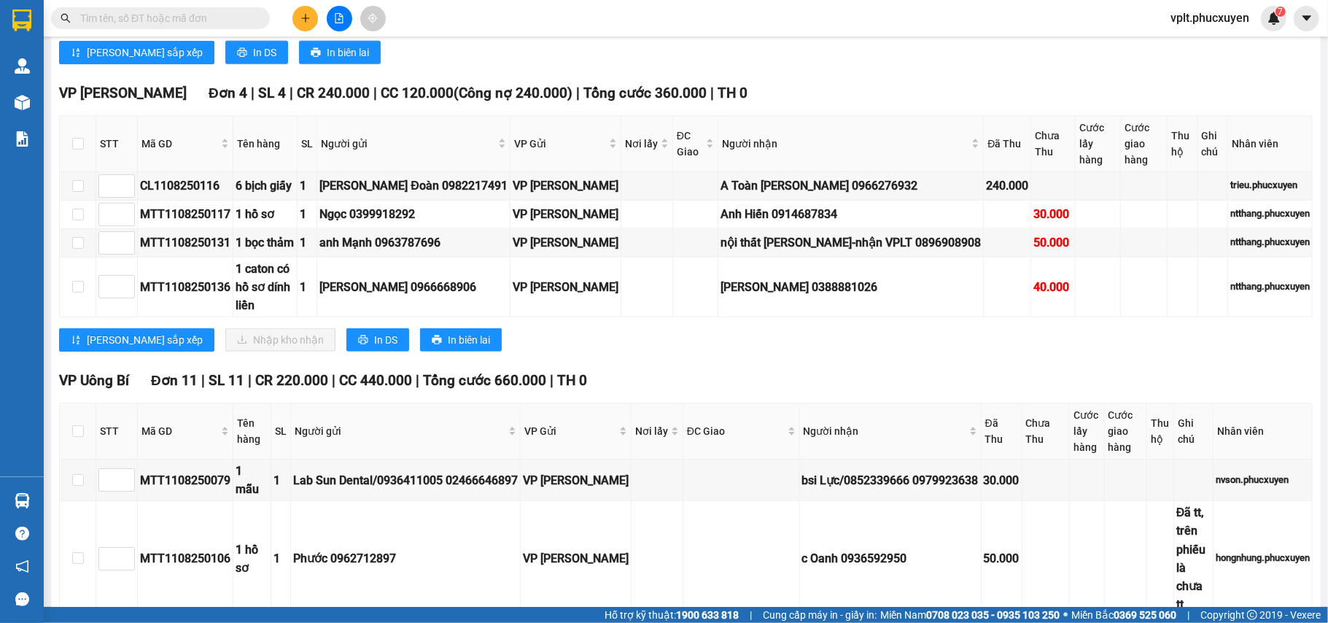
scroll to position [1255, 0]
